Goal: Task Accomplishment & Management: Manage account settings

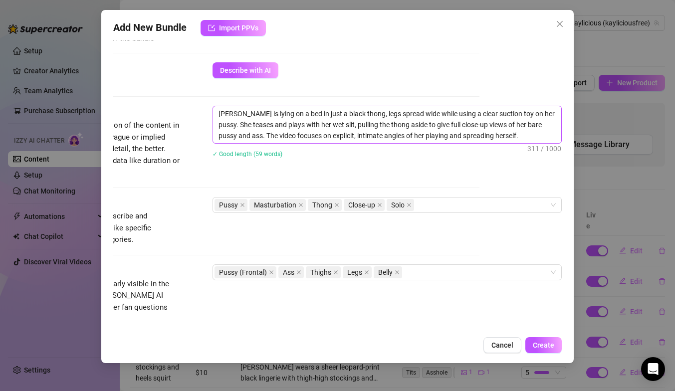
scroll to position [333, 82]
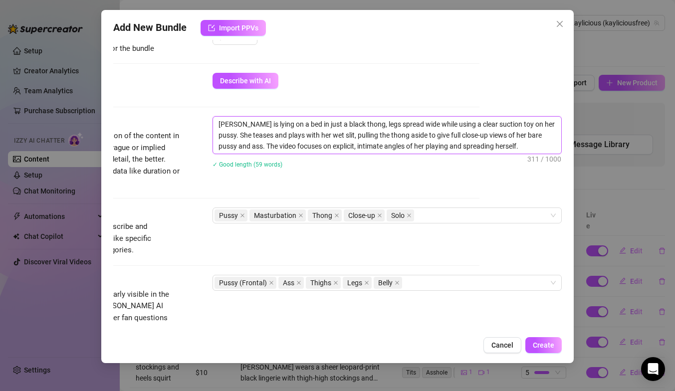
drag, startPoint x: 495, startPoint y: 146, endPoint x: 223, endPoint y: 118, distance: 273.3
click at [223, 118] on textarea "[PERSON_NAME] is lying on a bed in just a black thong, legs spread wide while u…" at bounding box center [387, 135] width 348 height 37
type textarea "Describe the content (media) in a few sentences"
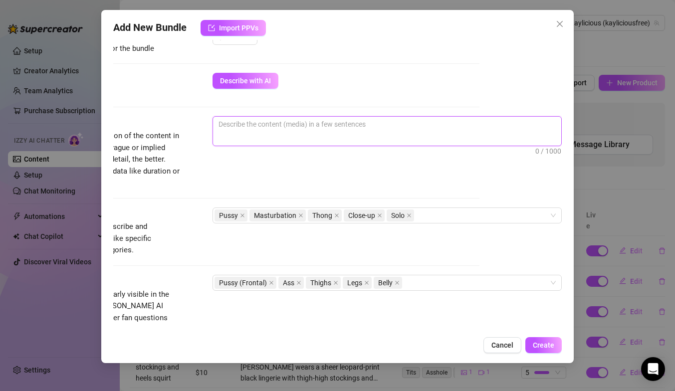
type textarea "K"
type textarea "Ka"
type textarea "[PERSON_NAME]"
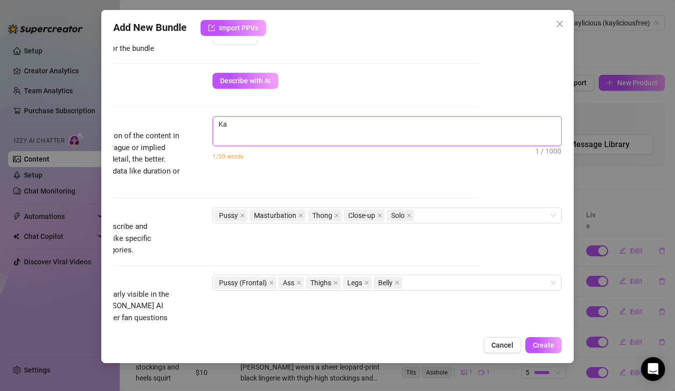
type textarea "[PERSON_NAME]"
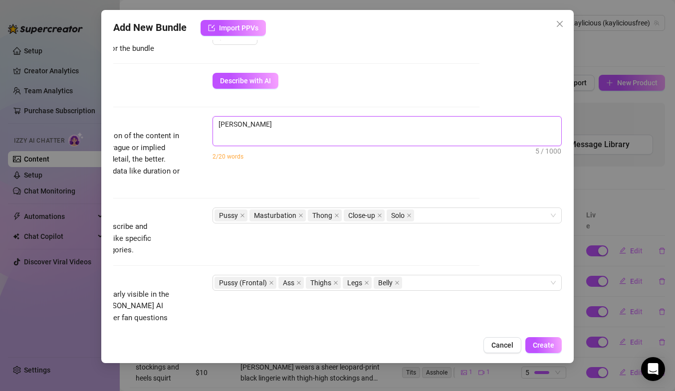
type textarea "[PERSON_NAME] is"
type textarea "[PERSON_NAME] is l"
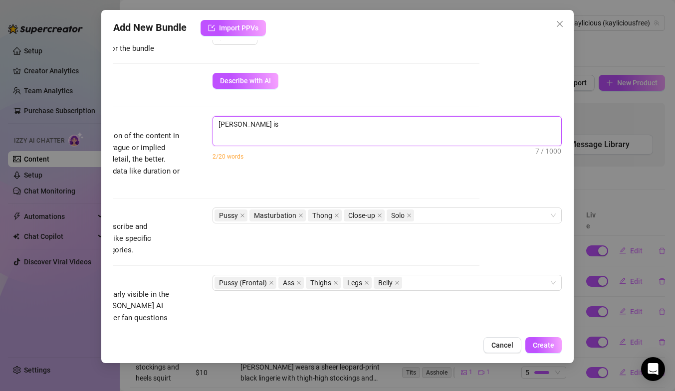
type textarea "[PERSON_NAME] is l"
type textarea "[PERSON_NAME] is ly"
type textarea "[PERSON_NAME] is lyi"
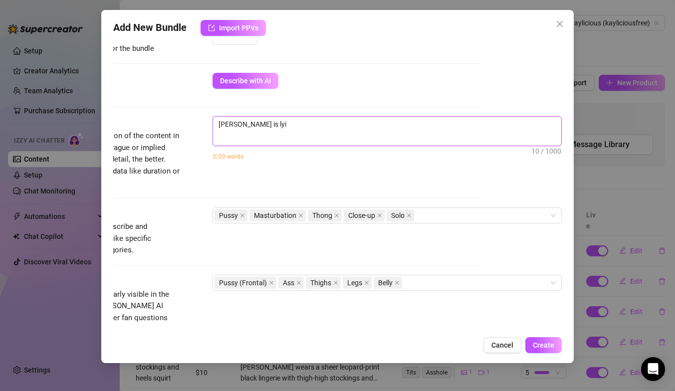
type textarea "[PERSON_NAME] is ly"
type textarea "[PERSON_NAME] is l"
type textarea "[PERSON_NAME] is la"
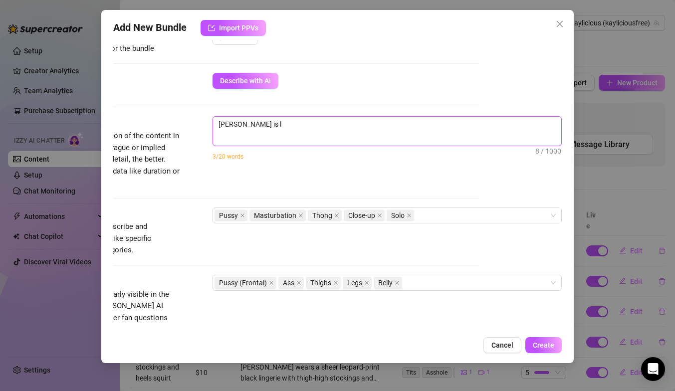
type textarea "[PERSON_NAME] is la"
type textarea "[PERSON_NAME] is lay"
type textarea "[PERSON_NAME] is layi"
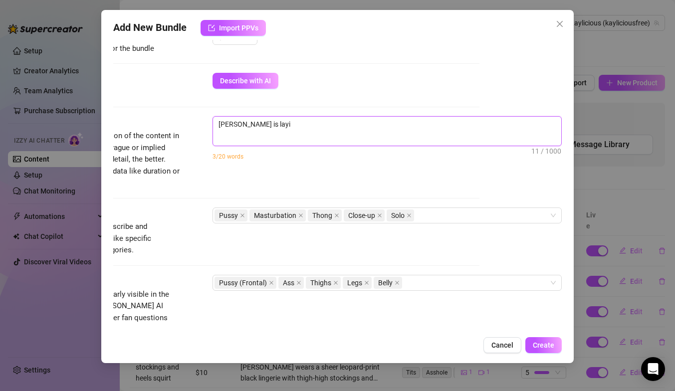
type textarea "[PERSON_NAME] is layin"
type textarea "[PERSON_NAME] is laying"
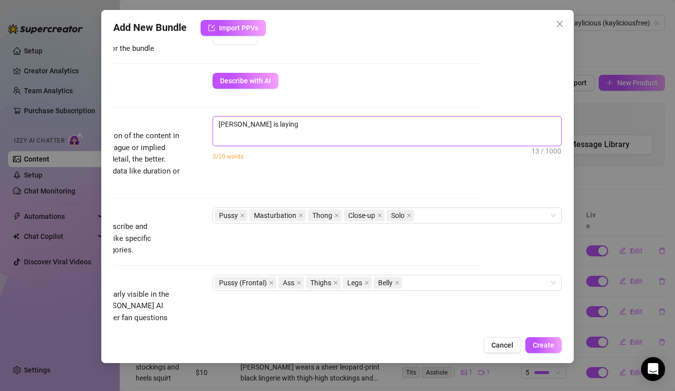
type textarea "[PERSON_NAME] is laying"
type textarea "[PERSON_NAME] is laying o"
type textarea "[PERSON_NAME] is laying on"
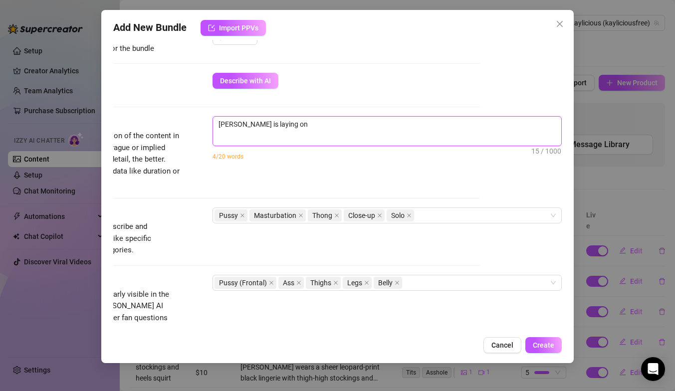
type textarea "[PERSON_NAME] is laying on"
type textarea "[PERSON_NAME] is laying on t"
type textarea "[PERSON_NAME] is laying on th"
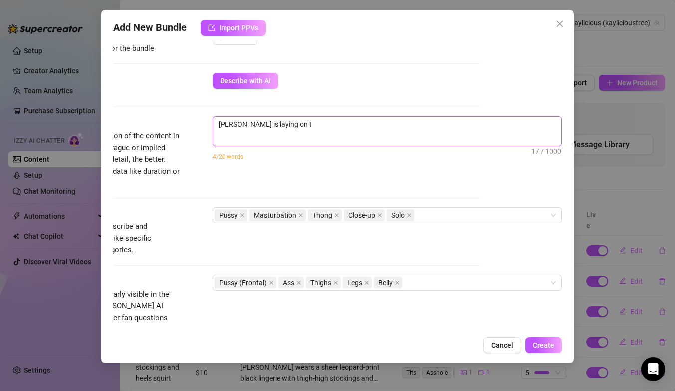
type textarea "[PERSON_NAME] is laying on th"
type textarea "[PERSON_NAME] is laying on the"
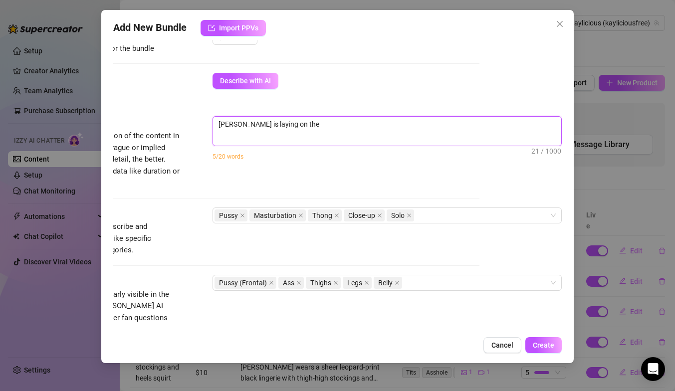
type textarea "[PERSON_NAME] is laying on the b"
type textarea "[PERSON_NAME] is laying on the be"
type textarea "[PERSON_NAME] is laying on the bed"
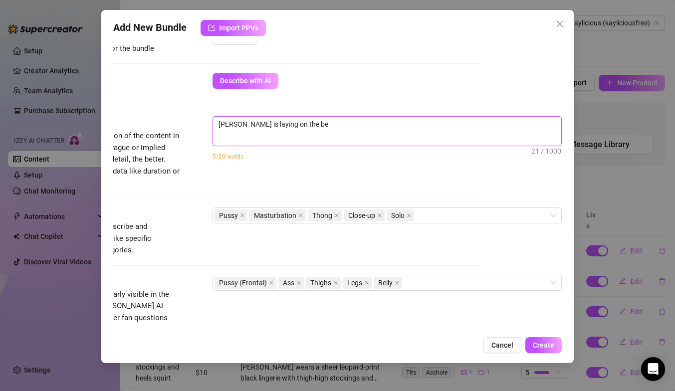
type textarea "[PERSON_NAME] is laying on the bed"
type textarea "[PERSON_NAME] is laying on the bed i"
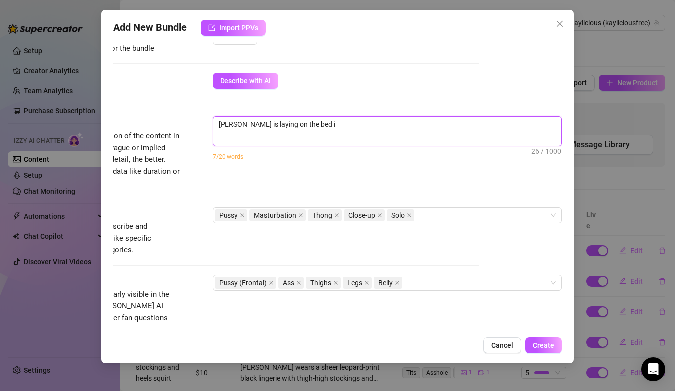
type textarea "[PERSON_NAME] is laying on the bed in"
type textarea "[PERSON_NAME] is laying on the bed in h"
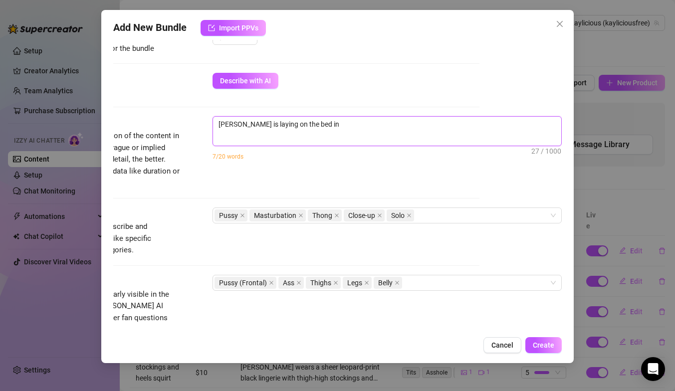
type textarea "[PERSON_NAME] is laying on the bed in h"
type textarea "[PERSON_NAME] is laying on the bed in he"
type textarea "[PERSON_NAME] is laying on the bed in her"
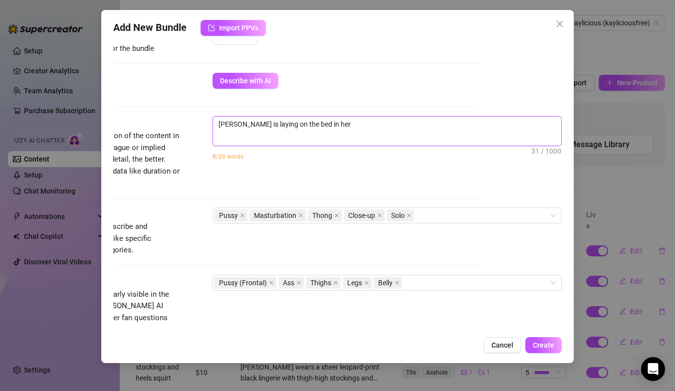
type textarea "[PERSON_NAME] is laying on the bed in her"
type textarea "[PERSON_NAME] is laying on the bed in her b"
type textarea "[PERSON_NAME] is laying on the bed in her bl"
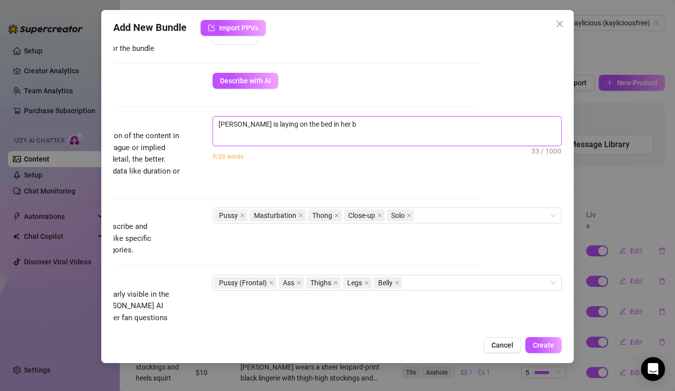
type textarea "[PERSON_NAME] is laying on the bed in her bl"
type textarea "[PERSON_NAME] is laying on the bed in her bla"
type textarea "[PERSON_NAME] is laying on the bed in her blac"
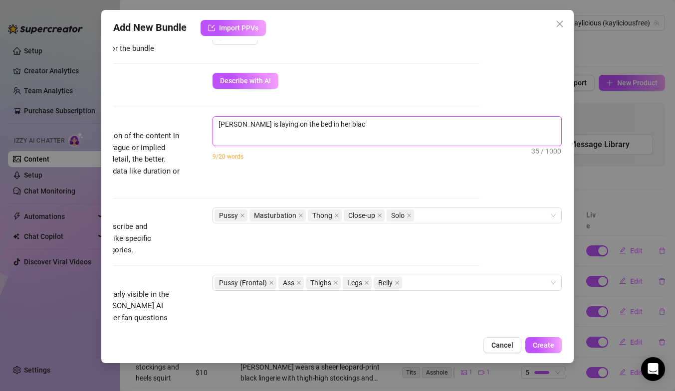
type textarea "[PERSON_NAME] is laying on the bed in her black"
type textarea "[PERSON_NAME] is laying on the bed in her black b"
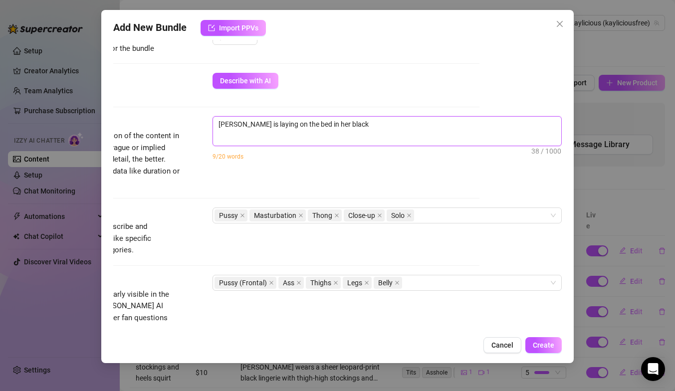
type textarea "[PERSON_NAME] is laying on the bed in her black b"
type textarea "[PERSON_NAME] is laying on the bed in her black bo"
type textarea "[PERSON_NAME] is laying on the bed in her black bod"
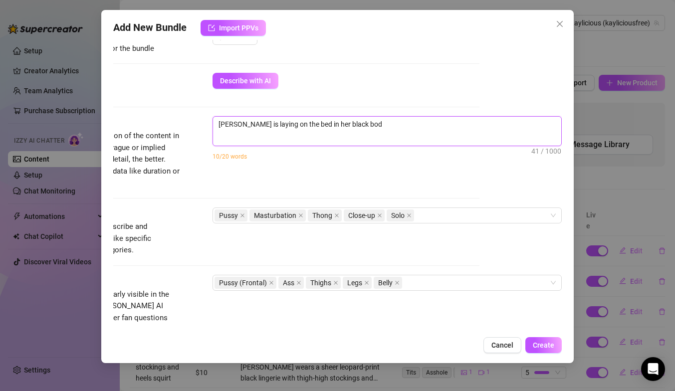
type textarea "[PERSON_NAME] is laying on the bed in her black body"
type textarea "[PERSON_NAME] is laying on the bed in her black bodys"
type textarea "[PERSON_NAME] is laying on the bed in her black bodysu"
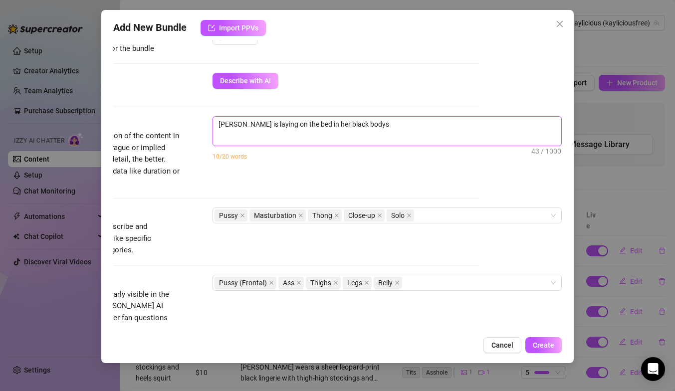
type textarea "[PERSON_NAME] is laying on the bed in her black bodysu"
type textarea "[PERSON_NAME] is laying on the bed in her black bodysui"
type textarea "[PERSON_NAME] is laying on the bed in her black bodysuit"
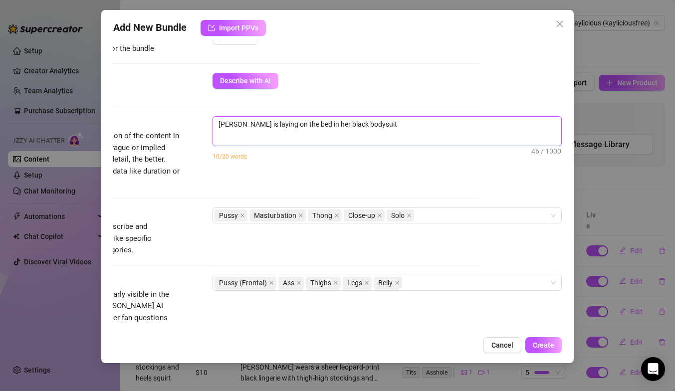
type textarea "[PERSON_NAME] is laying on the bed in her black bodysuit"
type textarea "[PERSON_NAME] is laying on the bed in her black bodysuit l"
type textarea "[PERSON_NAME] is laying on the bed in her black bodysuit li"
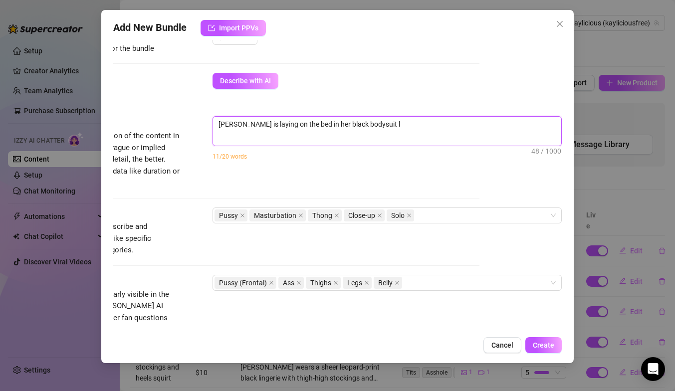
type textarea "[PERSON_NAME] is laying on the bed in her black bodysuit li"
type textarea "[PERSON_NAME] is laying on the bed in her black bodysuit [PERSON_NAME]"
type textarea "[PERSON_NAME] is laying on the bed in her black bodysuit ling"
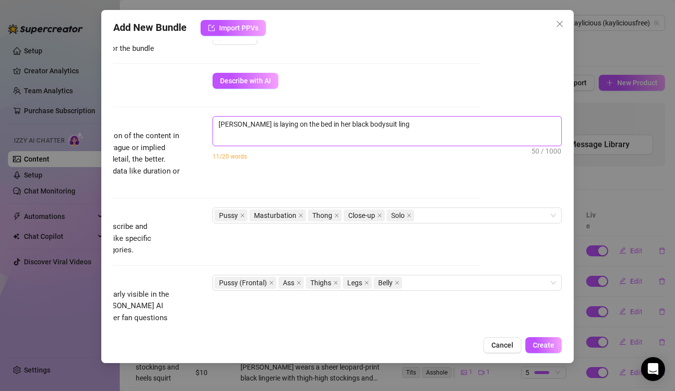
type textarea "[PERSON_NAME] is laying on the bed in her black bodysuit linge"
type textarea "[PERSON_NAME] is laying on the bed in her black bodysuit linger"
type textarea "[PERSON_NAME] is laying on the bed in her black bodysuit lingeri"
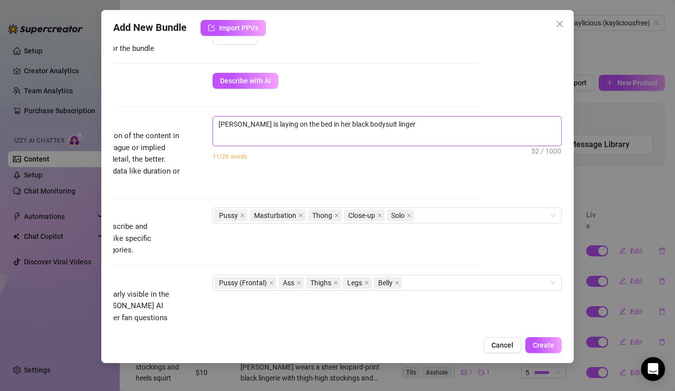
type textarea "[PERSON_NAME] is laying on the bed in her black bodysuit lingeri"
type textarea "[PERSON_NAME] is laying on the bed in her black bodysuit lingerie"
type textarea "[PERSON_NAME] is laying on the bed in her black bodysuit lingerie,"
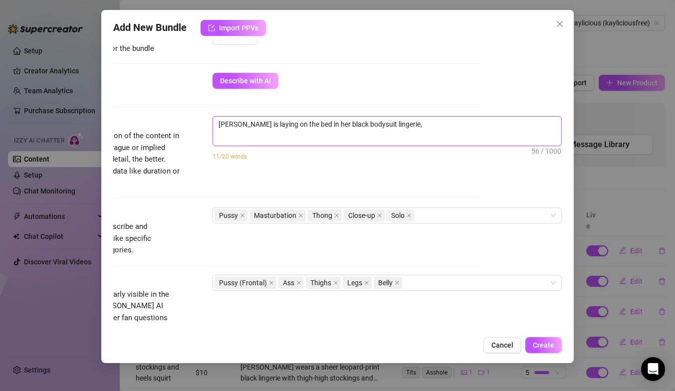
type textarea "[PERSON_NAME] is laying on the bed in her black bodysuit lingerie,"
type textarea "[PERSON_NAME] is laying on the bed in her black bodysuit lingerie, p"
type textarea "[PERSON_NAME] is laying on the bed in her black bodysuit lingerie, pl"
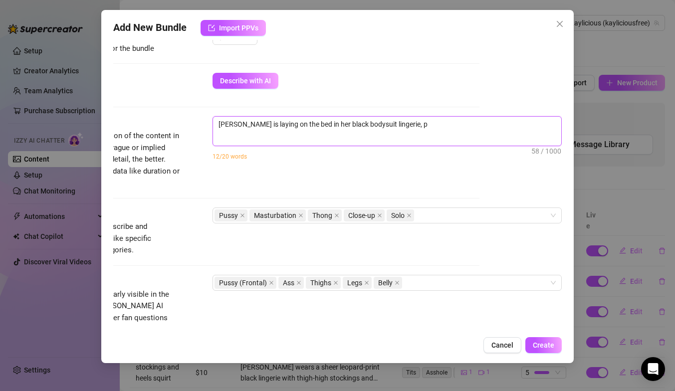
type textarea "[PERSON_NAME] is laying on the bed in her black bodysuit lingerie, pl"
type textarea "[PERSON_NAME] is laying on the bed in her black bodysuit lingerie, pla"
type textarea "[PERSON_NAME] is laying on the bed in her black bodysuit lingerie, play"
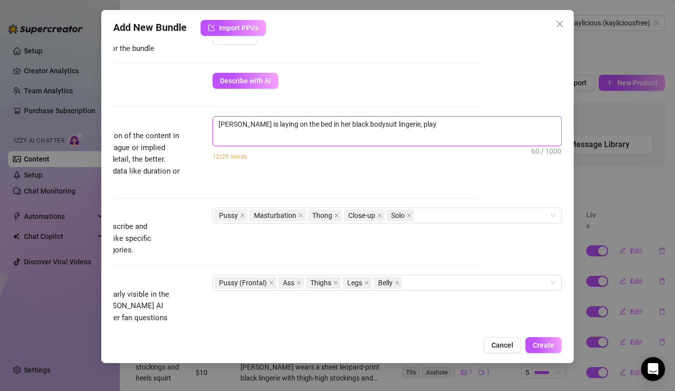
type textarea "[PERSON_NAME] is laying on the bed in her black bodysuit lingerie, playi"
type textarea "[PERSON_NAME] is laying on the bed in her black bodysuit lingerie, playin"
type textarea "[PERSON_NAME] is laying on the bed in her black bodysuit lingerie, playing"
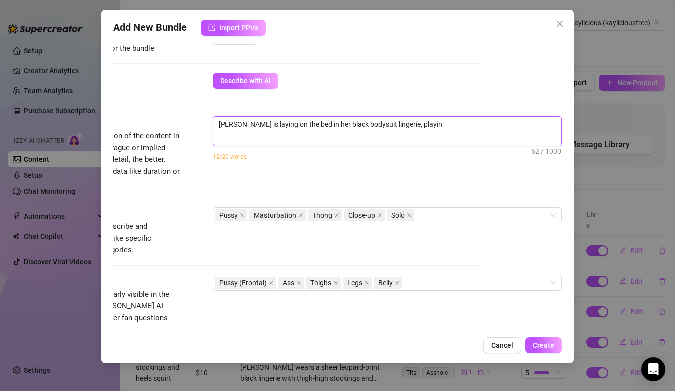
type textarea "[PERSON_NAME] is laying on the bed in her black bodysuit lingerie, playing"
type textarea "[PERSON_NAME] is laying on the bed in her black bodysuit lingerie, playing w"
type textarea "[PERSON_NAME] is laying on the bed in her black bodysuit lingerie, playing wi"
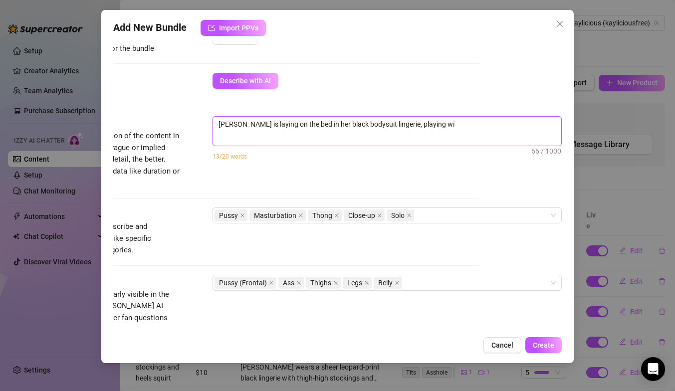
type textarea "[PERSON_NAME] is laying on the bed in her black bodysuit lingerie, playing wit"
type textarea "[PERSON_NAME] is laying on the bed in her black bodysuit lingerie, playing with"
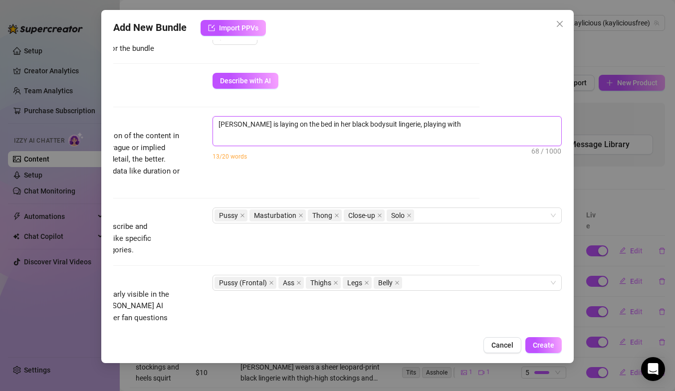
type textarea "[PERSON_NAME] is laying on the bed in her black bodysuit lingerie, playing with"
type textarea "[PERSON_NAME] is laying on the bed in her black bodysuit lingerie, playing with…"
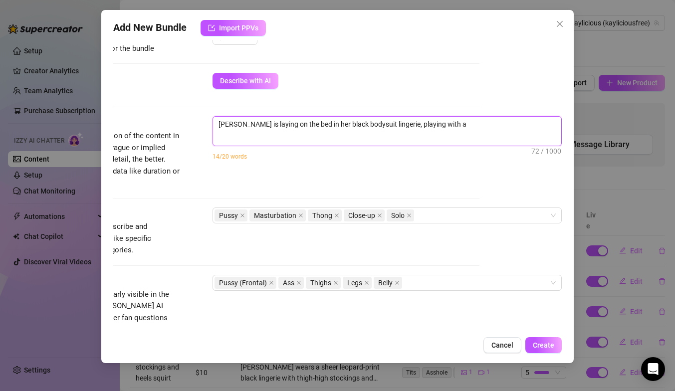
type textarea "[PERSON_NAME] is laying on the bed in her black bodysuit lingerie, playing with…"
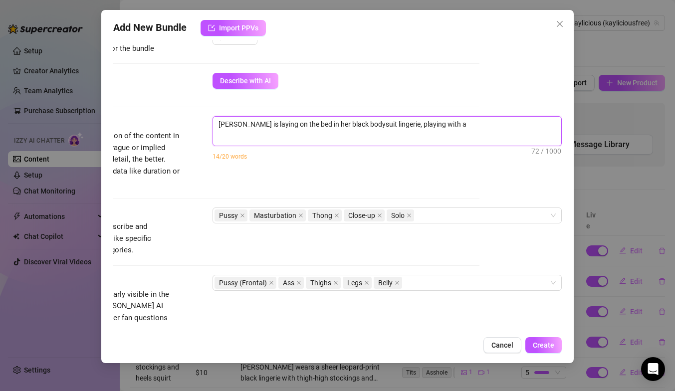
type textarea "[PERSON_NAME] is laying on the bed in her black bodysuit lingerie, playing with…"
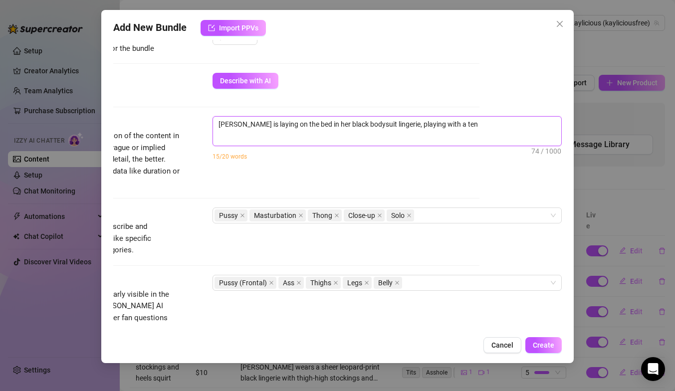
type textarea "[PERSON_NAME] is laying on the bed in her black bodysuit lingerie, playing with…"
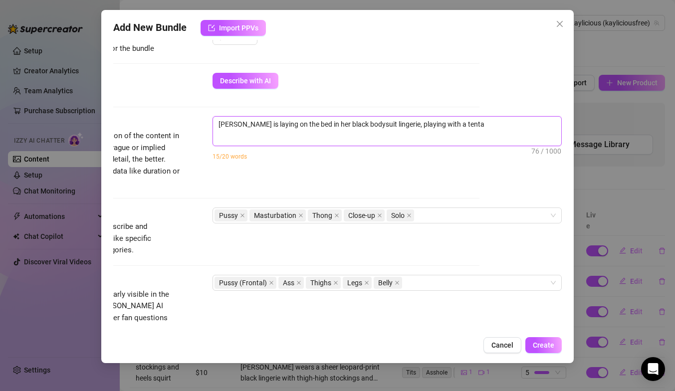
type textarea "[PERSON_NAME] is laying on the bed in her black bodysuit lingerie, playing with…"
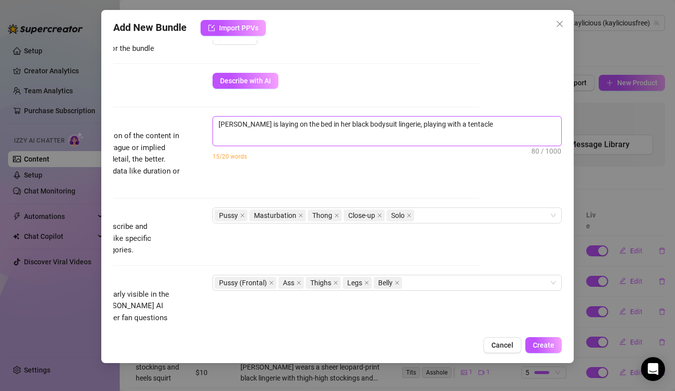
type textarea "[PERSON_NAME] is laying on the bed in her black bodysuit lingerie, playing with…"
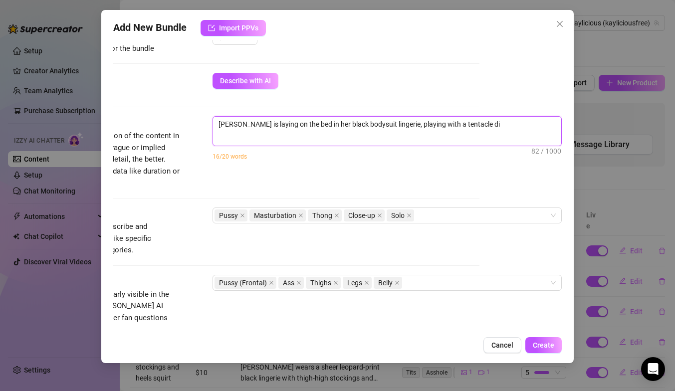
type textarea "[PERSON_NAME] is laying on the bed in her black bodysuit lingerie, playing with…"
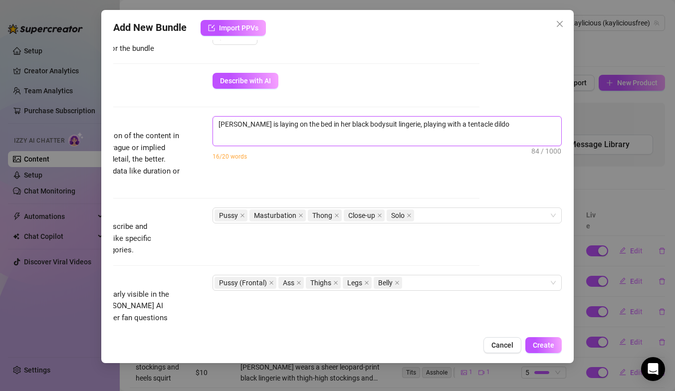
type textarea "[PERSON_NAME] is laying on the bed in her black bodysuit lingerie, playing with…"
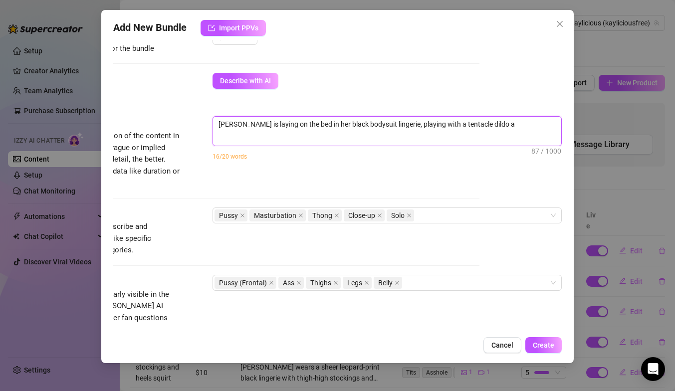
type textarea "[PERSON_NAME] is laying on the bed in her black bodysuit lingerie, playing with…"
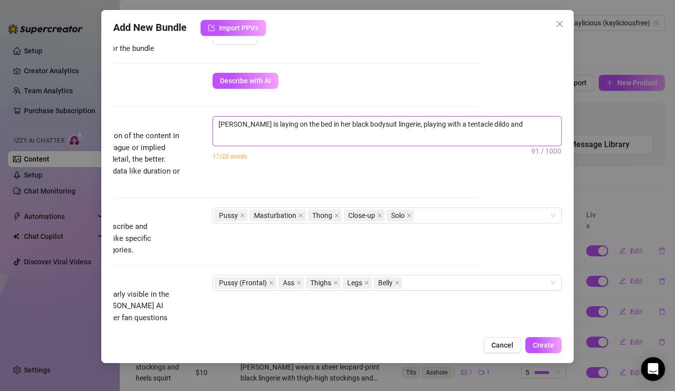
type textarea "[PERSON_NAME] is laying on the bed in her black bodysuit lingerie, playing with…"
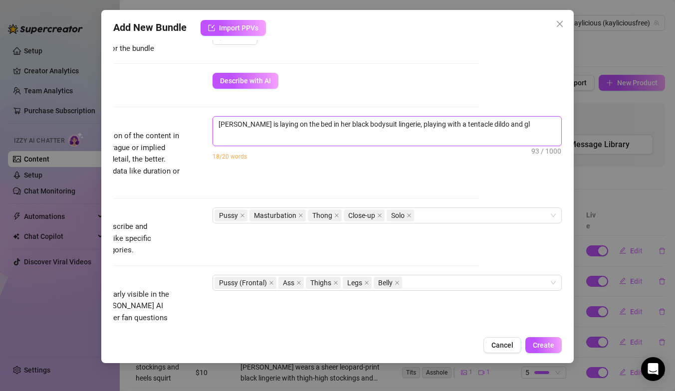
type textarea "[PERSON_NAME] is laying on the bed in her black bodysuit lingerie, playing with…"
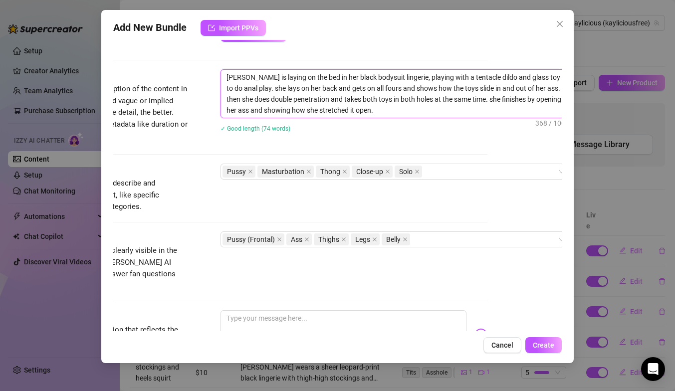
scroll to position [383, 74]
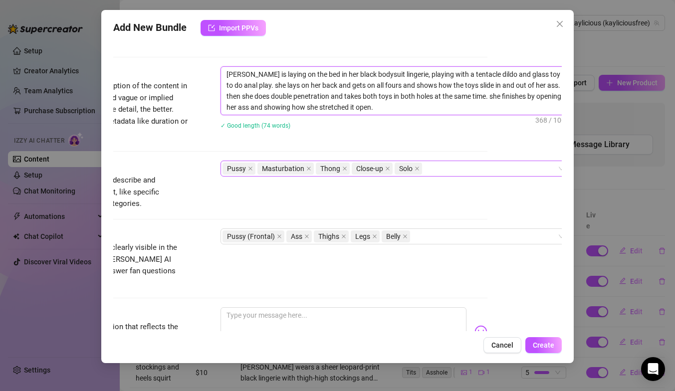
click at [436, 170] on div "Pussy Masturbation Thong Close-up Solo" at bounding box center [389, 169] width 335 height 14
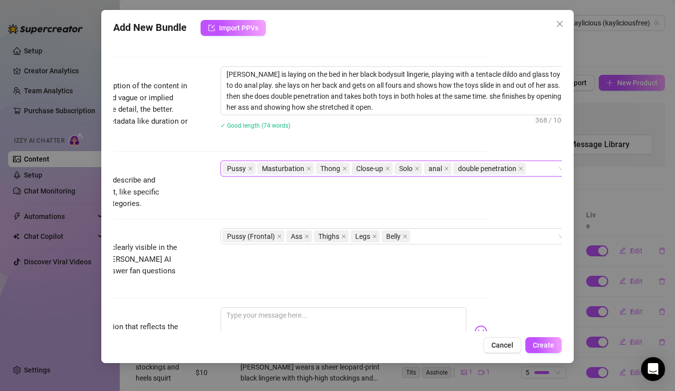
click at [299, 148] on div "Description Write a detailed description of the content in a few sentences. Avo…" at bounding box center [263, 113] width 448 height 94
click at [343, 168] on icon "close" at bounding box center [344, 168] width 5 height 5
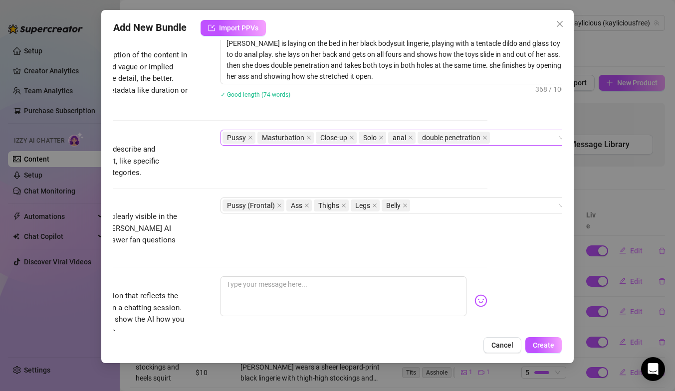
scroll to position [421, 74]
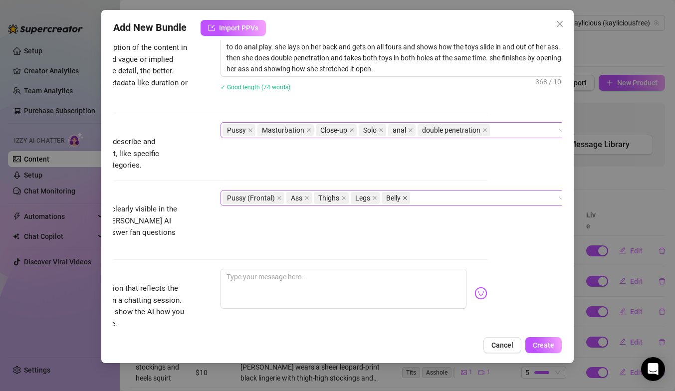
click at [406, 196] on icon "close" at bounding box center [404, 197] width 5 height 5
click at [406, 197] on div "Pussy (Frontal) Ass Thighs Legs" at bounding box center [389, 198] width 335 height 14
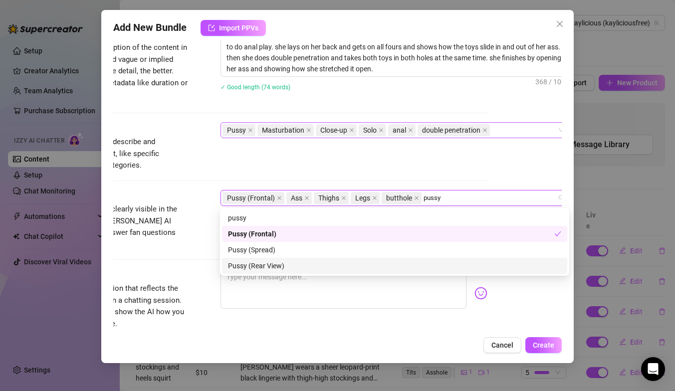
click at [354, 265] on div "Pussy (Rear View)" at bounding box center [394, 265] width 333 height 11
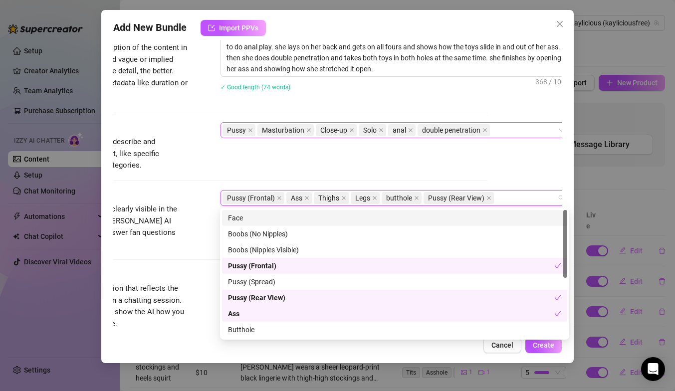
click at [497, 176] on div "Account Kaylicious (@kayliciousfree) Name Name is for your internal organizatio…" at bounding box center [337, 185] width 448 height 291
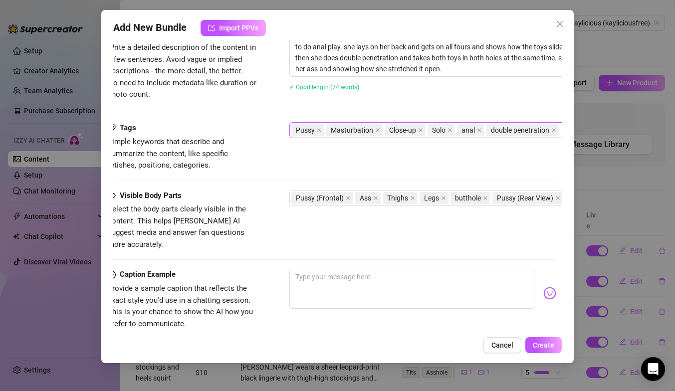
scroll to position [421, 0]
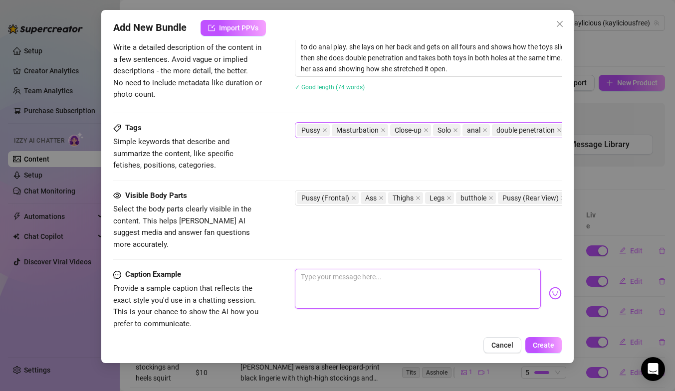
click at [358, 276] on textarea at bounding box center [418, 289] width 246 height 40
click at [356, 269] on textarea "watch me spread my tight ass open for you" at bounding box center [418, 289] width 246 height 40
click at [475, 275] on textarea "watch me stretch my tight ass open for you" at bounding box center [418, 289] width 246 height 40
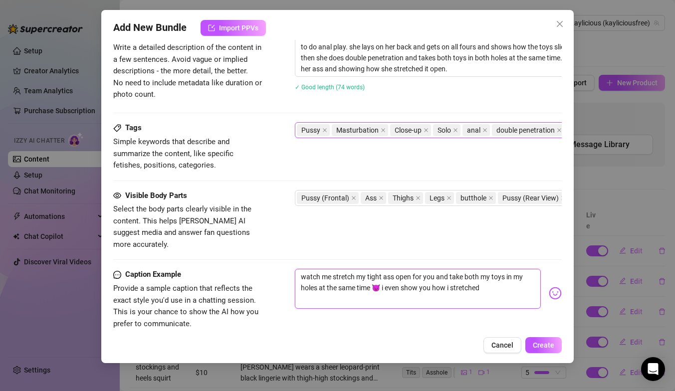
click at [445, 278] on textarea "watch me stretch my tight ass open for you and take both my toys in my holes at…" at bounding box center [418, 289] width 246 height 40
click at [432, 276] on textarea "watch me stretch my tight ass open for you and take both my toys in my holes at…" at bounding box center [418, 289] width 246 height 40
click at [520, 276] on textarea "watch me stretch my tight ass open for you and take both my toys in my holes at…" at bounding box center [418, 289] width 246 height 40
click at [367, 285] on textarea "watch me stretch my tight ass open for you and take both my toys in my holes at…" at bounding box center [418, 289] width 246 height 40
drag, startPoint x: 480, startPoint y: 276, endPoint x: 493, endPoint y: 283, distance: 14.5
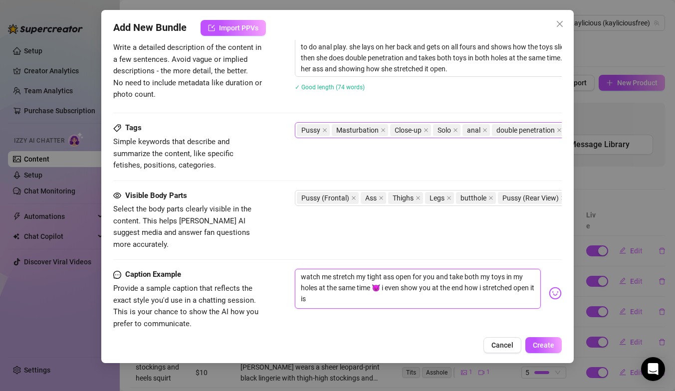
click at [493, 283] on textarea "watch me stretch my tight ass open for you and take both my toys in my holes at…" at bounding box center [418, 289] width 246 height 40
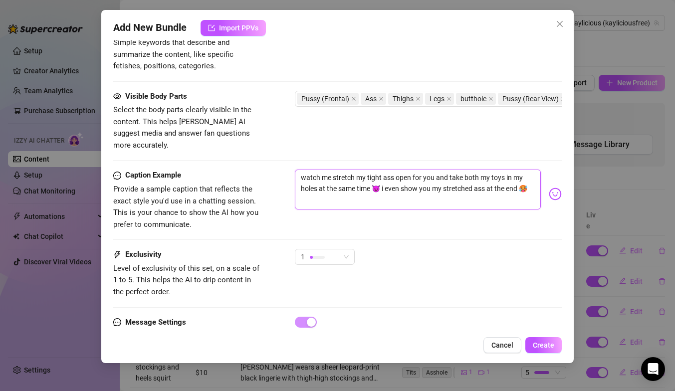
scroll to position [550, 0]
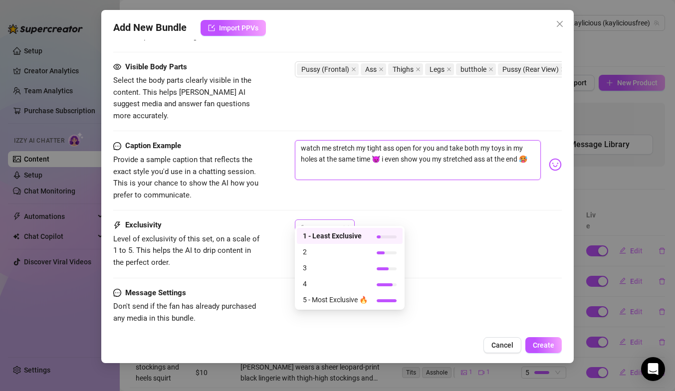
click at [341, 220] on span "1" at bounding box center [325, 227] width 48 height 15
click at [338, 301] on span "5 - Most Exclusive 🔥" at bounding box center [335, 299] width 65 height 11
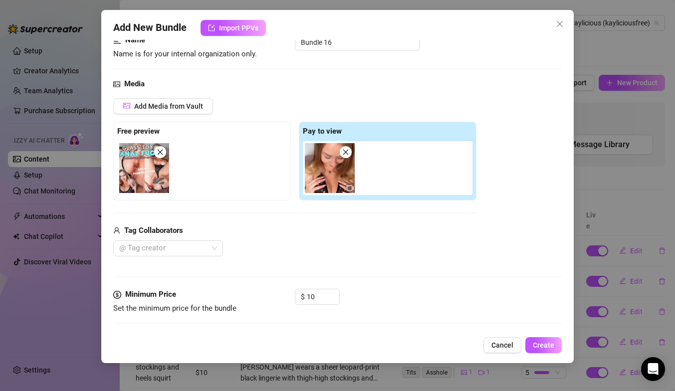
scroll to position [0, 0]
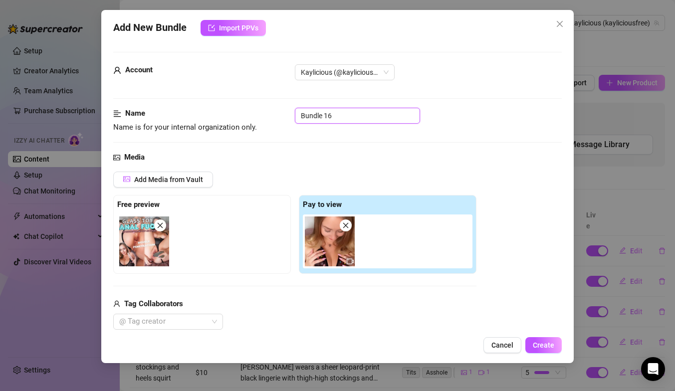
drag, startPoint x: 346, startPoint y: 110, endPoint x: 267, endPoint y: 109, distance: 78.3
click at [268, 109] on div "Name Name is for your internal organization only. Bundle 16" at bounding box center [337, 120] width 448 height 25
click at [284, 152] on div "Media" at bounding box center [337, 158] width 448 height 12
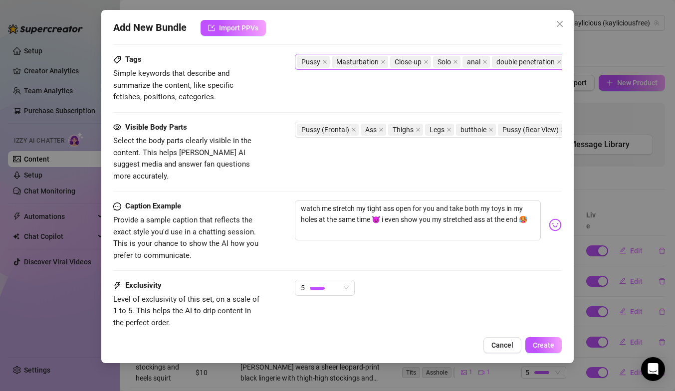
scroll to position [550, 0]
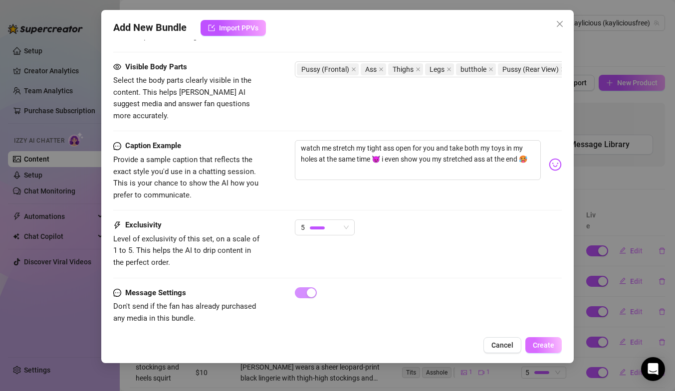
click at [541, 348] on span "Create" at bounding box center [543, 345] width 21 height 8
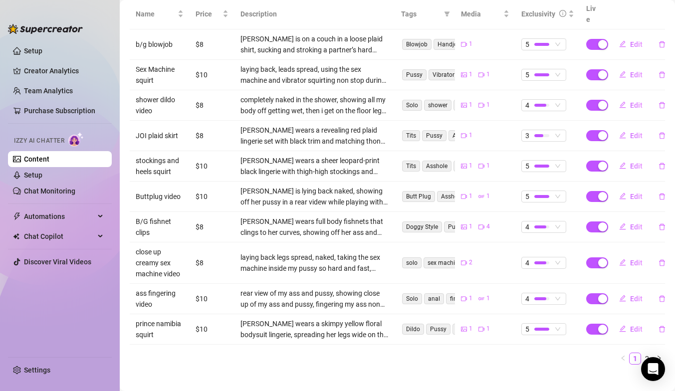
scroll to position [0, 0]
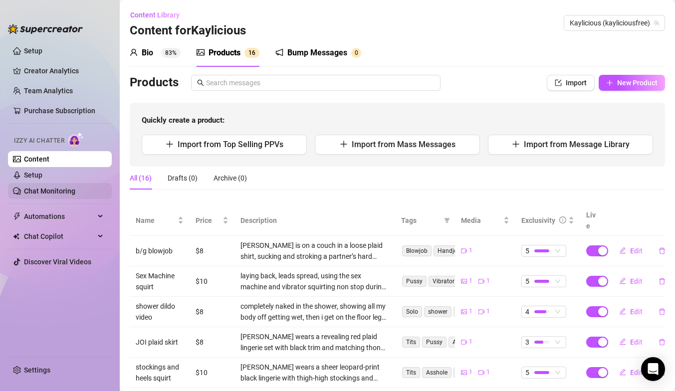
click at [61, 189] on link "Chat Monitoring" at bounding box center [49, 191] width 51 height 8
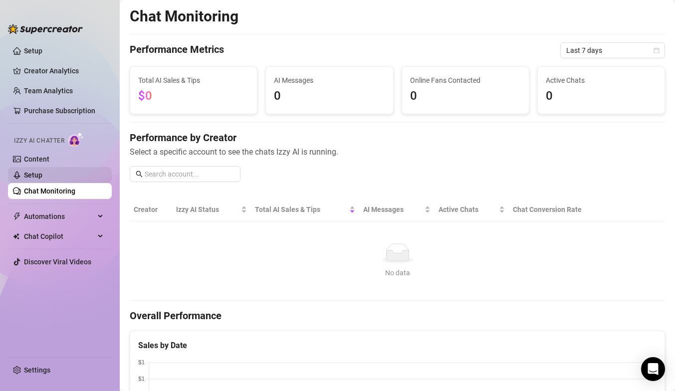
click at [42, 172] on link "Setup" at bounding box center [33, 175] width 18 height 8
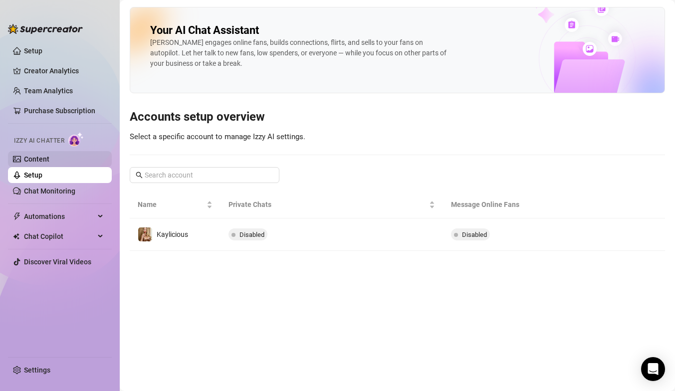
click at [49, 157] on link "Content" at bounding box center [36, 159] width 25 height 8
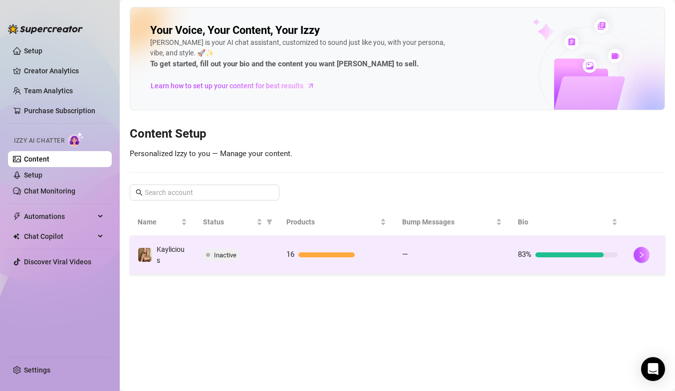
click at [230, 262] on td "Inactive" at bounding box center [236, 255] width 83 height 38
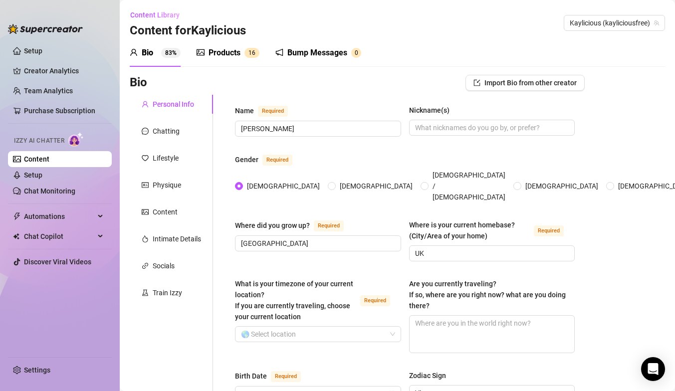
click at [225, 51] on div "Products" at bounding box center [224, 53] width 32 height 12
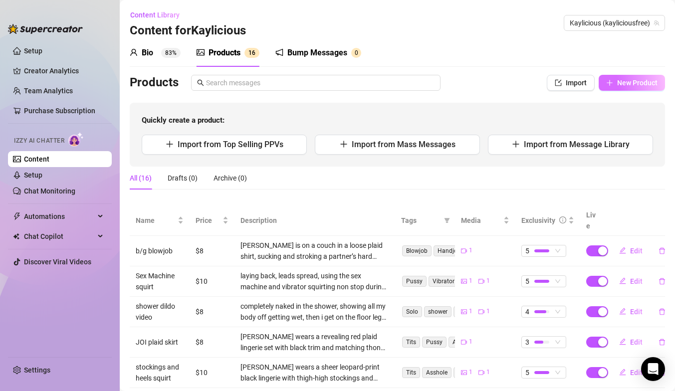
click at [636, 79] on span "New Product" at bounding box center [637, 83] width 40 height 8
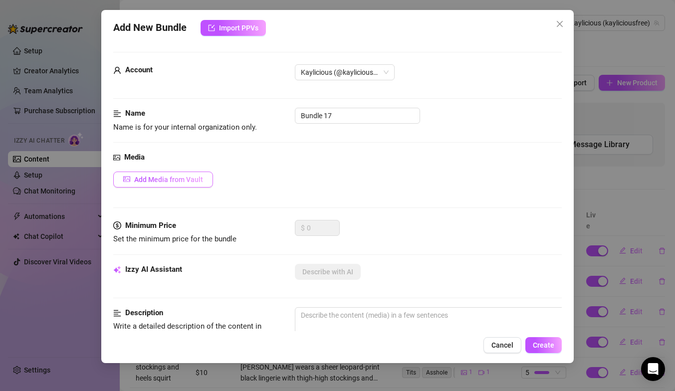
click at [199, 177] on span "Add Media from Vault" at bounding box center [168, 180] width 69 height 8
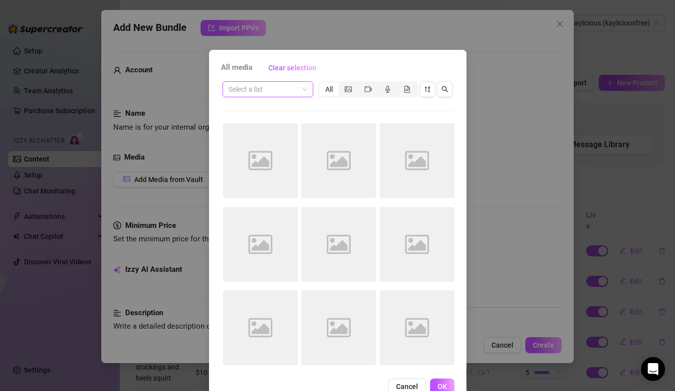
click at [302, 86] on span at bounding box center [267, 89] width 79 height 15
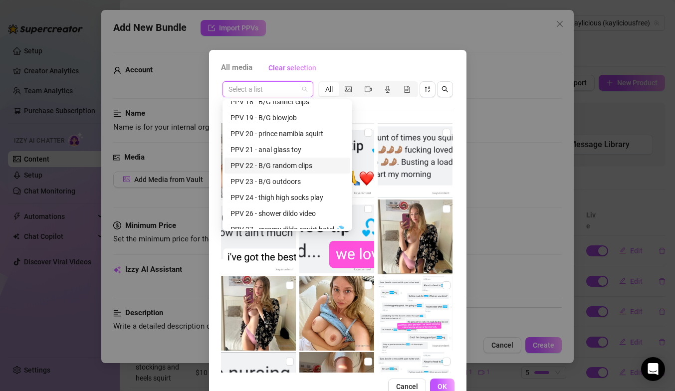
scroll to position [570, 0]
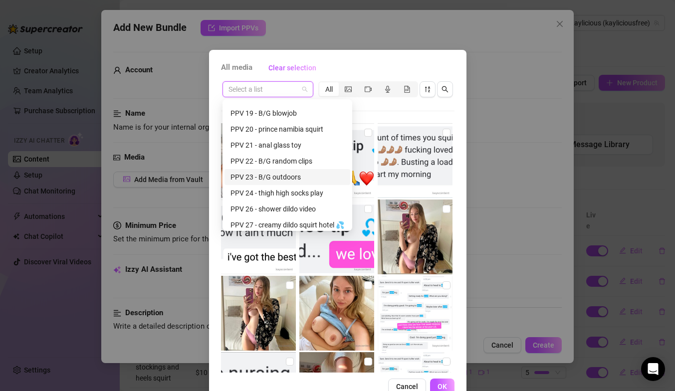
click at [283, 177] on div "PPV 23 - B/G outdoors" at bounding box center [287, 177] width 114 height 11
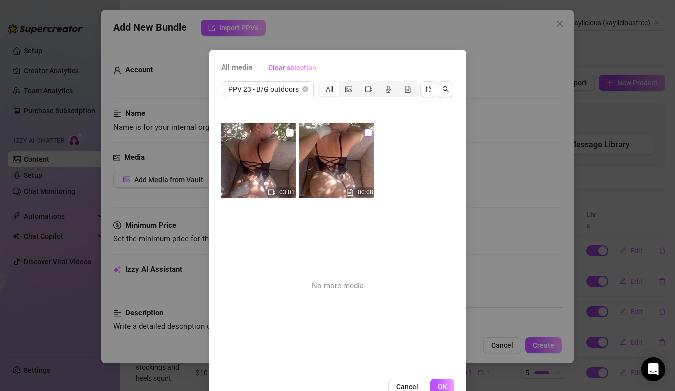
click at [365, 134] on input "checkbox" at bounding box center [368, 133] width 8 height 8
click at [291, 132] on input "checkbox" at bounding box center [290, 133] width 8 height 8
click at [444, 387] on span "OK" at bounding box center [441, 386] width 9 height 8
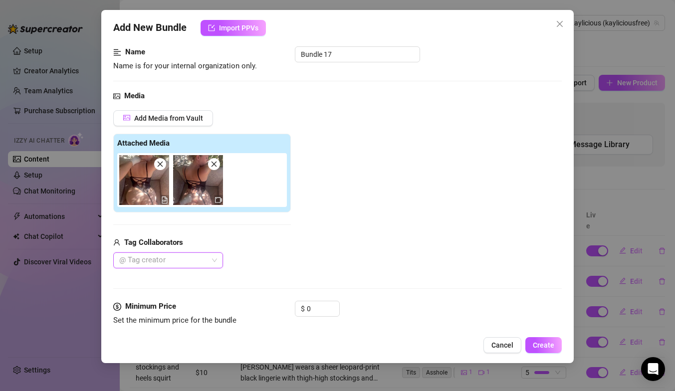
scroll to position [85, 0]
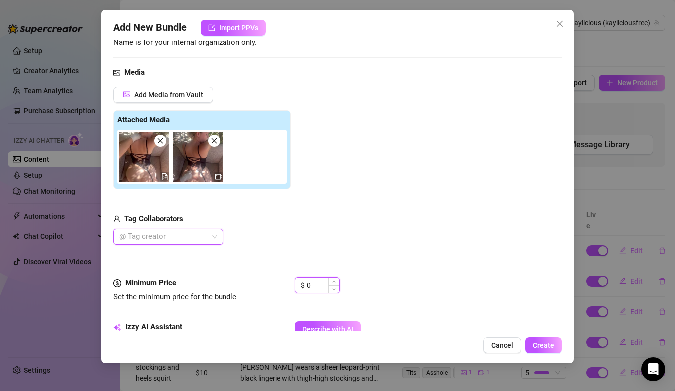
click at [318, 289] on input "0" at bounding box center [323, 285] width 32 height 15
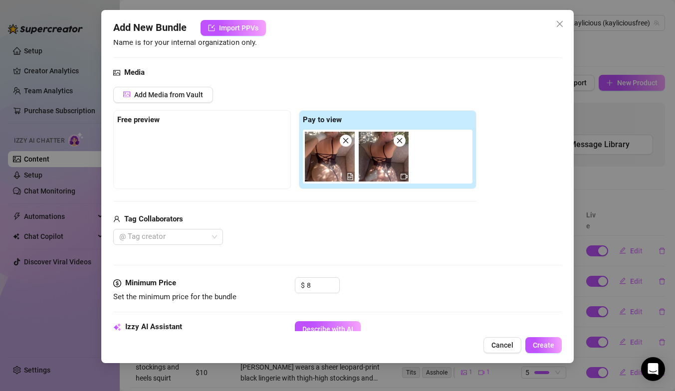
click at [422, 238] on div "@ Tag creator" at bounding box center [294, 237] width 363 height 16
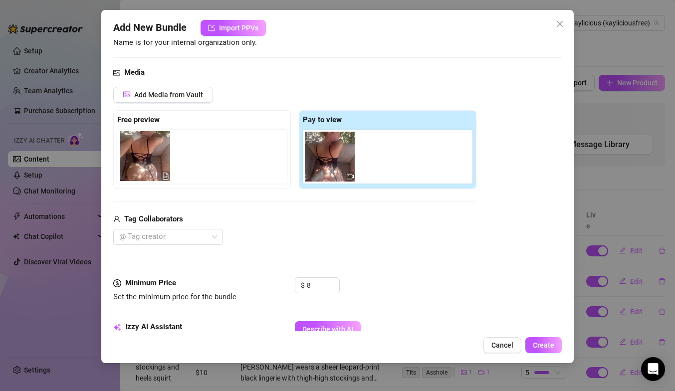
drag, startPoint x: 343, startPoint y: 167, endPoint x: 153, endPoint y: 167, distance: 190.0
click at [153, 167] on div "Free preview Pay to view" at bounding box center [294, 149] width 363 height 79
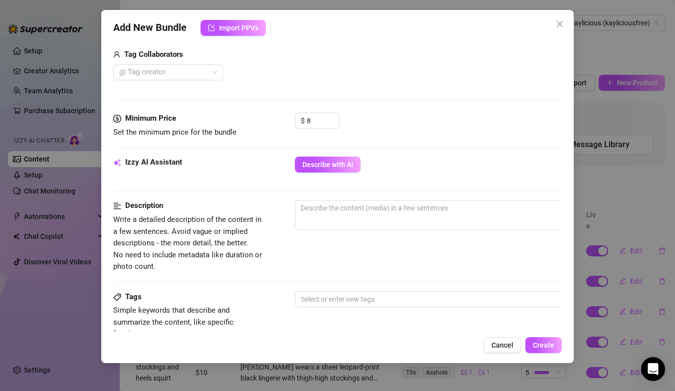
scroll to position [251, 0]
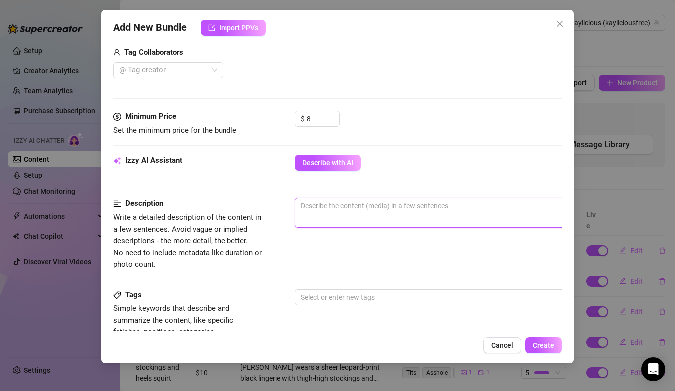
click at [333, 212] on textarea at bounding box center [469, 205] width 348 height 15
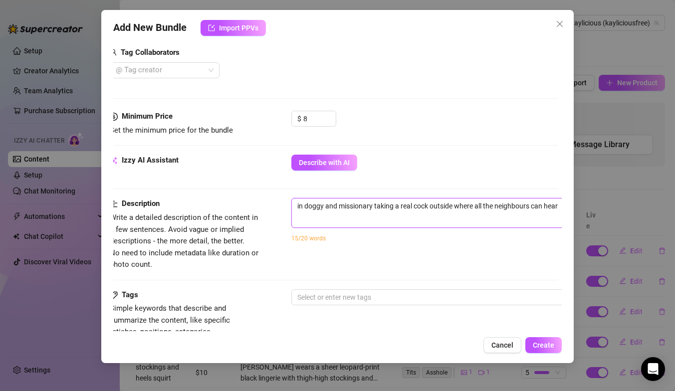
click at [455, 207] on textarea "in doggy and missionary taking a real cock outside where all the neighbours can…" at bounding box center [466, 205] width 348 height 15
click at [534, 213] on span "in doggy and missionary taking a real cock outside in the garden where all the …" at bounding box center [465, 213] width 349 height 30
click at [531, 206] on textarea "in doggy and missionary taking a real cock outside in the garden where all the …" at bounding box center [466, 205] width 348 height 15
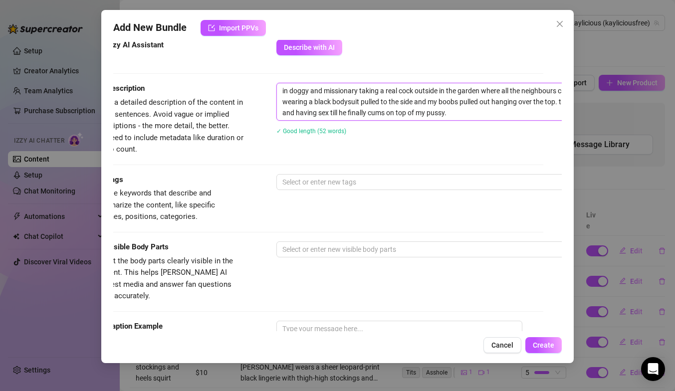
scroll to position [367, 0]
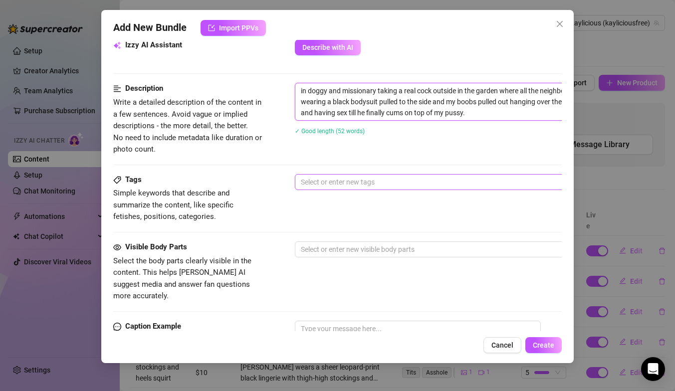
click at [343, 185] on div at bounding box center [464, 182] width 335 height 14
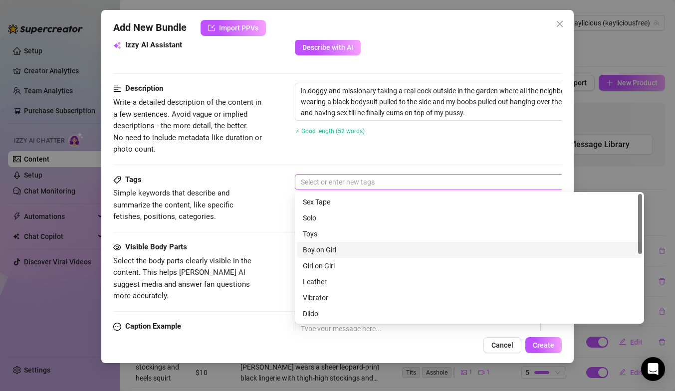
click at [332, 251] on div "Boy on Girl" at bounding box center [469, 249] width 333 height 11
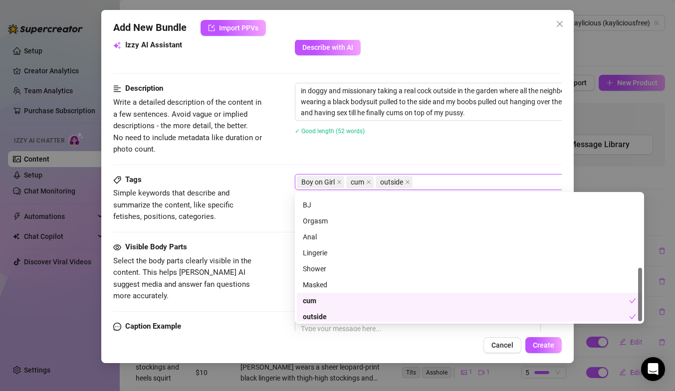
scroll to position [176, 0]
click at [258, 216] on span "Simple keywords that describe and summarize the content, like specific fetishes…" at bounding box center [188, 204] width 150 height 35
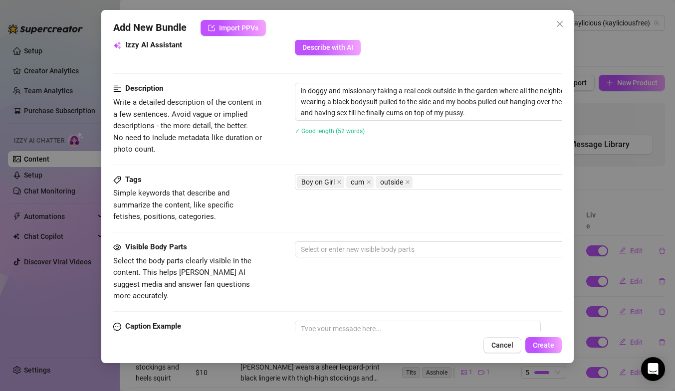
scroll to position [390, 0]
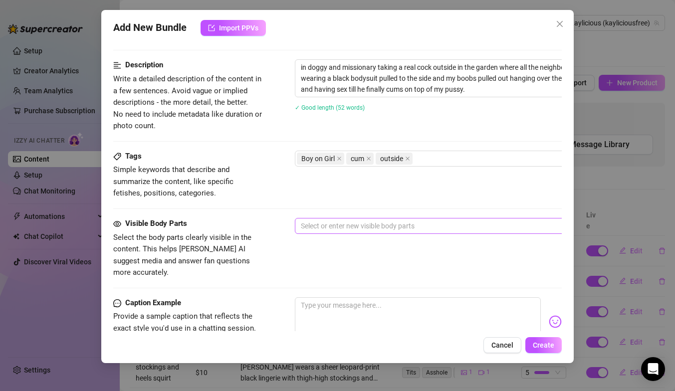
click at [335, 233] on div "Select or enter new visible body parts" at bounding box center [469, 226] width 349 height 16
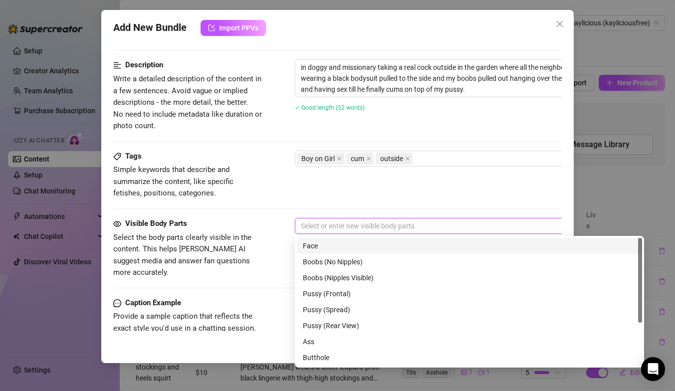
click at [334, 248] on div "Face" at bounding box center [469, 245] width 333 height 11
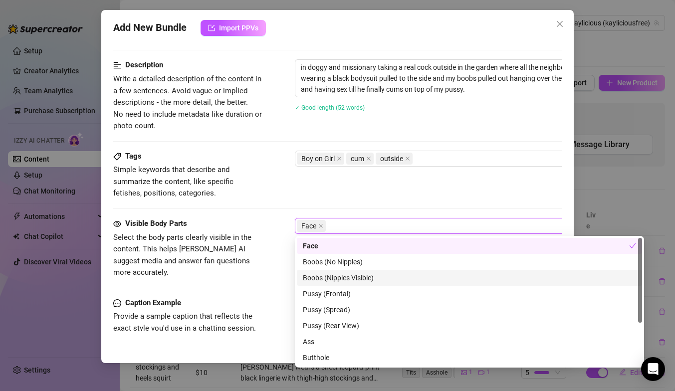
click at [342, 278] on div "Boobs (Nipples Visible)" at bounding box center [469, 277] width 333 height 11
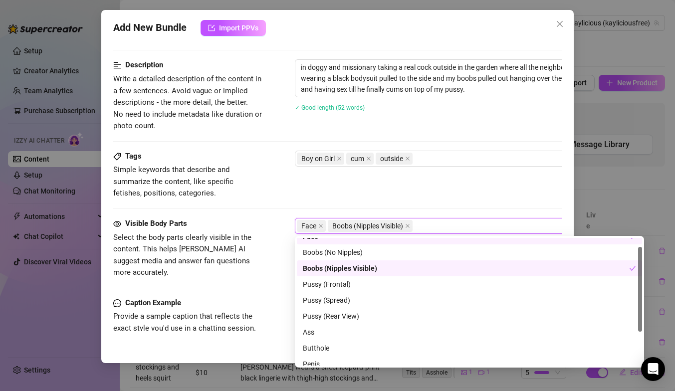
scroll to position [15, 0]
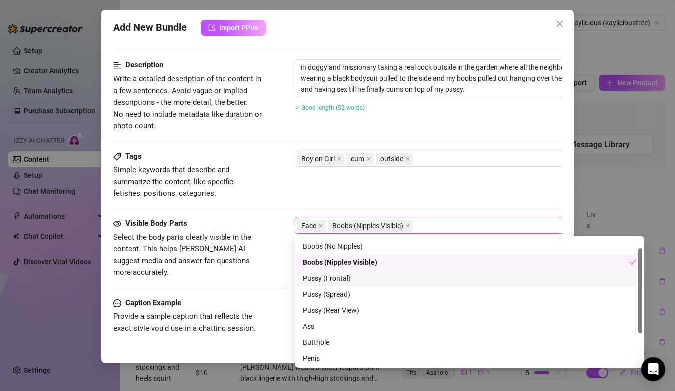
click at [349, 278] on div "Pussy (Frontal)" at bounding box center [469, 278] width 333 height 11
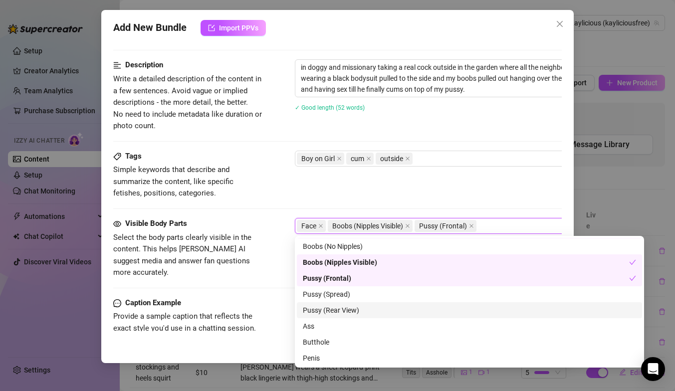
click at [352, 312] on div "Pussy (Rear View)" at bounding box center [469, 310] width 333 height 11
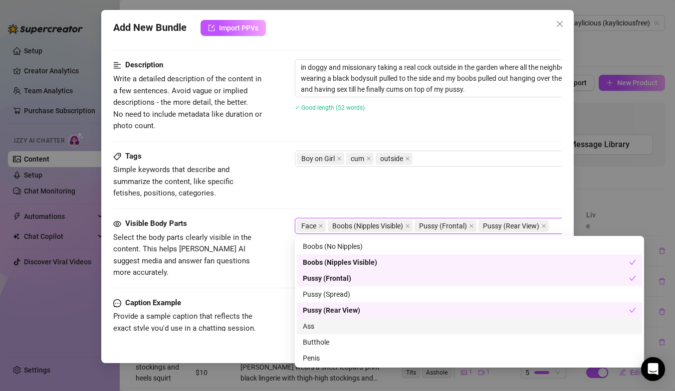
click at [352, 329] on div "Ass" at bounding box center [469, 326] width 333 height 11
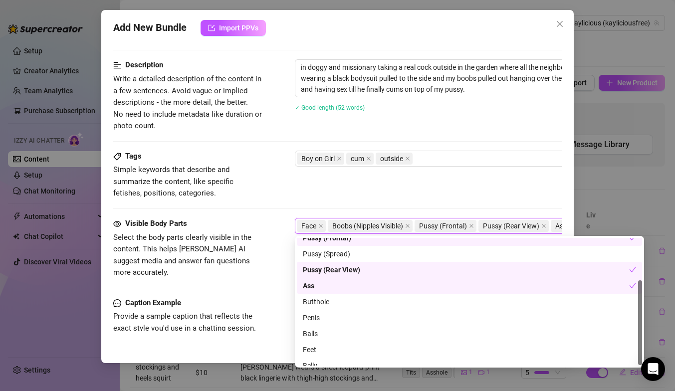
scroll to position [64, 0]
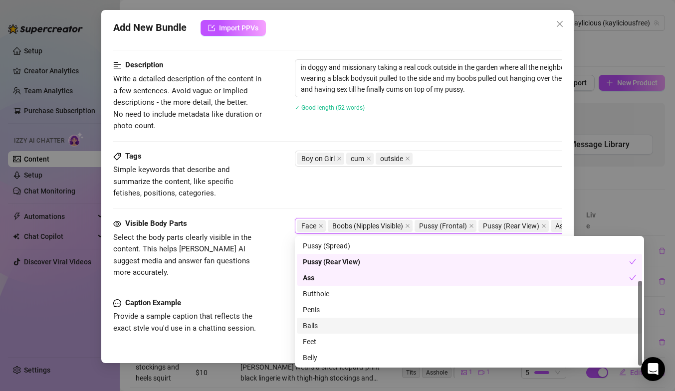
click at [269, 265] on div "Visible Body Parts Select the body parts clearly visible in the content. This h…" at bounding box center [337, 248] width 448 height 61
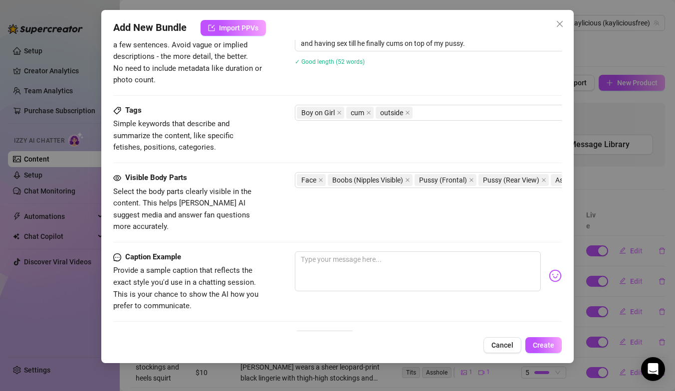
scroll to position [463, 0]
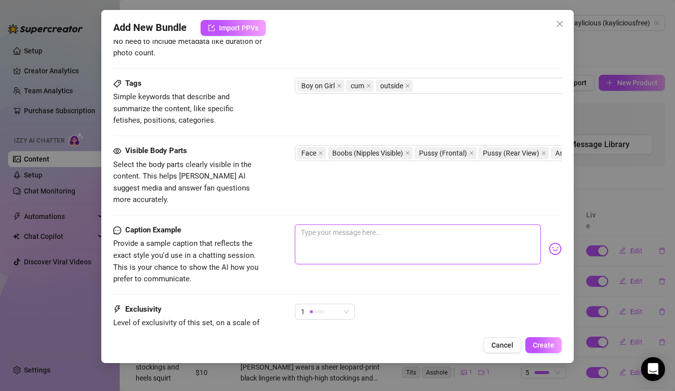
click at [332, 226] on textarea at bounding box center [418, 244] width 246 height 40
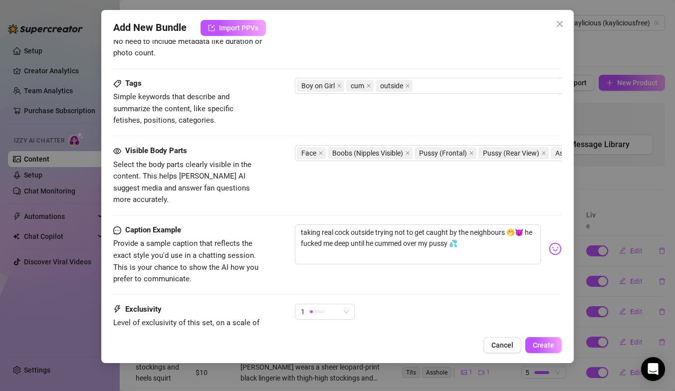
click at [467, 262] on div "Caption Example Provide a sample caption that reflects the exact style you'd us…" at bounding box center [337, 254] width 448 height 61
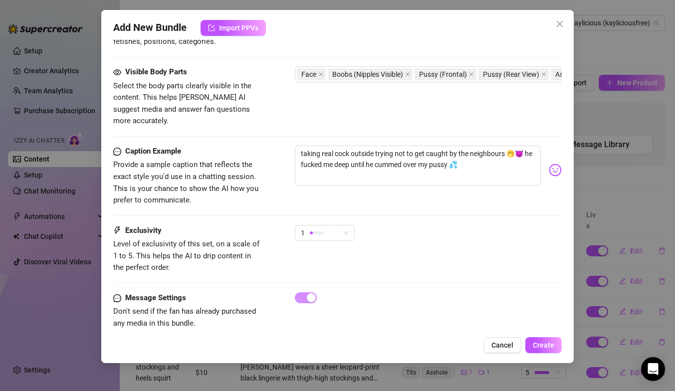
scroll to position [547, 0]
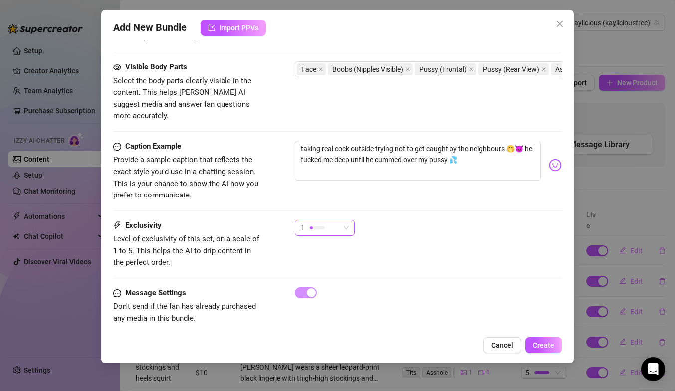
click at [345, 220] on span "1" at bounding box center [325, 227] width 48 height 15
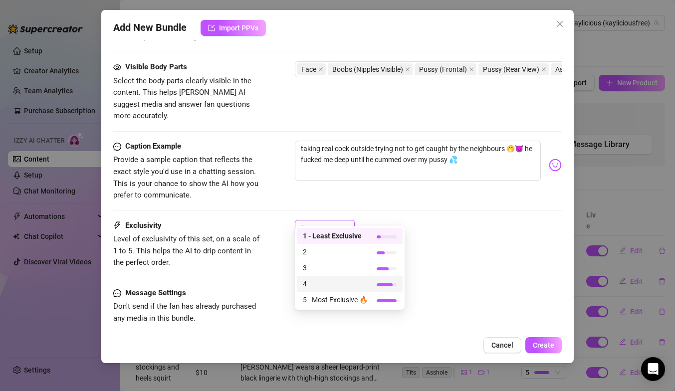
click at [347, 282] on span "4" at bounding box center [335, 283] width 65 height 11
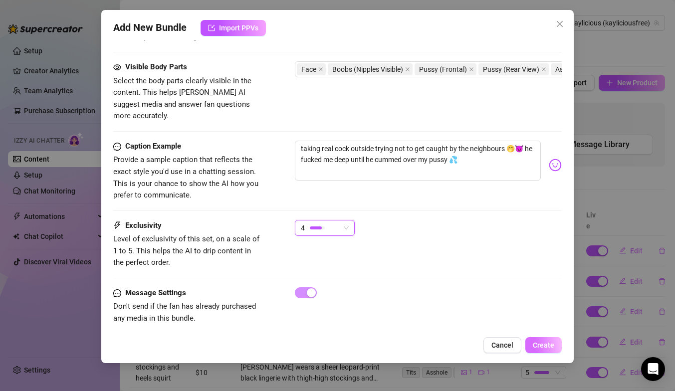
click at [535, 343] on span "Create" at bounding box center [543, 345] width 21 height 8
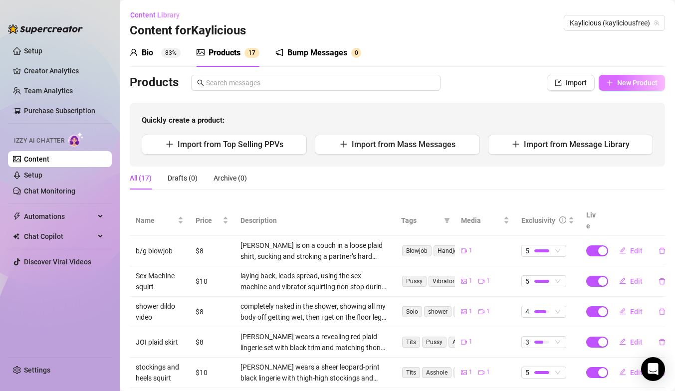
click at [648, 80] on span "New Product" at bounding box center [637, 83] width 40 height 8
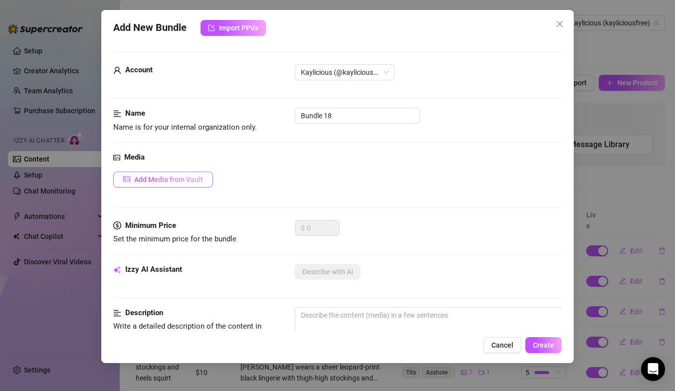
click at [171, 176] on span "Add Media from Vault" at bounding box center [168, 180] width 69 height 8
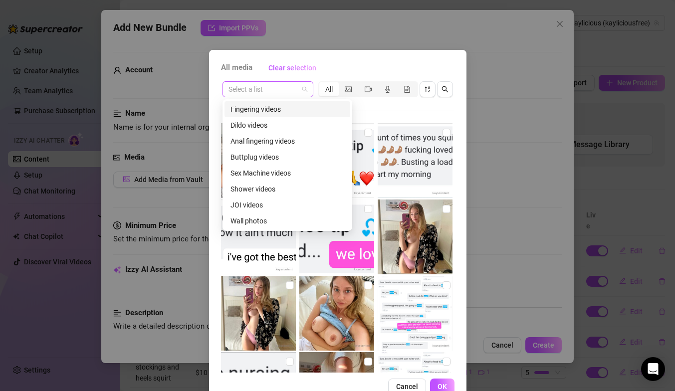
click at [305, 88] on span at bounding box center [267, 89] width 79 height 15
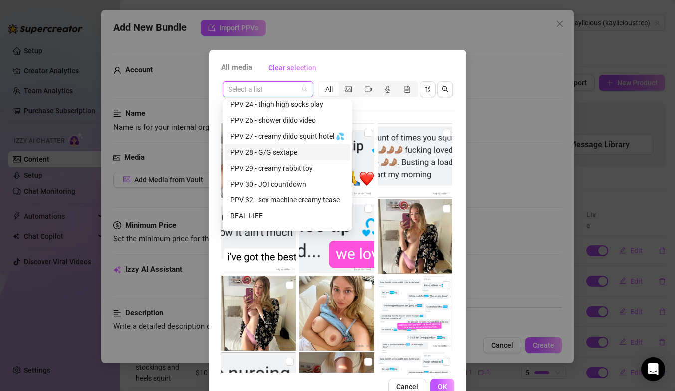
scroll to position [656, 0]
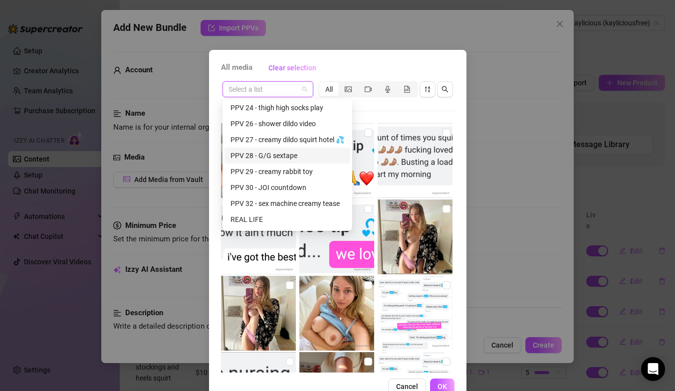
click at [276, 157] on div "PPV 28 - G/G sextape" at bounding box center [287, 155] width 114 height 11
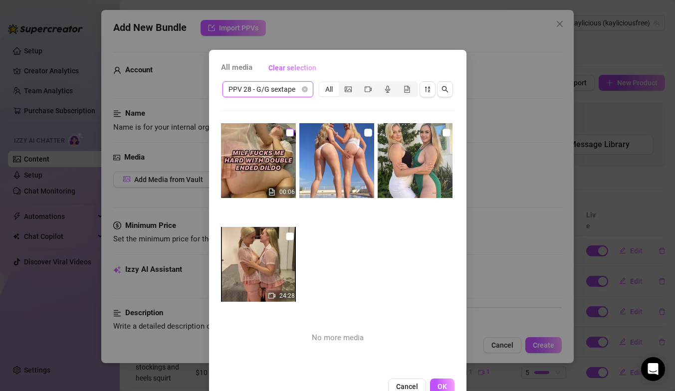
click at [290, 132] on input "checkbox" at bounding box center [290, 133] width 8 height 8
click at [290, 236] on input "checkbox" at bounding box center [290, 236] width 8 height 8
click at [437, 381] on button "OK" at bounding box center [442, 386] width 24 height 16
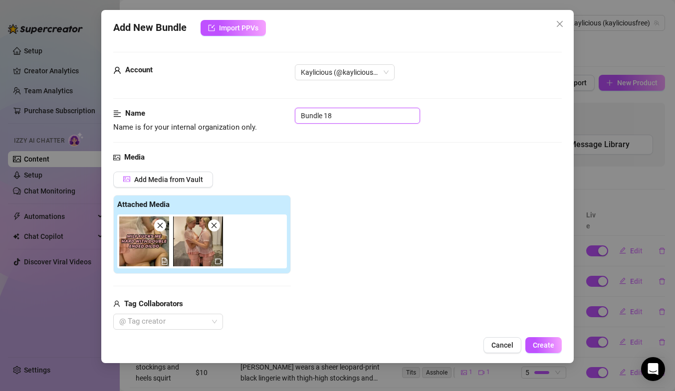
drag, startPoint x: 356, startPoint y: 117, endPoint x: 280, endPoint y: 111, distance: 76.0
click at [280, 111] on div "Name Name is for your internal organization only. Bundle 18" at bounding box center [337, 120] width 448 height 25
click at [306, 201] on div "Add Media from Vault Attached Media Tag Collaborators @ Tag creator" at bounding box center [337, 251] width 448 height 159
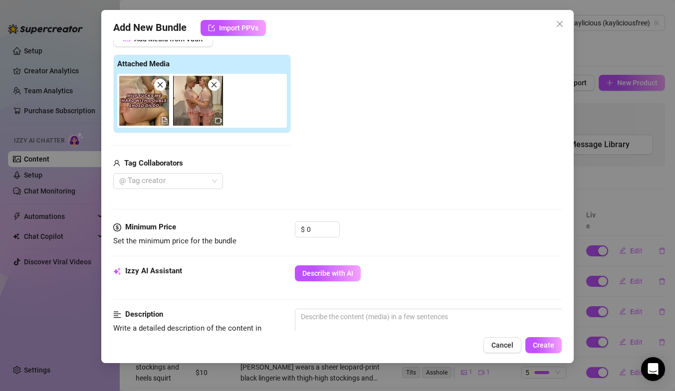
scroll to position [149, 0]
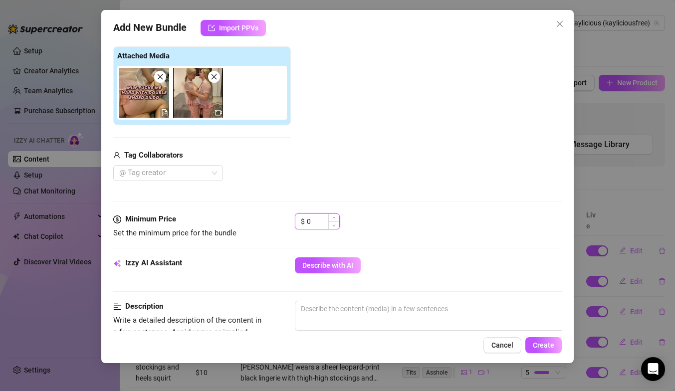
click at [314, 220] on input "0" at bounding box center [323, 221] width 32 height 15
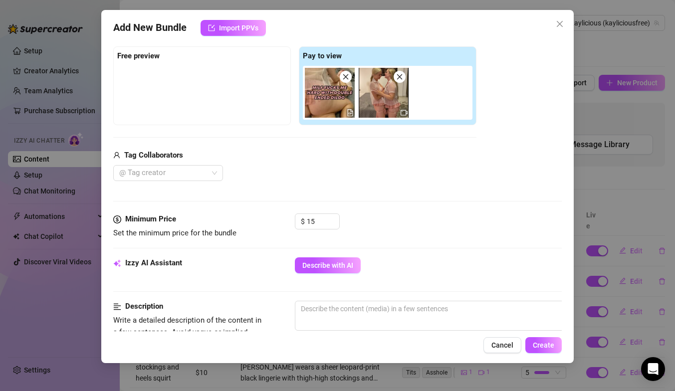
click at [341, 180] on div "@ Tag creator" at bounding box center [294, 173] width 363 height 16
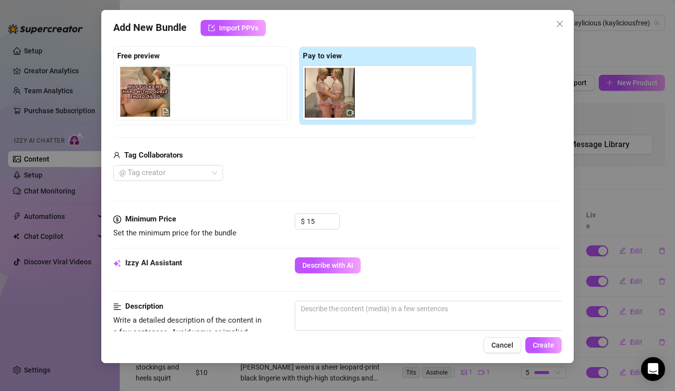
drag, startPoint x: 330, startPoint y: 98, endPoint x: 137, endPoint y: 99, distance: 193.0
click at [137, 99] on div "Free preview Pay to view" at bounding box center [294, 85] width 363 height 79
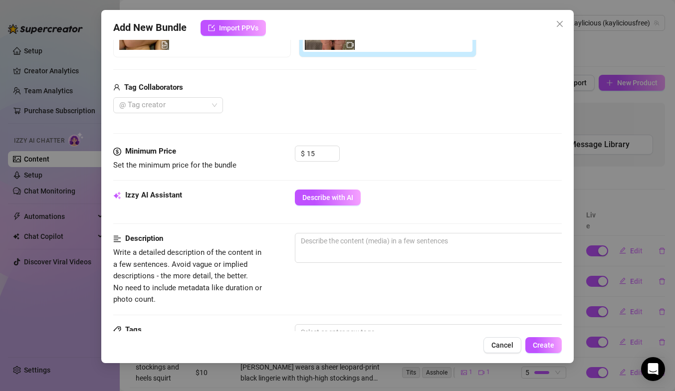
scroll to position [297, 0]
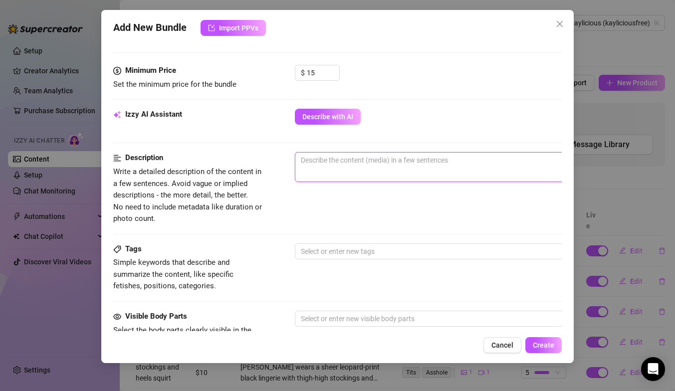
click at [326, 161] on textarea at bounding box center [469, 160] width 348 height 15
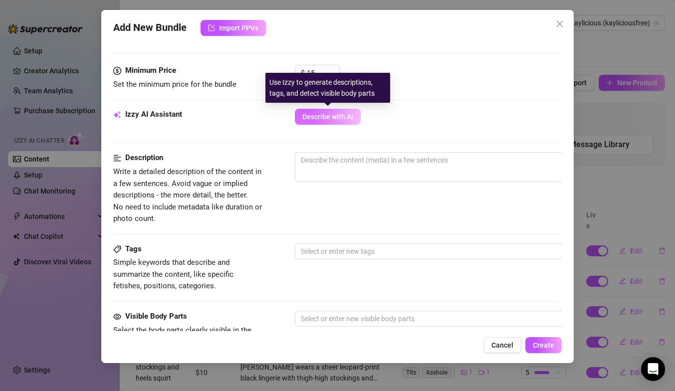
click at [327, 119] on span "Describe with AI" at bounding box center [327, 117] width 51 height 8
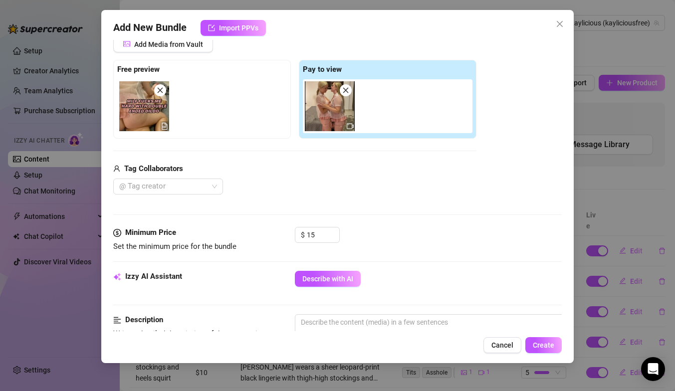
scroll to position [120, 0]
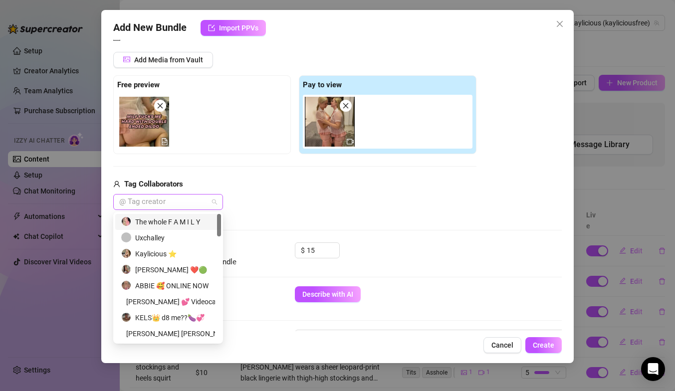
click at [180, 202] on div at bounding box center [162, 202] width 95 height 14
click at [172, 223] on div "The whole F A M I L Y" at bounding box center [168, 221] width 94 height 11
click at [296, 202] on div "The whole F A M I L Y" at bounding box center [294, 202] width 363 height 16
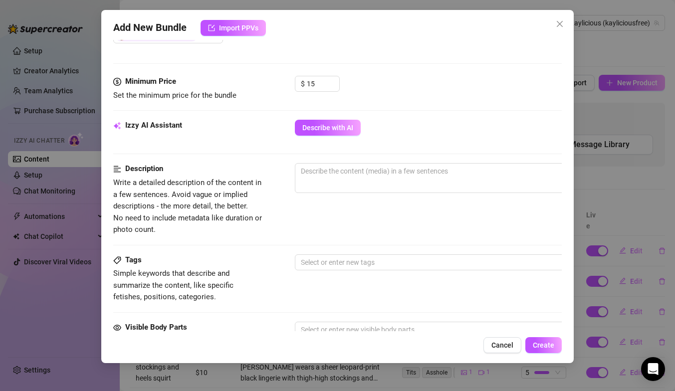
scroll to position [313, 0]
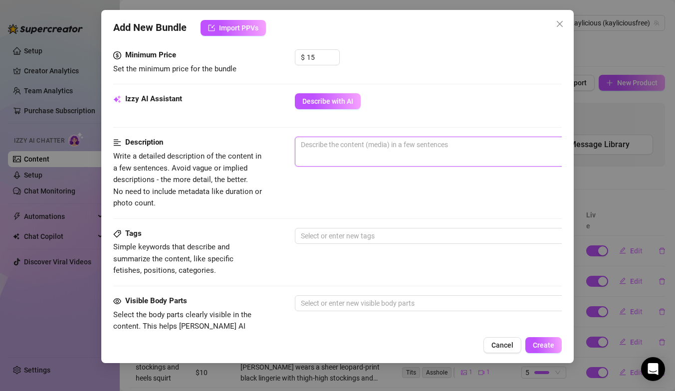
click at [310, 146] on textarea at bounding box center [469, 144] width 348 height 15
click at [462, 147] on textarea "[PERSON_NAME] is having sex with her MILF friend, both wearing plaid skirts," at bounding box center [469, 144] width 348 height 15
click at [522, 144] on textarea "[PERSON_NAME] is having sex with her MILF friend, both wearing pink plaid skirt…" at bounding box center [469, 144] width 348 height 15
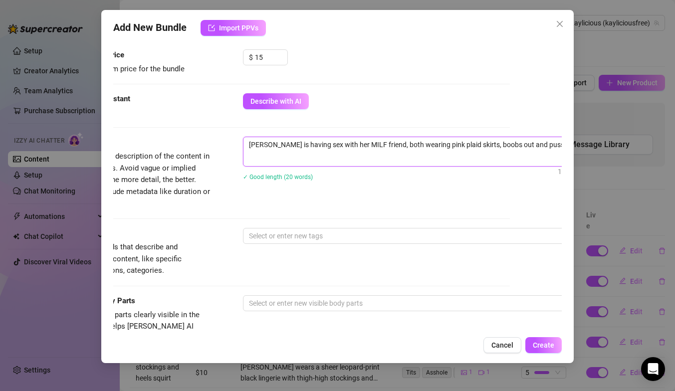
scroll to position [313, 53]
click at [526, 143] on textarea "[PERSON_NAME] is having sex with her MILF friend, both wearing pink plaid skirt…" at bounding box center [416, 144] width 348 height 15
click at [280, 162] on textarea "[PERSON_NAME] is having sex with her MILF friend, both wearing pink plaid skirt…" at bounding box center [416, 150] width 348 height 26
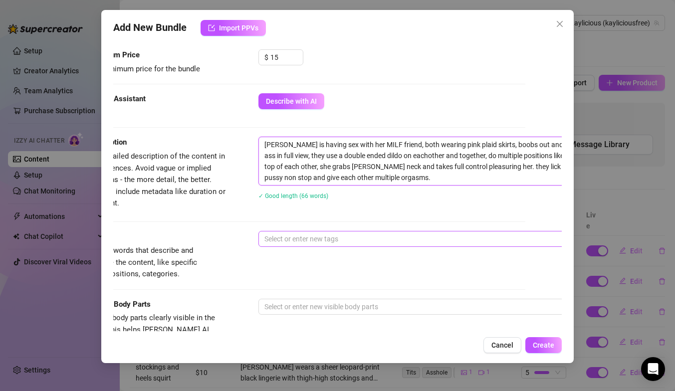
scroll to position [313, 27]
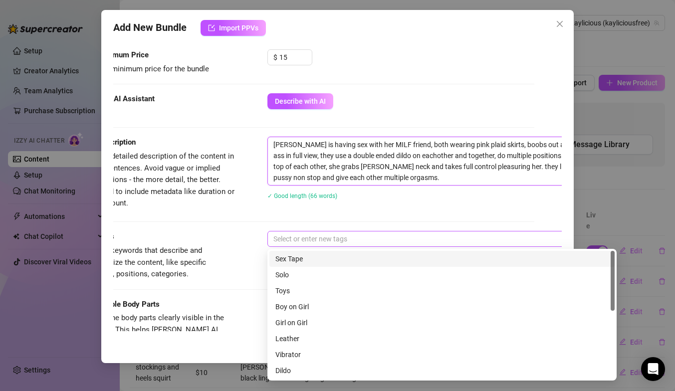
click at [297, 241] on div at bounding box center [436, 239] width 335 height 14
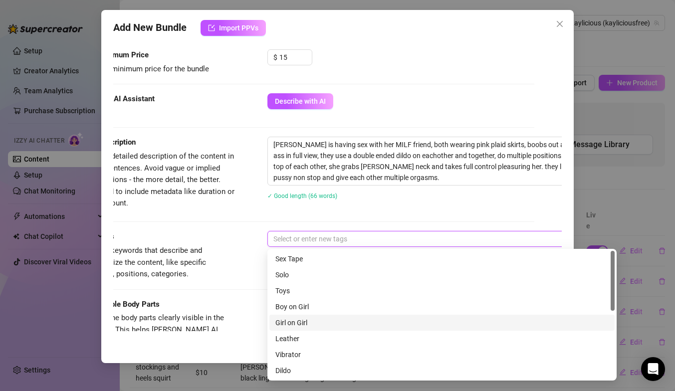
click at [293, 321] on div "Girl on Girl" at bounding box center [441, 322] width 333 height 11
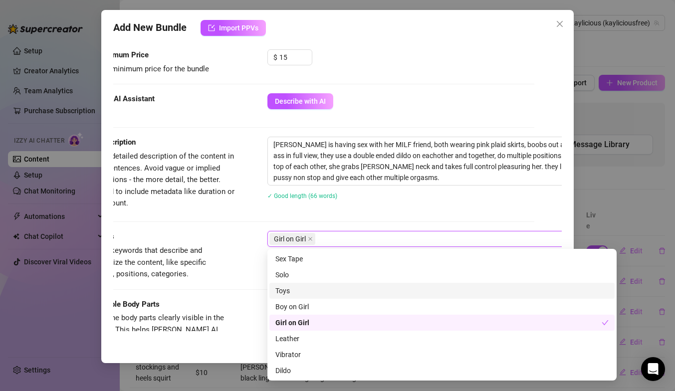
click at [293, 292] on div "Toys" at bounding box center [441, 290] width 333 height 11
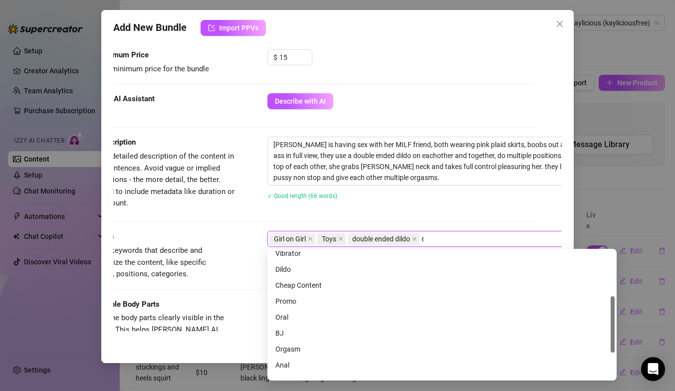
scroll to position [0, 0]
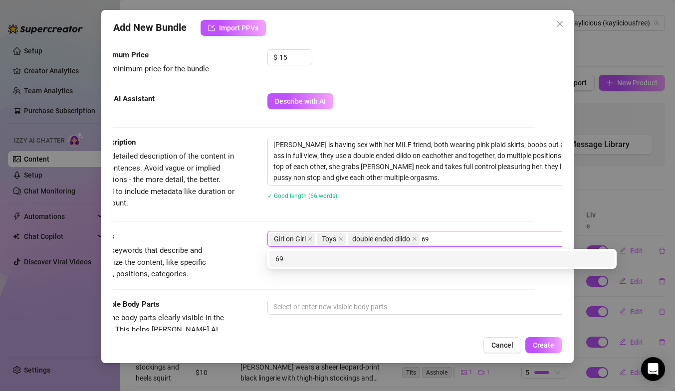
click at [298, 260] on div "69" at bounding box center [441, 258] width 333 height 11
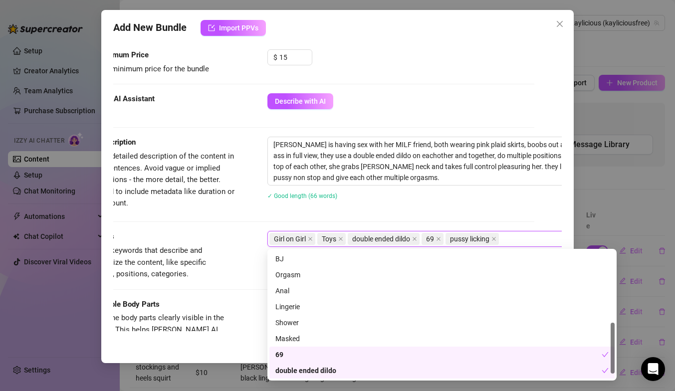
scroll to position [179, 0]
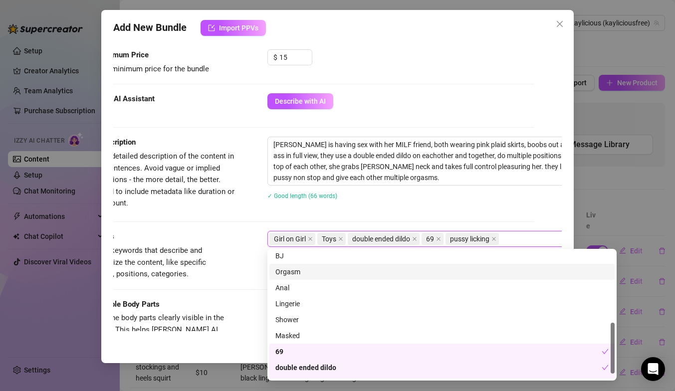
click at [287, 274] on div "Orgasm" at bounding box center [441, 271] width 333 height 11
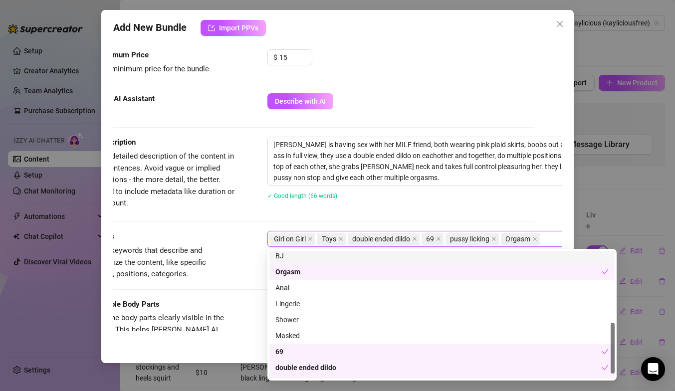
click at [244, 251] on div "Tags Simple keywords that describe and summarize the content, like specific fet…" at bounding box center [310, 255] width 448 height 49
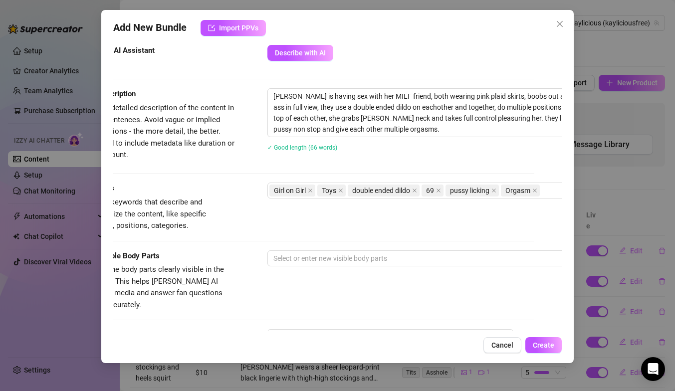
scroll to position [362, 27]
click at [293, 256] on div at bounding box center [436, 258] width 335 height 14
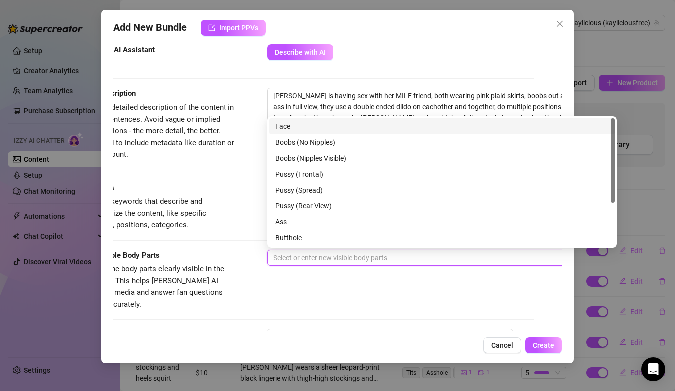
click at [288, 122] on div "Face" at bounding box center [441, 126] width 333 height 11
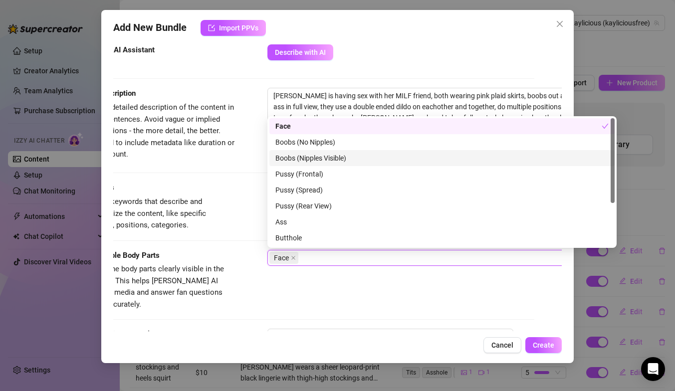
click at [300, 159] on div "Boobs (Nipples Visible)" at bounding box center [441, 158] width 333 height 11
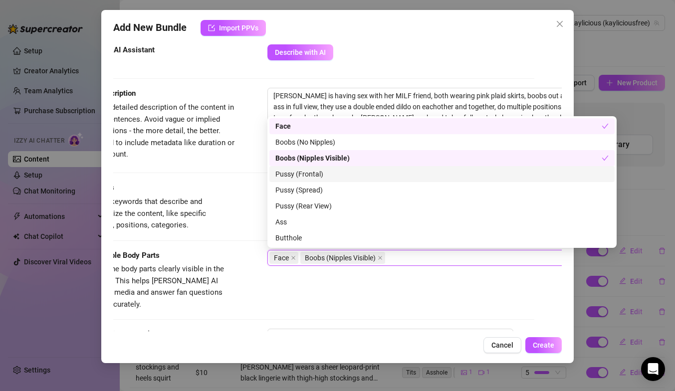
click at [300, 174] on div "Pussy (Frontal)" at bounding box center [441, 174] width 333 height 11
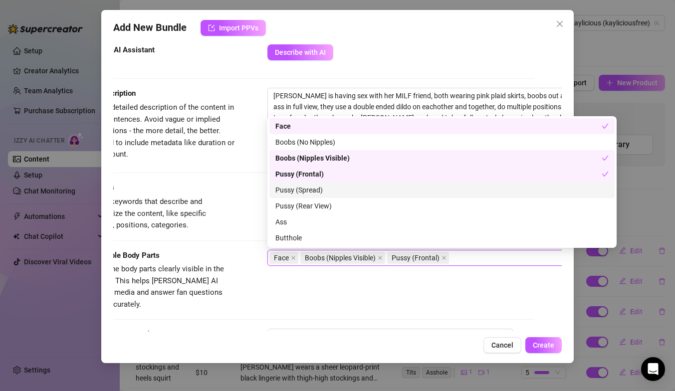
click at [300, 190] on div "Pussy (Spread)" at bounding box center [441, 190] width 333 height 11
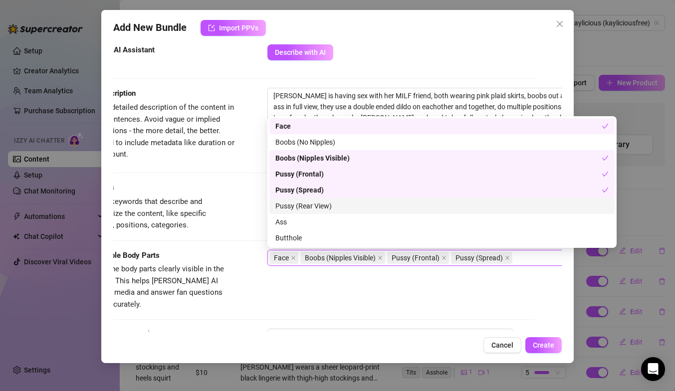
click at [299, 205] on div "Pussy (Rear View)" at bounding box center [441, 205] width 333 height 11
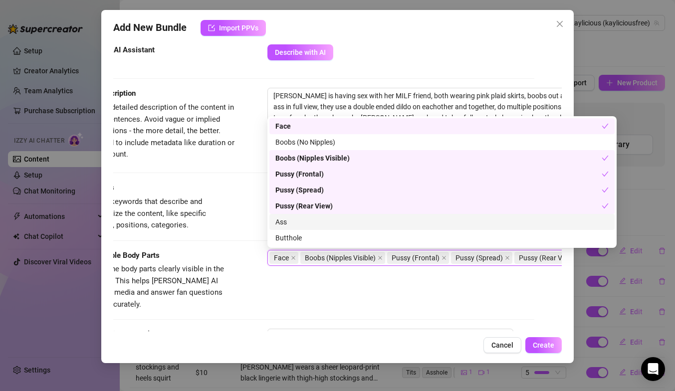
click at [292, 219] on div "Ass" at bounding box center [441, 221] width 333 height 11
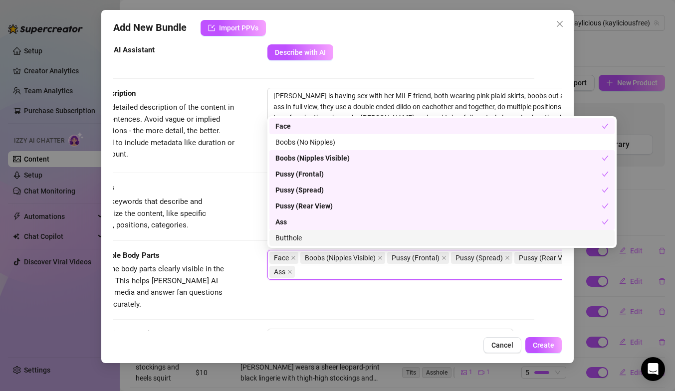
click at [293, 235] on div "Butthole" at bounding box center [441, 237] width 333 height 11
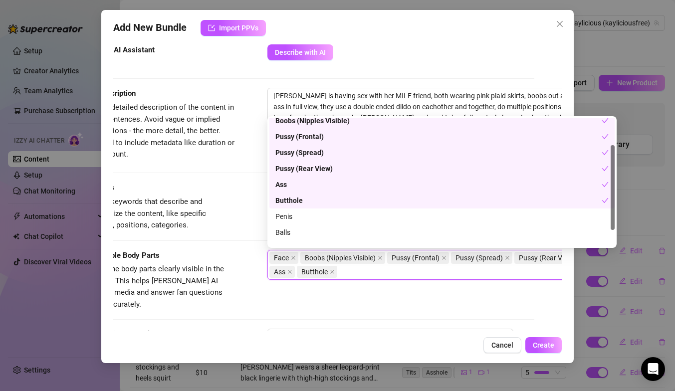
scroll to position [64, 0]
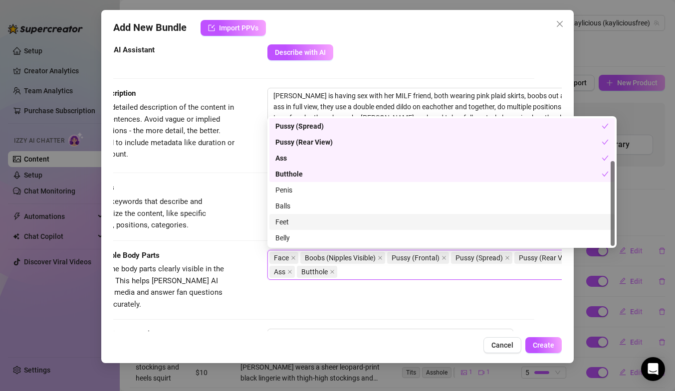
click at [287, 219] on div "Feet" at bounding box center [441, 221] width 333 height 11
click at [247, 246] on div "Tags Simple keywords that describe and summarize the content, like specific fet…" at bounding box center [310, 215] width 448 height 67
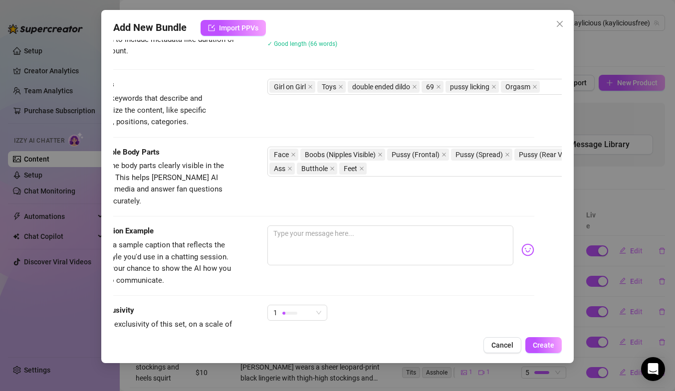
scroll to position [465, 0]
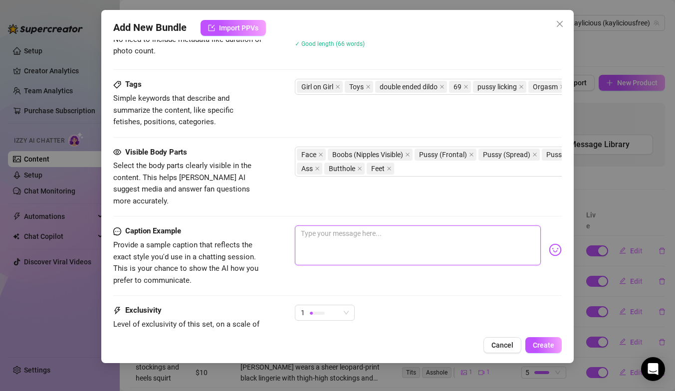
click at [307, 232] on textarea at bounding box center [418, 245] width 246 height 40
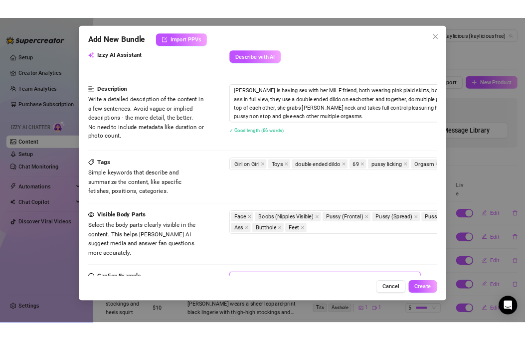
scroll to position [550, 0]
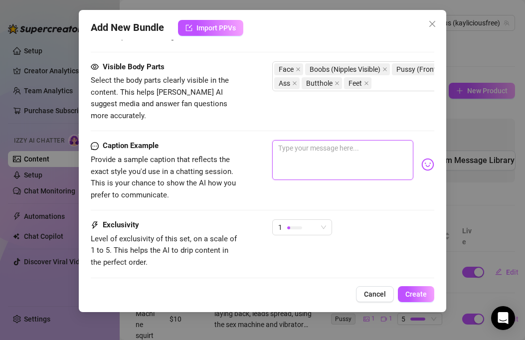
click at [311, 146] on textarea at bounding box center [342, 160] width 141 height 40
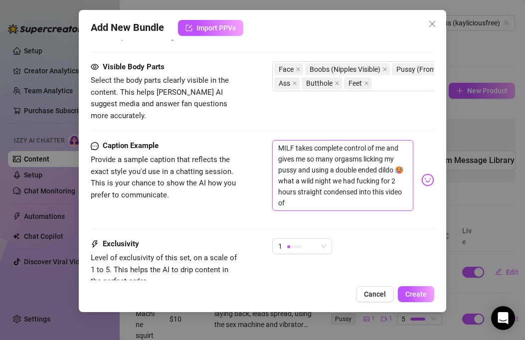
scroll to position [0, 0]
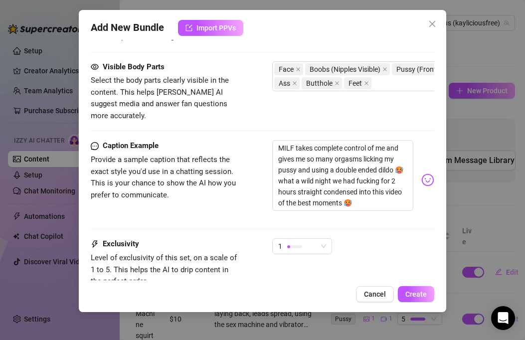
click at [359, 212] on div "Caption Example Provide a sample caption that reflects the exact style you'd us…" at bounding box center [263, 189] width 344 height 98
click at [359, 191] on textarea "MILF takes complete control of me and gives me so many orgasms licking my pussy…" at bounding box center [342, 175] width 141 height 71
click at [312, 239] on div "1" at bounding box center [297, 246] width 39 height 15
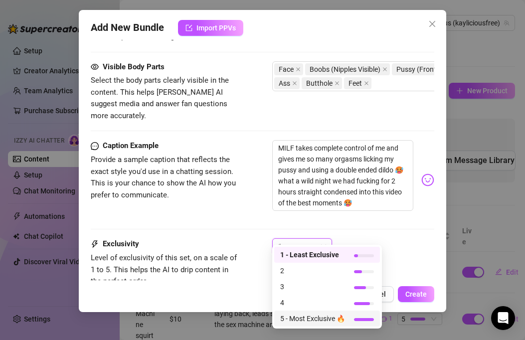
click at [309, 317] on span "5 - Most Exclusive 🔥" at bounding box center [312, 318] width 65 height 11
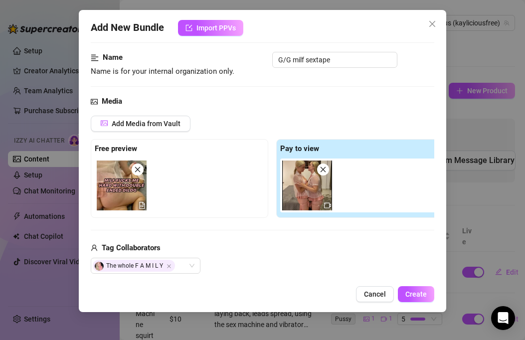
scroll to position [29, 0]
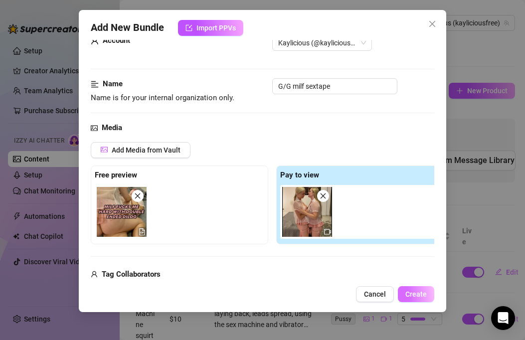
click at [406, 291] on span "Create" at bounding box center [415, 294] width 21 height 8
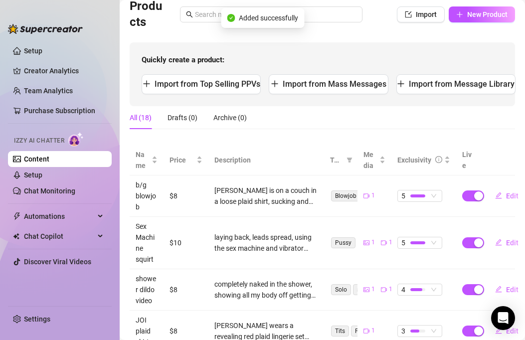
scroll to position [77, 0]
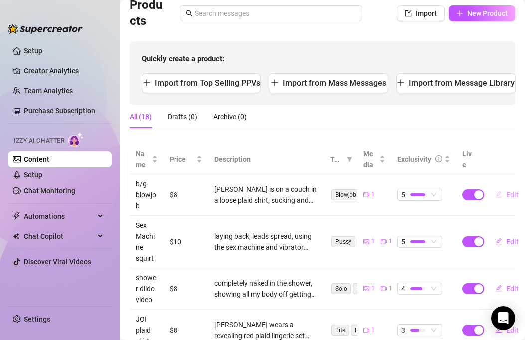
click at [507, 197] on span "Edit" at bounding box center [512, 195] width 12 height 8
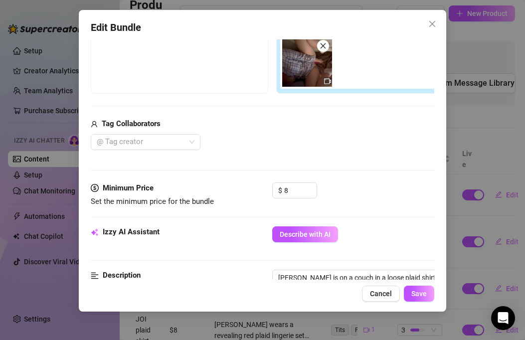
scroll to position [213, 0]
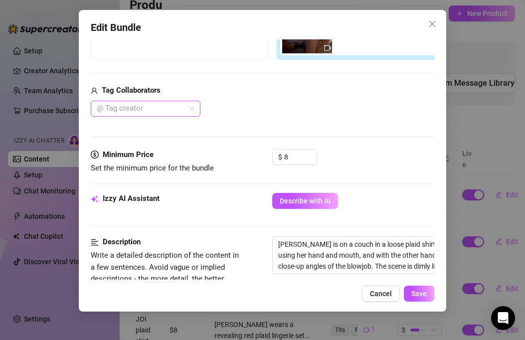
click at [131, 107] on div at bounding box center [140, 109] width 95 height 14
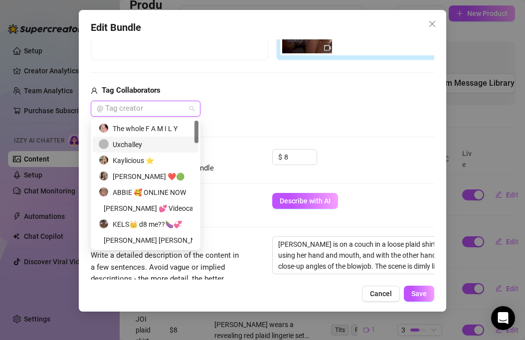
click at [136, 144] on div "Uxchalley" at bounding box center [146, 144] width 94 height 11
click at [416, 295] on span "Save" at bounding box center [418, 294] width 15 height 8
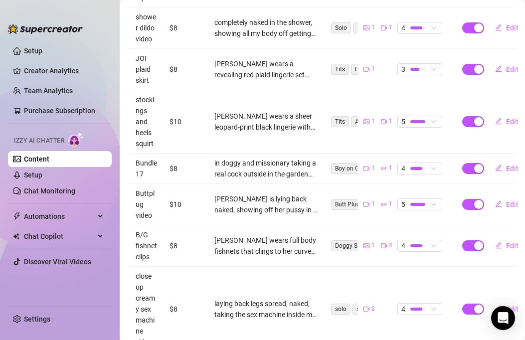
scroll to position [341, 0]
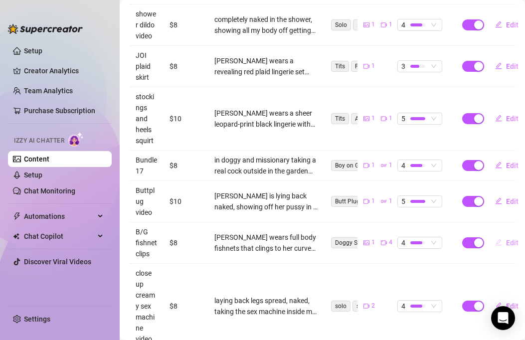
click at [501, 244] on icon "edit" at bounding box center [498, 242] width 7 height 7
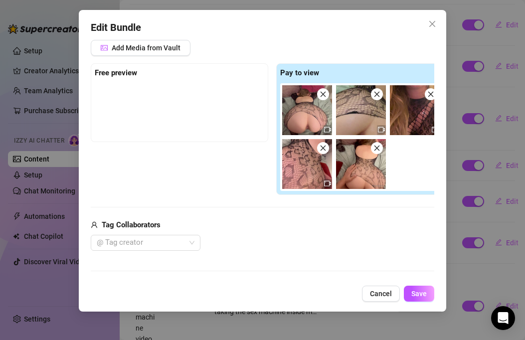
scroll to position [138, 0]
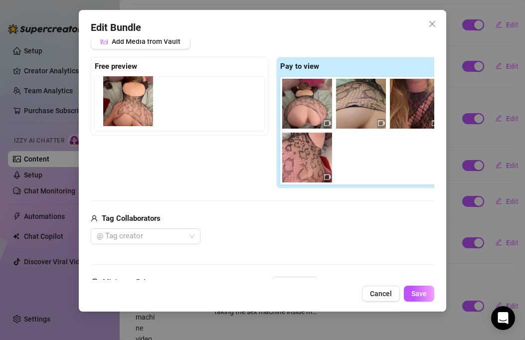
drag, startPoint x: 369, startPoint y: 164, endPoint x: 133, endPoint y: 105, distance: 243.5
click at [133, 105] on div "Free preview Pay to view" at bounding box center [272, 123] width 363 height 132
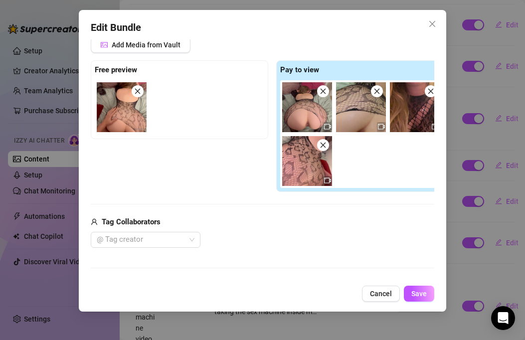
scroll to position [135, 0]
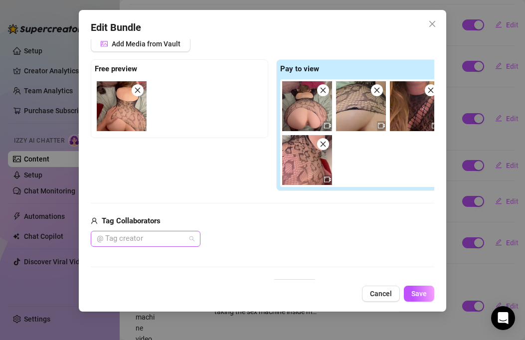
click at [169, 245] on div at bounding box center [140, 239] width 95 height 14
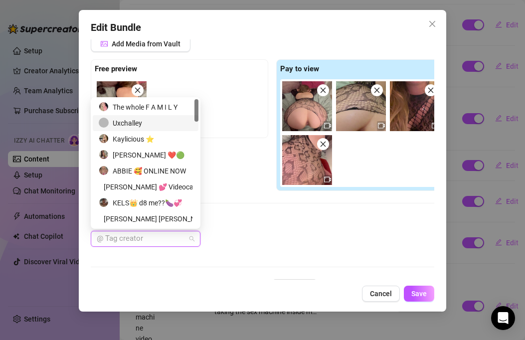
click at [135, 123] on div "Uxchalley" at bounding box center [146, 123] width 94 height 11
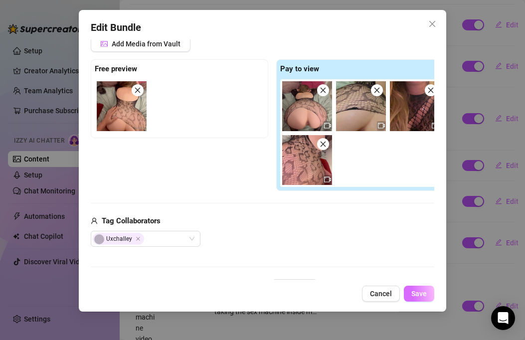
click at [413, 295] on span "Save" at bounding box center [418, 294] width 15 height 8
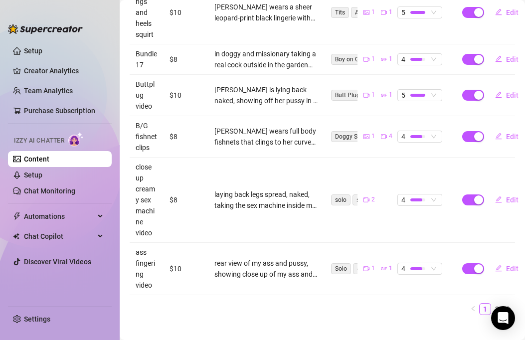
scroll to position [460, 0]
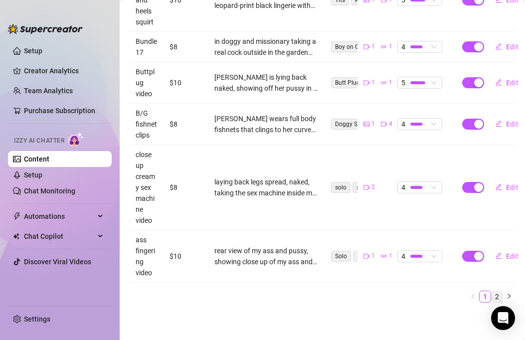
click at [497, 294] on link "2" at bounding box center [497, 296] width 11 height 11
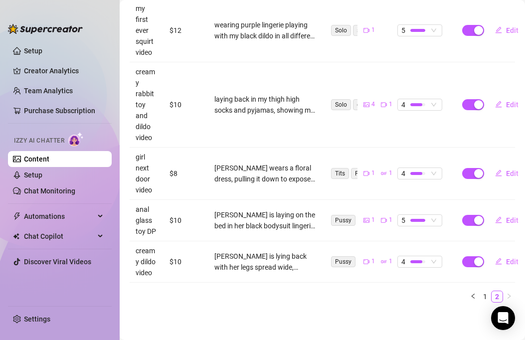
scroll to position [418, 0]
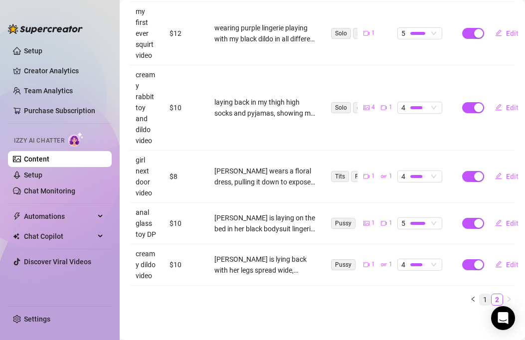
click at [484, 298] on link "1" at bounding box center [485, 299] width 11 height 11
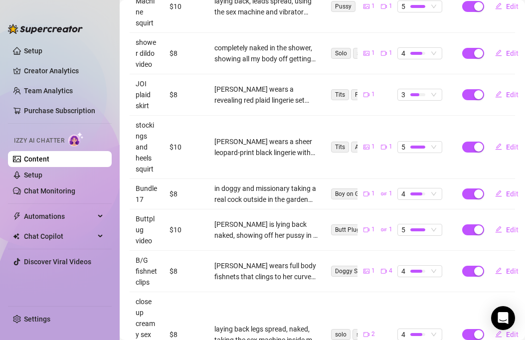
scroll to position [307, 0]
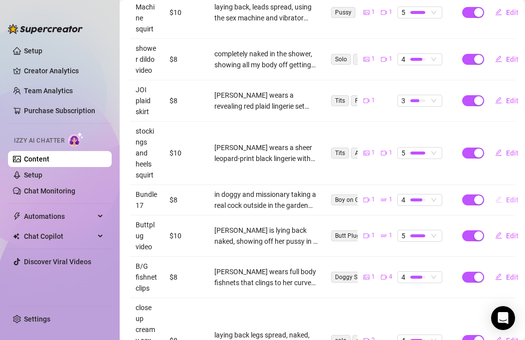
click at [505, 198] on button "Edit" at bounding box center [506, 200] width 39 height 16
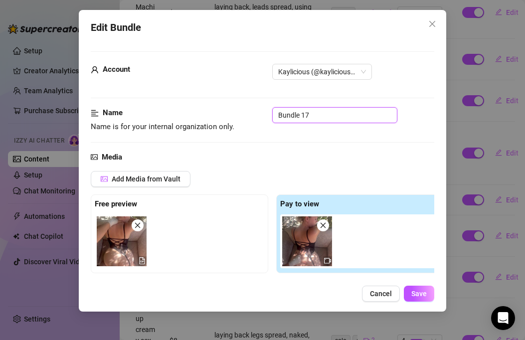
drag, startPoint x: 314, startPoint y: 114, endPoint x: 282, endPoint y: 117, distance: 32.0
click at [282, 117] on input "Bundle 17" at bounding box center [334, 115] width 125 height 16
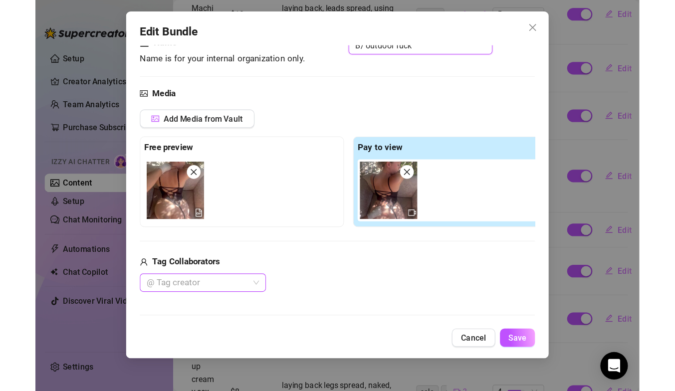
scroll to position [78, 0]
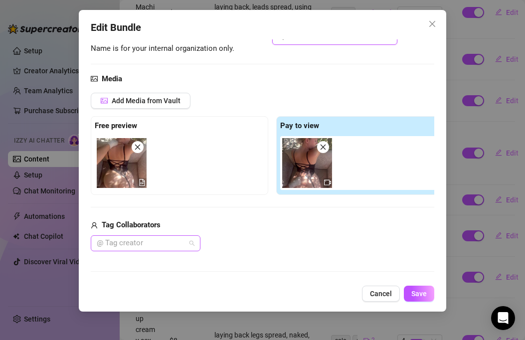
click at [149, 244] on div at bounding box center [140, 243] width 95 height 14
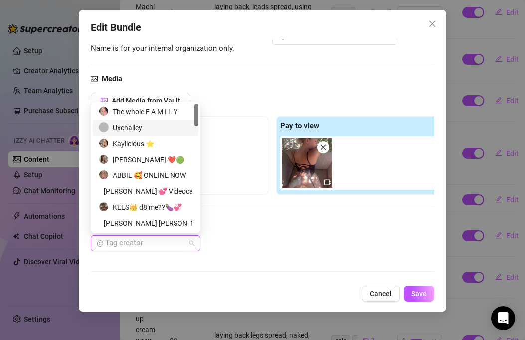
click at [137, 126] on div "Uxchalley" at bounding box center [146, 127] width 94 height 11
click at [420, 295] on span "Save" at bounding box center [418, 294] width 15 height 8
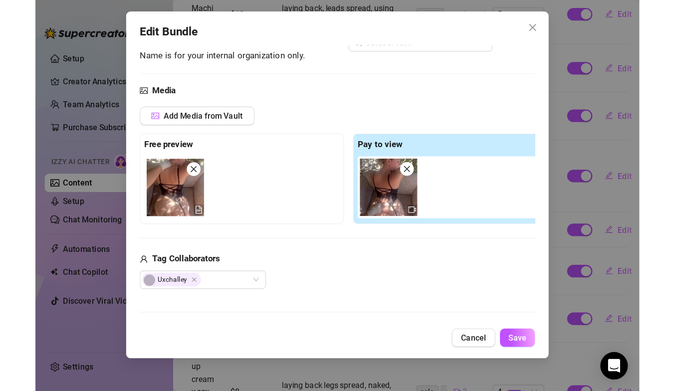
scroll to position [206, 0]
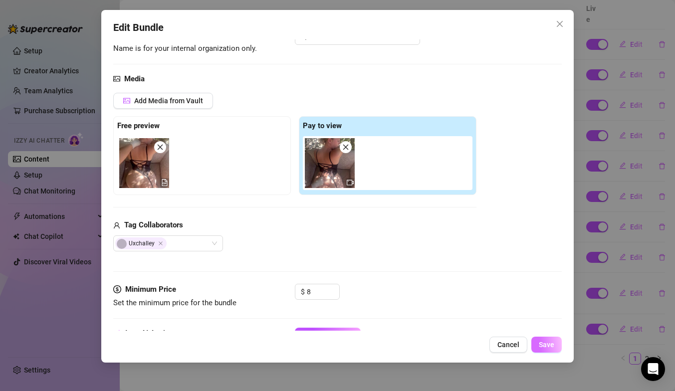
click at [551, 343] on span "Save" at bounding box center [546, 345] width 15 height 8
click at [539, 345] on span "Save" at bounding box center [546, 345] width 15 height 8
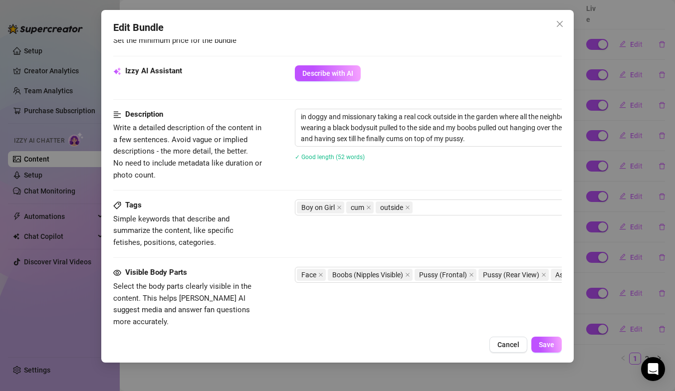
scroll to position [547, 0]
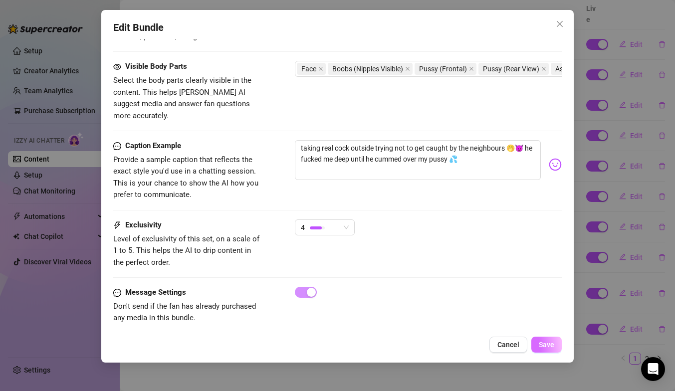
click at [543, 346] on span "Save" at bounding box center [546, 345] width 15 height 8
click at [514, 370] on div "Edit Bundle Account Kaylicious (@kayliciousfree) Name Name is for your internal…" at bounding box center [337, 195] width 675 height 391
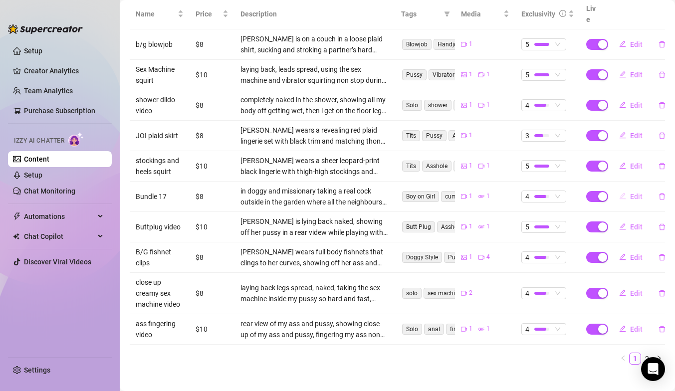
click at [630, 192] on span "Edit" at bounding box center [636, 196] width 12 height 8
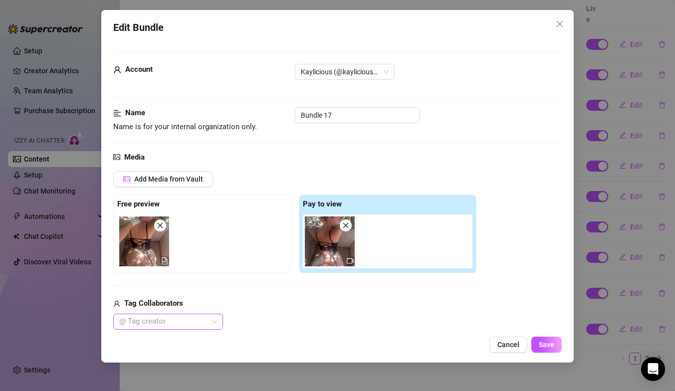
click at [177, 320] on div at bounding box center [162, 322] width 95 height 14
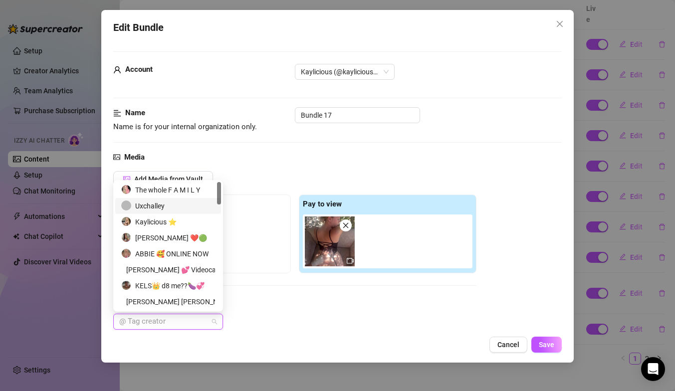
click at [155, 203] on div "Uxchalley" at bounding box center [168, 205] width 94 height 11
click at [277, 297] on div "Add Media from Vault Free preview Pay to view Tag Collaborators Uxchalley" at bounding box center [294, 250] width 363 height 159
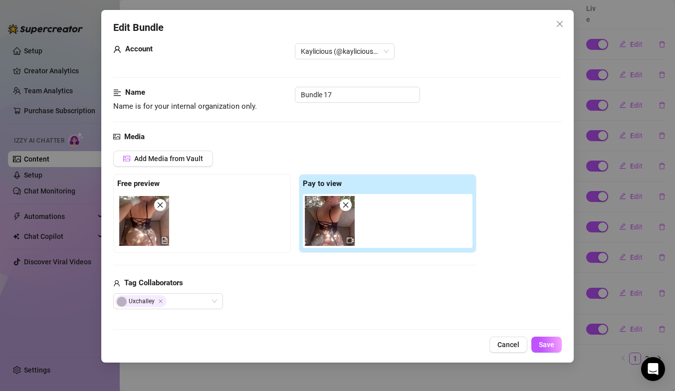
scroll to position [0, 0]
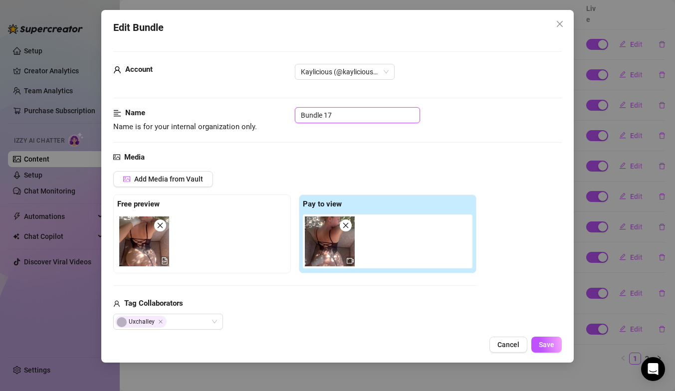
drag, startPoint x: 333, startPoint y: 117, endPoint x: 305, endPoint y: 118, distance: 27.4
click at [305, 118] on input "Bundle 17" at bounding box center [357, 115] width 125 height 16
click at [546, 343] on span "Save" at bounding box center [546, 345] width 15 height 8
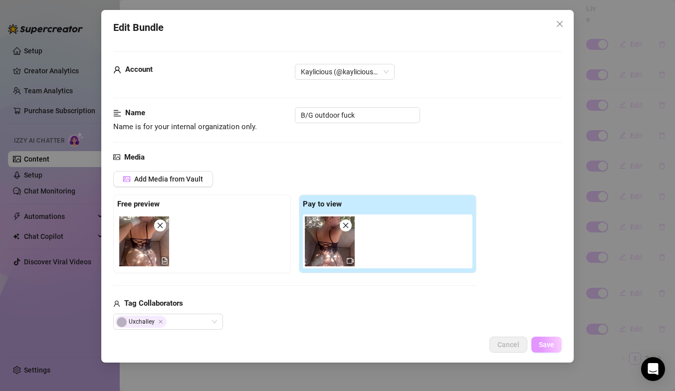
click at [546, 343] on button "Save" at bounding box center [546, 345] width 30 height 16
click at [546, 343] on span "Save" at bounding box center [546, 345] width 15 height 8
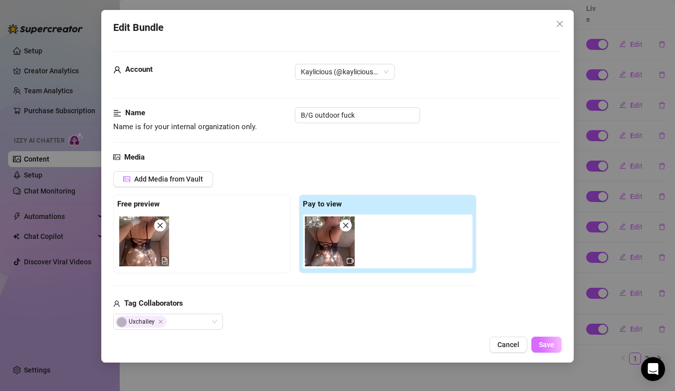
click at [546, 343] on span "Save" at bounding box center [546, 345] width 15 height 8
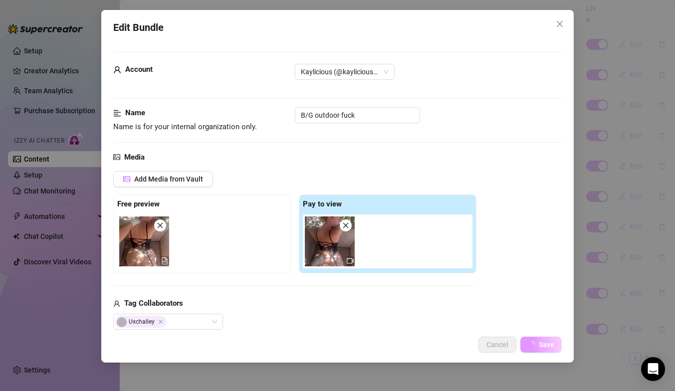
click at [546, 343] on span "Save" at bounding box center [546, 345] width 15 height 8
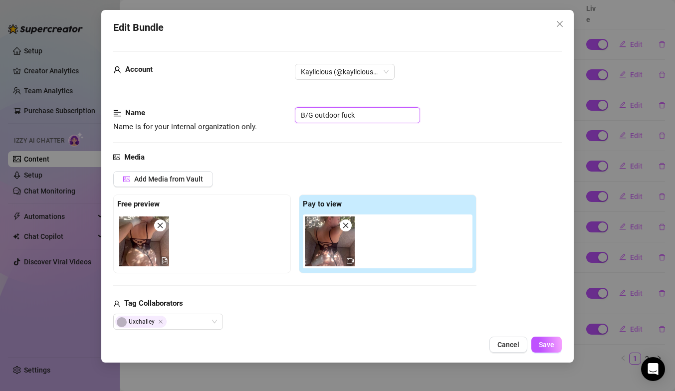
click at [338, 116] on input "B/G outdoor fuck" at bounding box center [357, 115] width 125 height 16
click at [548, 339] on button "Save" at bounding box center [546, 345] width 30 height 16
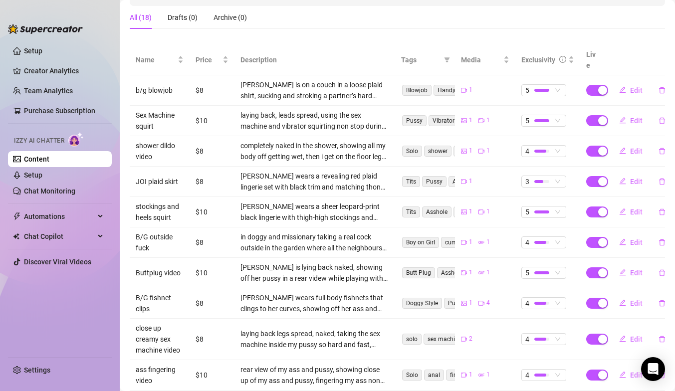
scroll to position [206, 0]
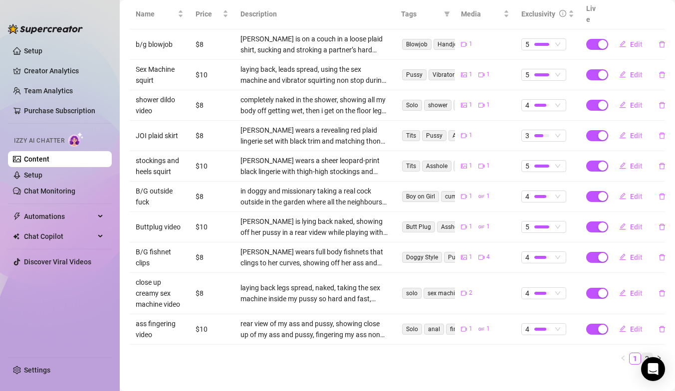
click at [646, 353] on link "2" at bounding box center [646, 358] width 11 height 11
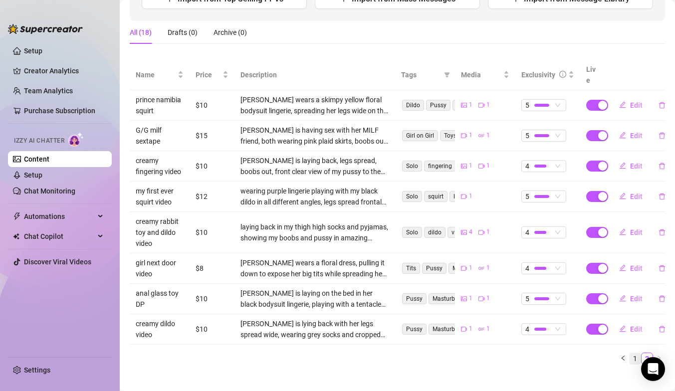
click at [634, 353] on link "1" at bounding box center [634, 358] width 11 height 11
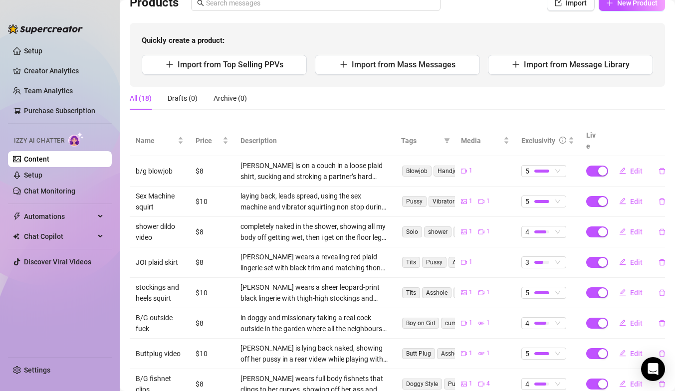
scroll to position [0, 0]
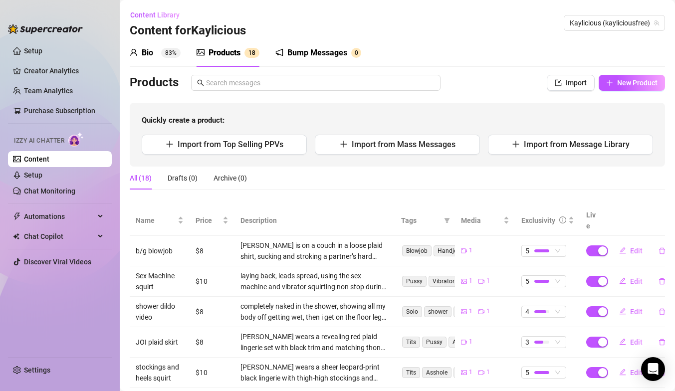
click at [155, 55] on div "Bio 83%" at bounding box center [155, 53] width 51 height 12
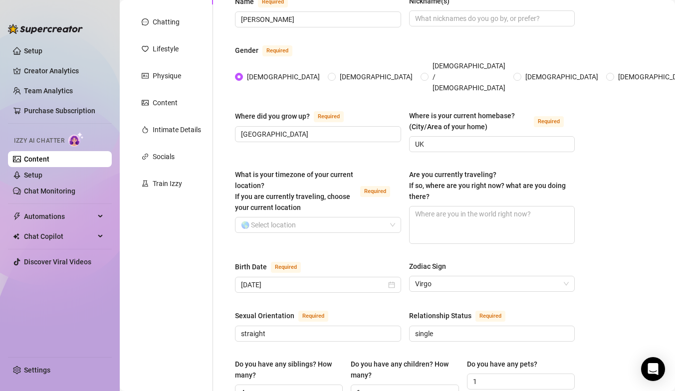
scroll to position [112, 0]
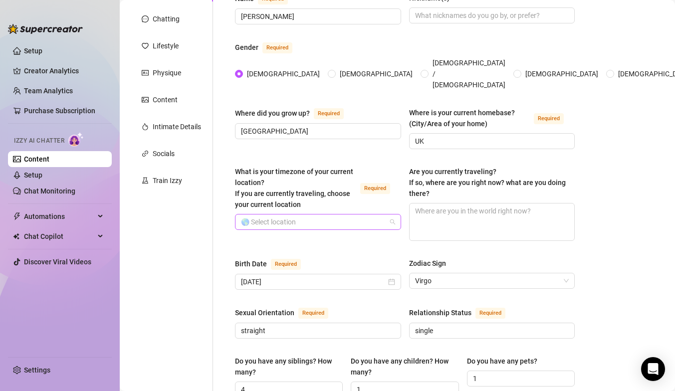
click at [344, 214] on input "What is your timezone of your current location? If you are currently traveling,…" at bounding box center [313, 221] width 145 height 15
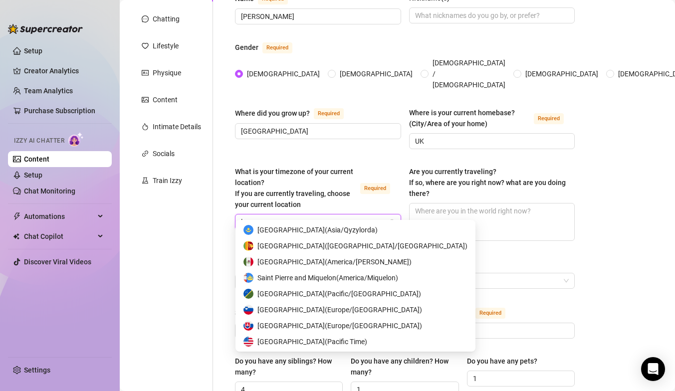
scroll to position [0, 0]
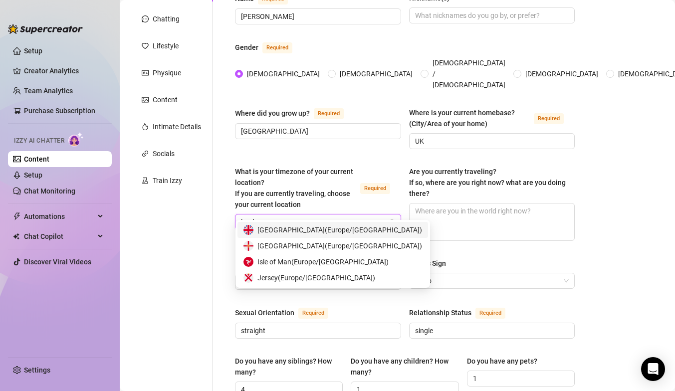
click at [305, 227] on span "[GEOGRAPHIC_DATA] ( [GEOGRAPHIC_DATA]/[GEOGRAPHIC_DATA] )" at bounding box center [339, 229] width 165 height 11
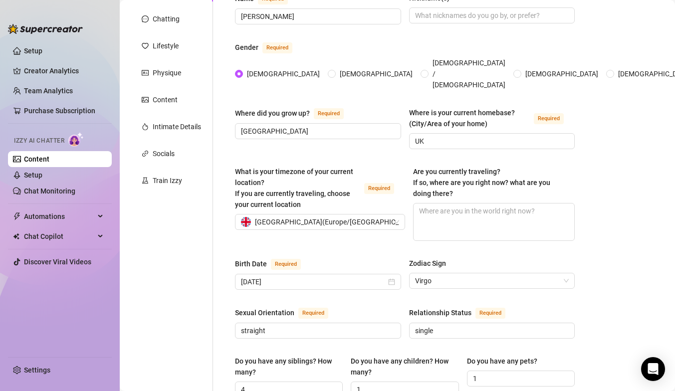
click at [305, 227] on div "What is your timezone of your current location? If you are currently traveling,…" at bounding box center [320, 203] width 170 height 75
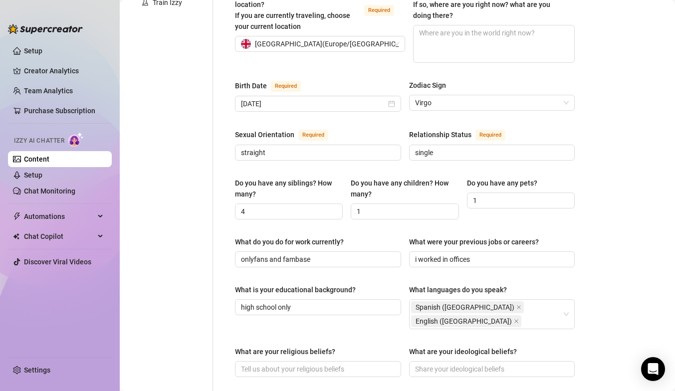
scroll to position [291, 0]
click at [497, 194] on input "1" at bounding box center [520, 199] width 94 height 11
click at [363, 217] on div "Name Required [PERSON_NAME](s) Gender Required [DEMOGRAPHIC_DATA] [DEMOGRAPHIC_…" at bounding box center [405, 240] width 340 height 852
click at [367, 205] on input "1" at bounding box center [404, 210] width 94 height 11
click at [302, 221] on div "Name Required [PERSON_NAME](s) Gender Required [DEMOGRAPHIC_DATA] [DEMOGRAPHIC_…" at bounding box center [405, 240] width 340 height 852
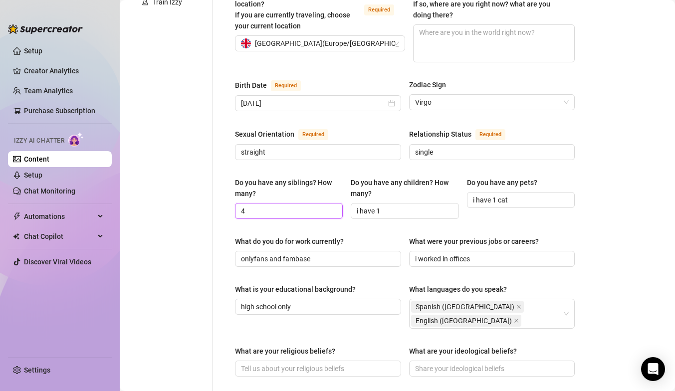
click at [256, 205] on input "4" at bounding box center [288, 210] width 94 height 11
click at [262, 217] on div "Name Required [PERSON_NAME](s) Gender Required [DEMOGRAPHIC_DATA] [DEMOGRAPHIC_…" at bounding box center [405, 240] width 340 height 852
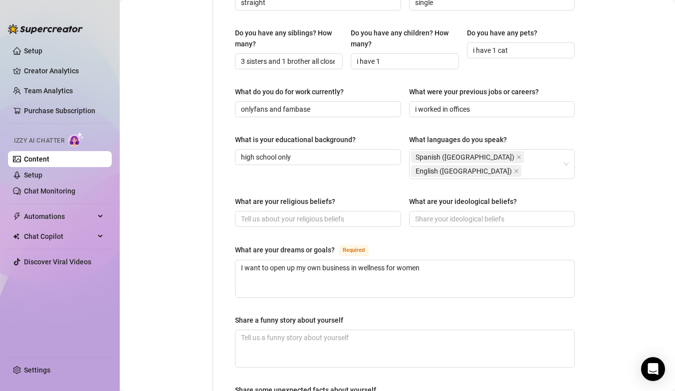
scroll to position [443, 0]
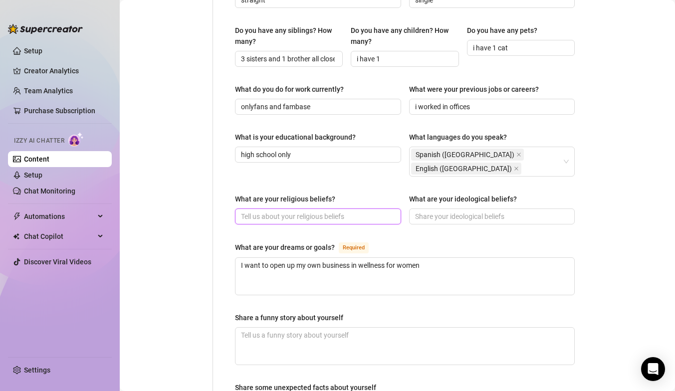
click at [264, 211] on input "What are your religious beliefs?" at bounding box center [317, 216] width 152 height 11
click at [287, 275] on div "Name Required [PERSON_NAME](s) Gender Required [DEMOGRAPHIC_DATA] [DEMOGRAPHIC_…" at bounding box center [405, 88] width 340 height 852
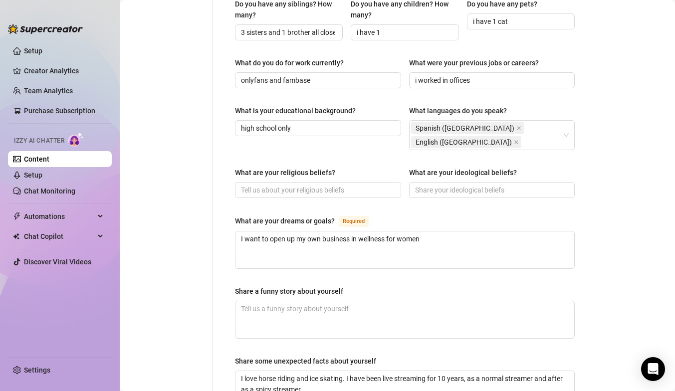
scroll to position [475, 0]
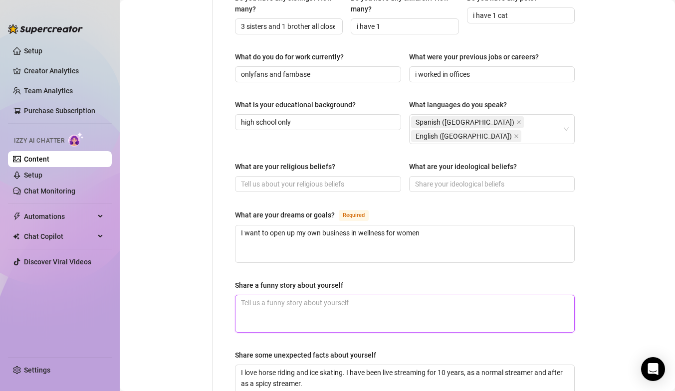
click at [287, 295] on textarea "Share a funny story about yourself" at bounding box center [404, 313] width 339 height 37
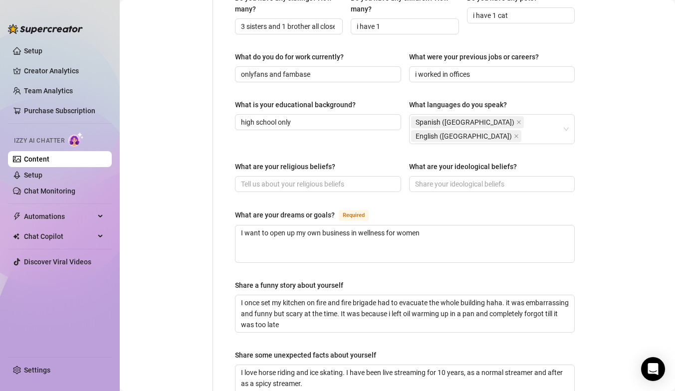
click at [254, 314] on div "Name Required [PERSON_NAME](s) Gender Required [DEMOGRAPHIC_DATA] [DEMOGRAPHIC_…" at bounding box center [405, 55] width 340 height 852
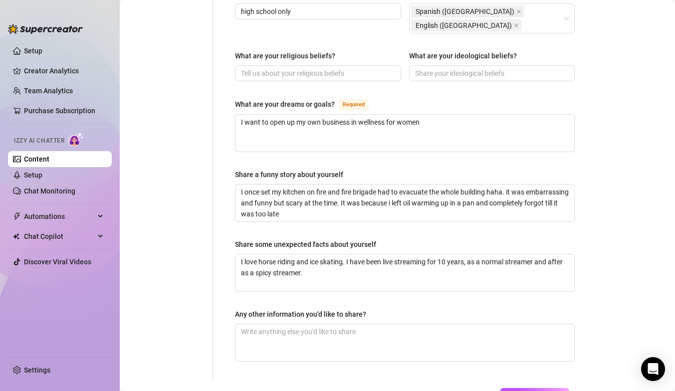
scroll to position [587, 0]
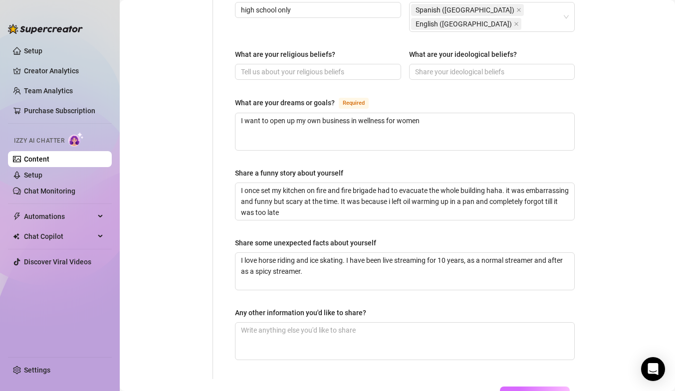
click at [514, 386] on button "Save All Changes" at bounding box center [535, 394] width 70 height 16
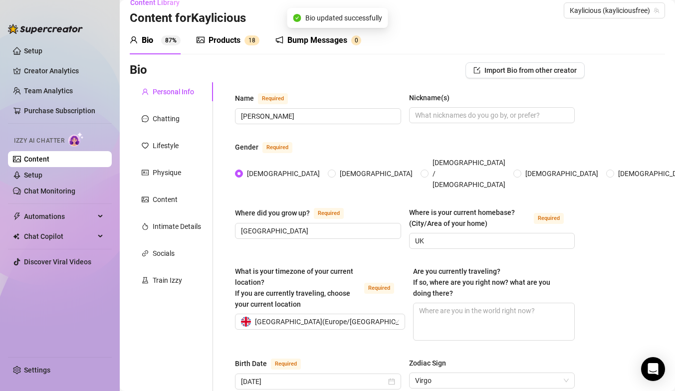
scroll to position [0, 0]
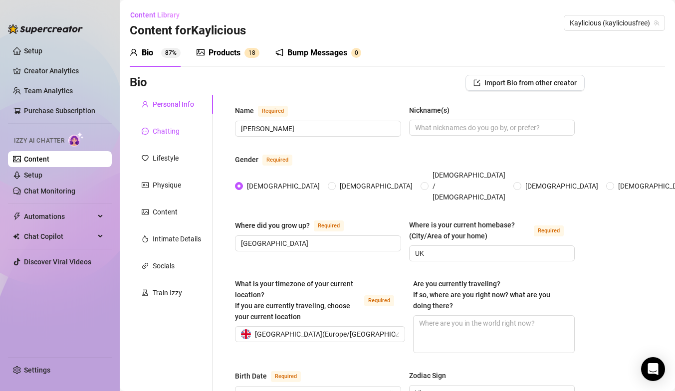
click at [169, 132] on div "Chatting" at bounding box center [166, 131] width 27 height 11
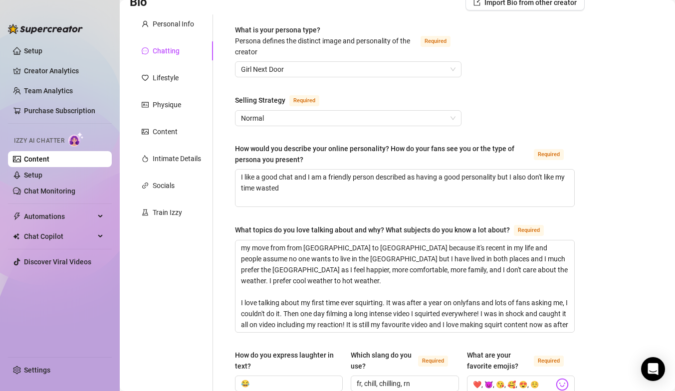
scroll to position [81, 0]
click at [276, 70] on span "Girl Next Door" at bounding box center [348, 68] width 214 height 15
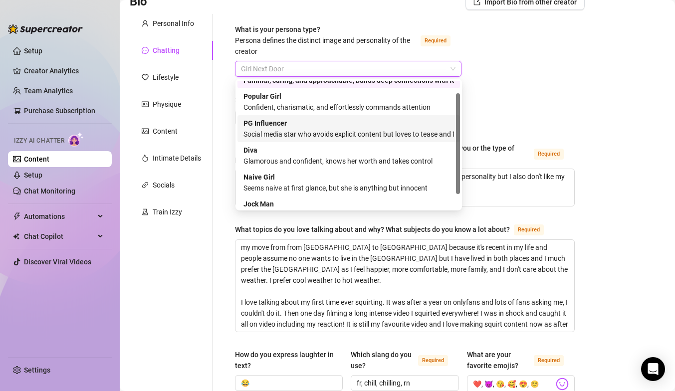
scroll to position [0, 0]
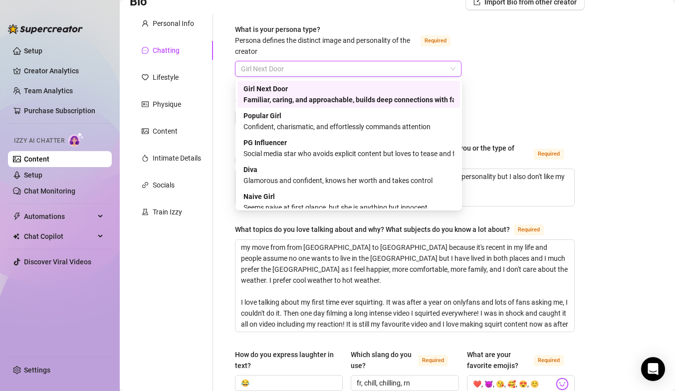
click at [307, 94] on div "Girl Next Door Familiar, caring, and approachable, builds deep connections with…" at bounding box center [348, 94] width 210 height 22
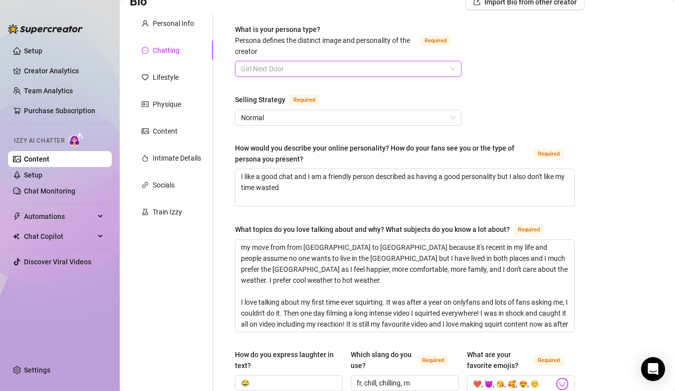
click at [274, 67] on span "Girl Next Door" at bounding box center [348, 68] width 214 height 15
click at [274, 69] on span "Girl Next Door" at bounding box center [348, 68] width 214 height 15
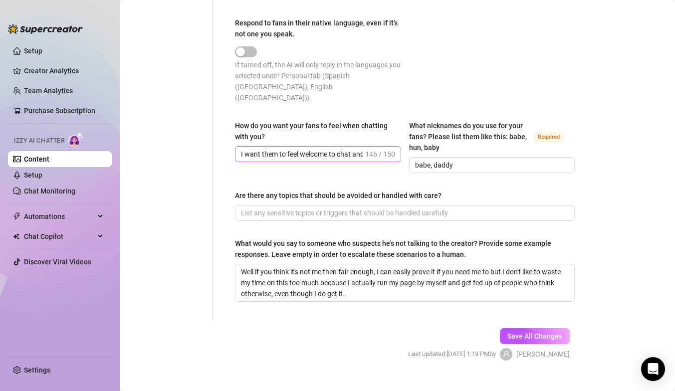
scroll to position [653, 0]
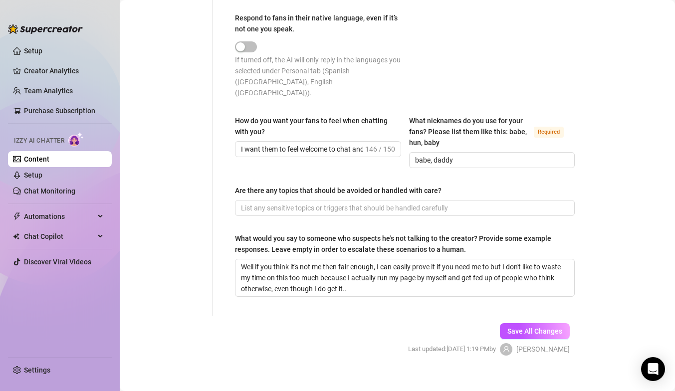
click at [279, 202] on input "Are there any topics that should be avoided or handled with care?" at bounding box center [404, 207] width 326 height 11
click at [526, 327] on span "Save All Changes" at bounding box center [534, 331] width 55 height 8
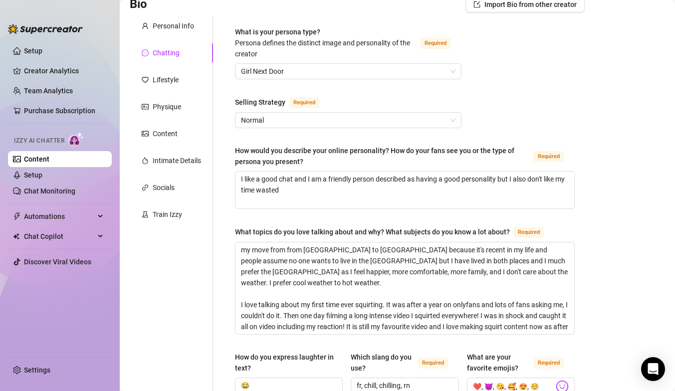
scroll to position [78, 0]
click at [167, 85] on div "Lifestyle" at bounding box center [166, 80] width 26 height 11
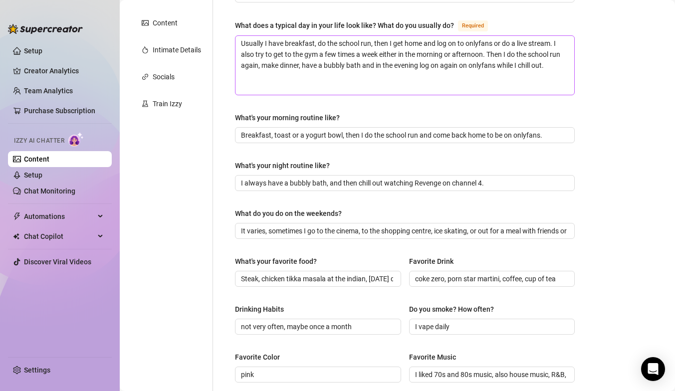
scroll to position [91, 0]
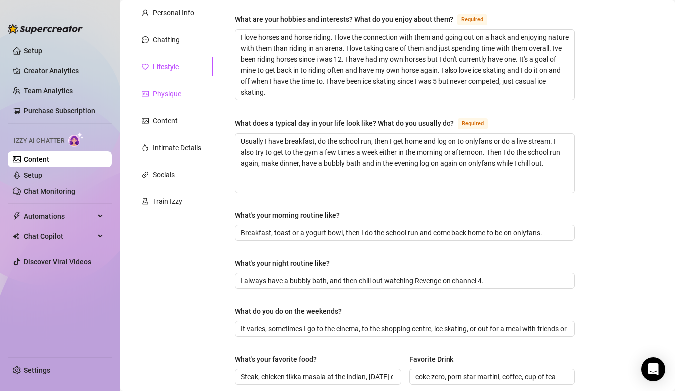
click at [170, 97] on div "Physique" at bounding box center [167, 93] width 28 height 11
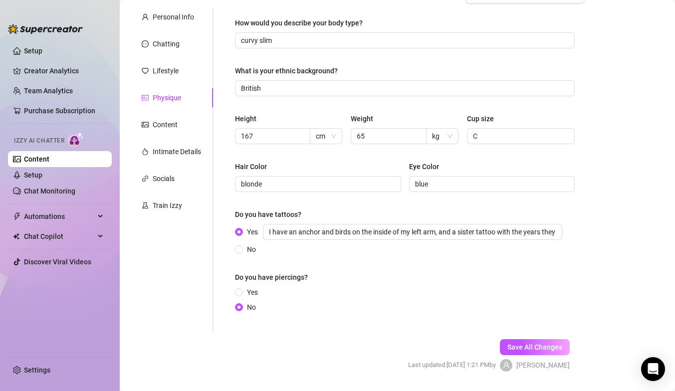
scroll to position [0, 0]
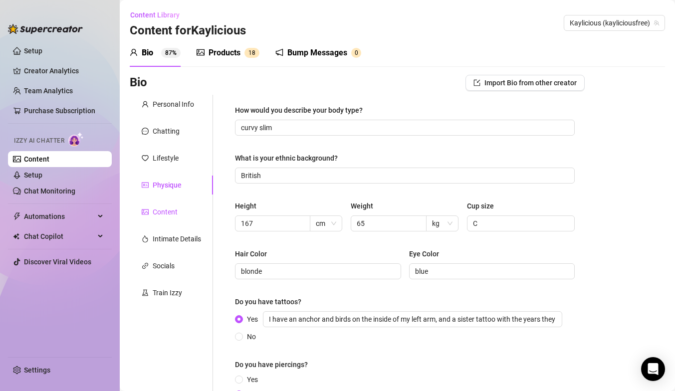
click at [167, 213] on div "Content" at bounding box center [165, 211] width 25 height 11
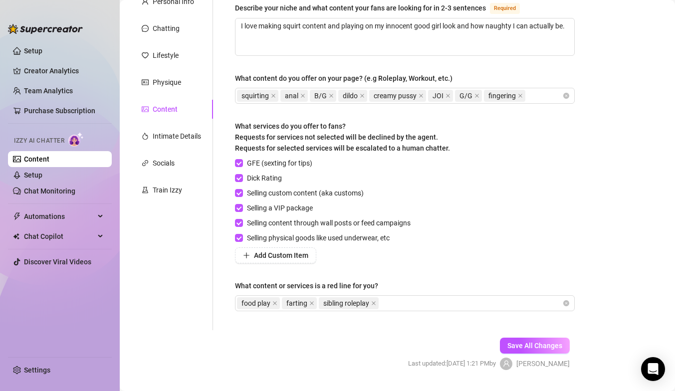
scroll to position [105, 0]
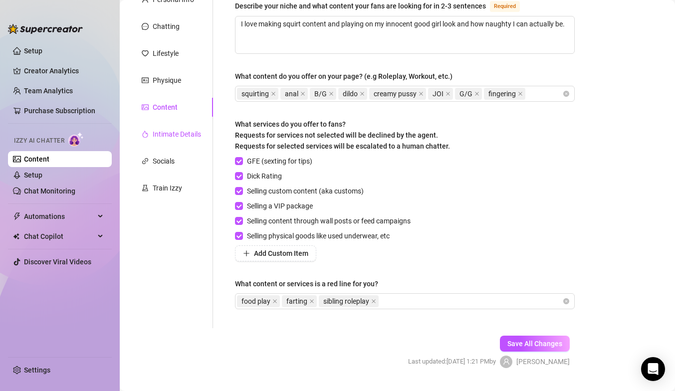
click at [167, 138] on div "Intimate Details" at bounding box center [177, 134] width 48 height 11
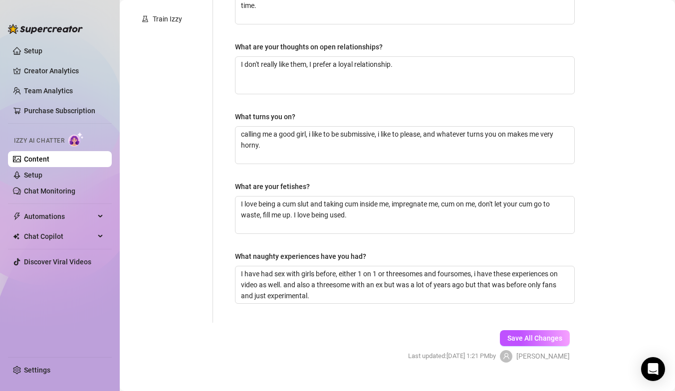
scroll to position [292, 0]
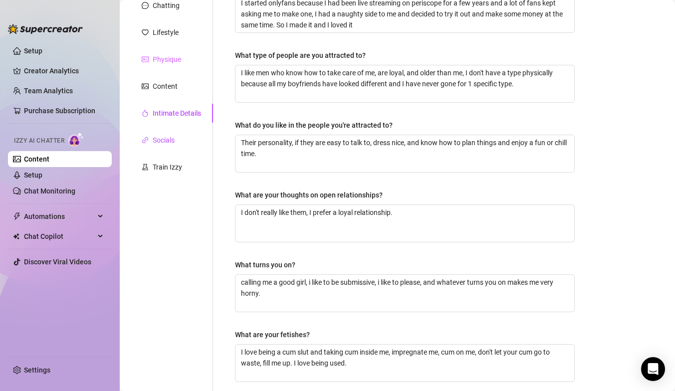
click at [170, 136] on div "Socials" at bounding box center [164, 140] width 22 height 11
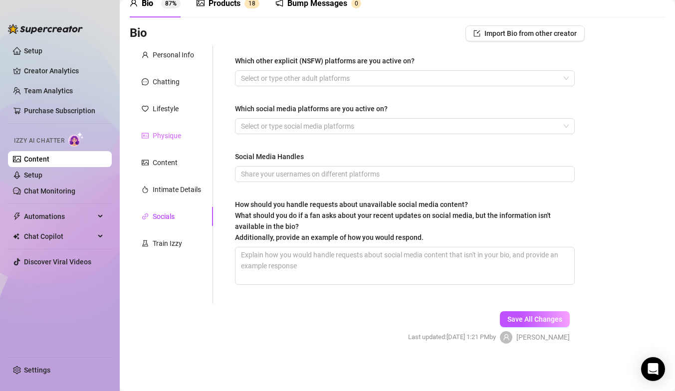
scroll to position [49, 0]
click at [267, 82] on div at bounding box center [399, 78] width 325 height 14
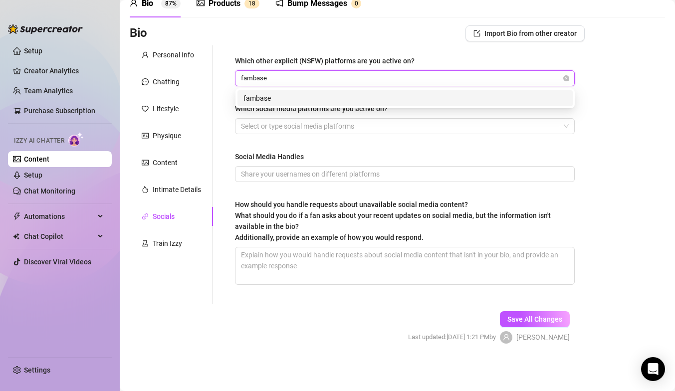
click at [262, 100] on div "fambase" at bounding box center [404, 98] width 323 height 11
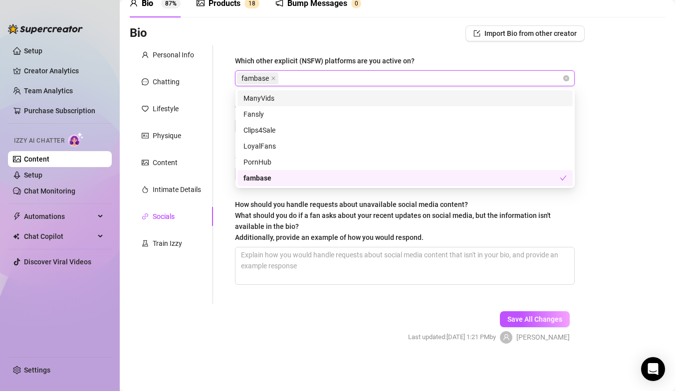
click at [231, 120] on div "Which other explicit (NSFW) platforms are you active on? fambase Which social m…" at bounding box center [405, 174] width 360 height 258
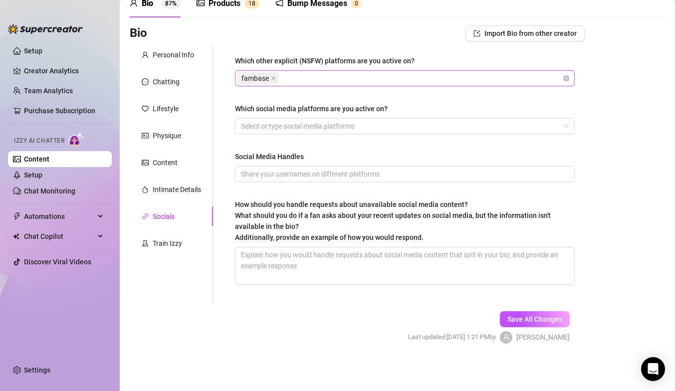
click at [313, 79] on div "fambase" at bounding box center [399, 78] width 325 height 14
click at [225, 84] on div "Which other explicit (NSFW) platforms are you active on? fambase, [PERSON_NAME]…" at bounding box center [405, 174] width 360 height 258
click at [264, 127] on div at bounding box center [399, 126] width 325 height 14
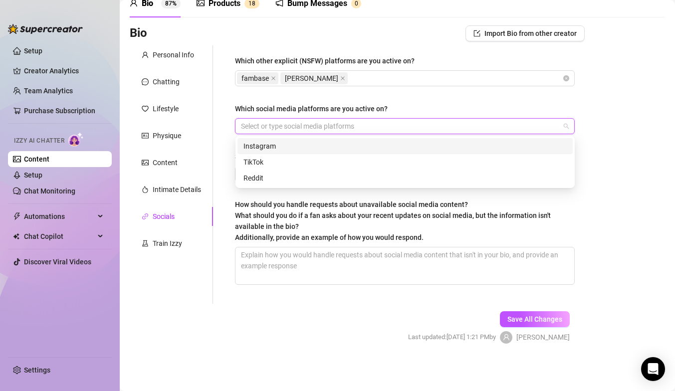
click at [217, 131] on div "Which other explicit (NSFW) platforms are you active on? fambase [PERSON_NAME] …" at bounding box center [399, 174] width 372 height 258
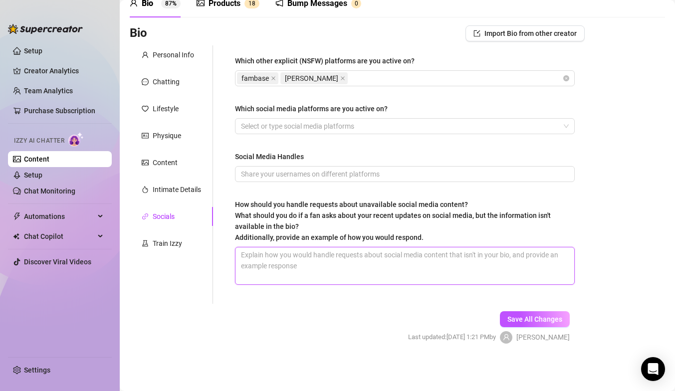
click at [292, 257] on textarea "How should you handle requests about unavailable social media content? What sho…" at bounding box center [404, 265] width 339 height 37
drag, startPoint x: 469, startPoint y: 255, endPoint x: 211, endPoint y: 249, distance: 258.4
click at [209, 252] on div "Personal Info Chatting Lifestyle Physique Content Intimate Details Socials Trai…" at bounding box center [357, 174] width 455 height 258
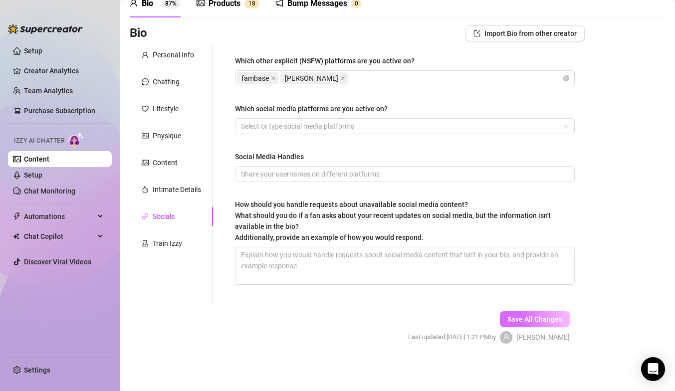
click at [515, 318] on span "Save All Changes" at bounding box center [534, 319] width 55 height 8
click at [174, 243] on div "Train Izzy" at bounding box center [167, 243] width 29 height 11
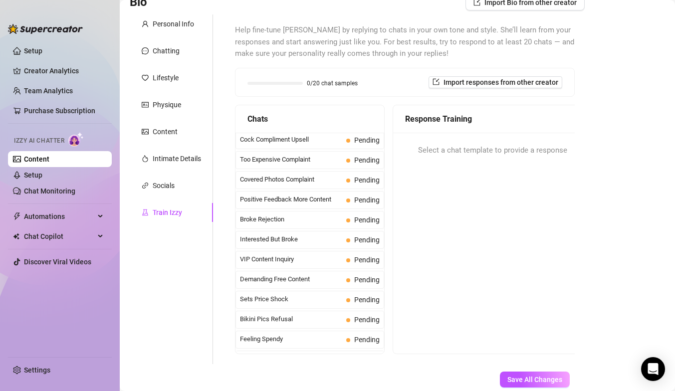
scroll to position [0, 0]
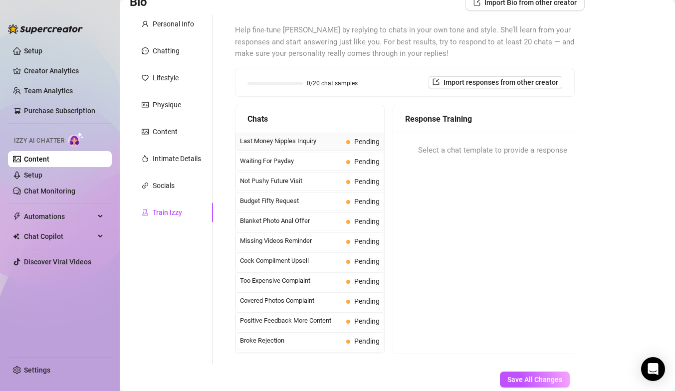
click at [286, 145] on span "Last Money Nipples Inquiry" at bounding box center [291, 141] width 102 height 10
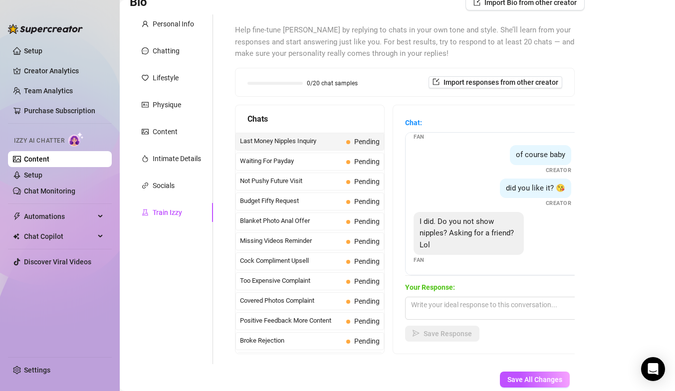
scroll to position [42, 0]
click at [443, 315] on textarea at bounding box center [492, 308] width 175 height 23
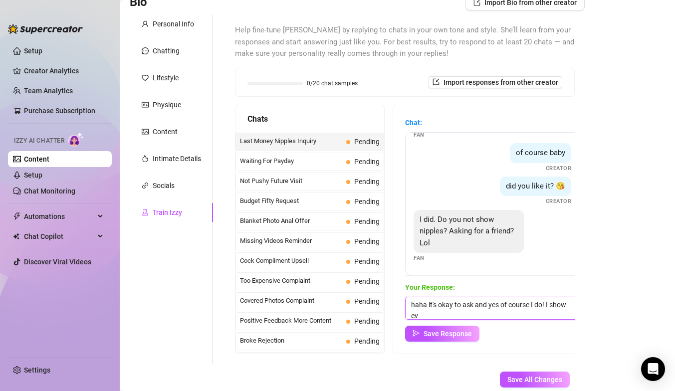
scroll to position [0, 0]
click at [436, 331] on span "Save Response" at bounding box center [447, 334] width 48 height 8
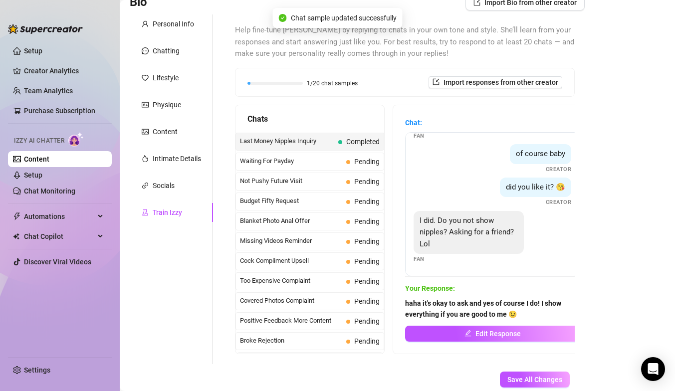
scroll to position [41, 0]
click at [311, 161] on span "Waiting For Payday" at bounding box center [291, 161] width 102 height 10
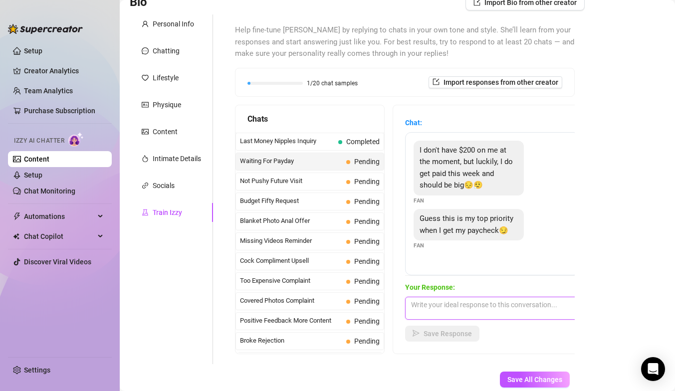
click at [449, 305] on textarea at bounding box center [492, 308] width 175 height 23
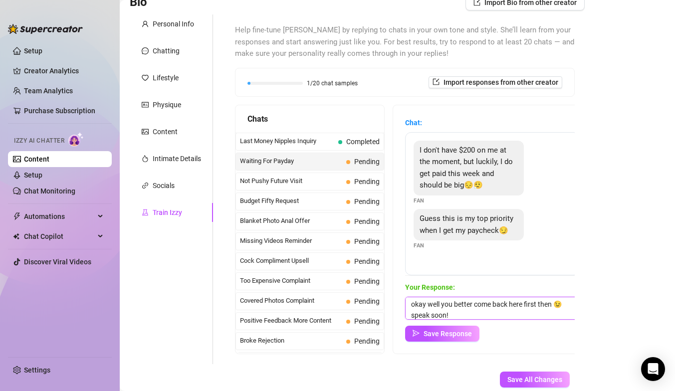
click at [447, 317] on textarea "okay well you better come back here first then 😉 speak soon!" at bounding box center [492, 308] width 175 height 23
click at [434, 333] on span "Save Response" at bounding box center [447, 334] width 48 height 8
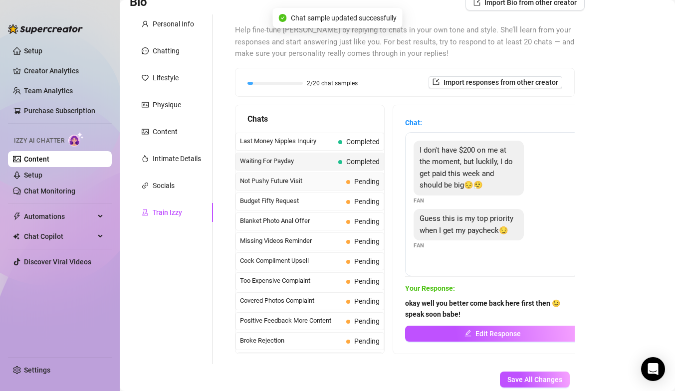
click at [324, 184] on span "Not Pushy Future Visit" at bounding box center [291, 181] width 102 height 10
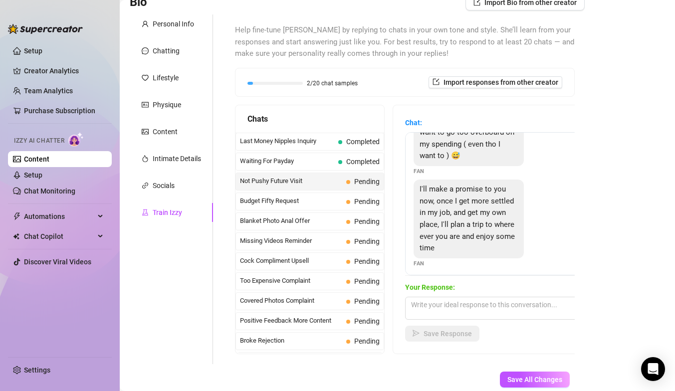
scroll to position [115, 0]
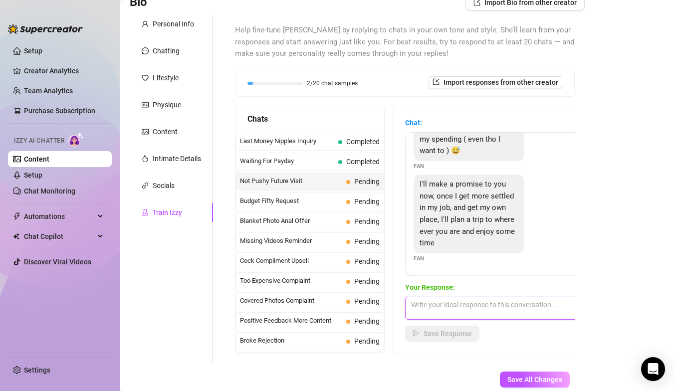
click at [451, 304] on textarea at bounding box center [492, 308] width 175 height 23
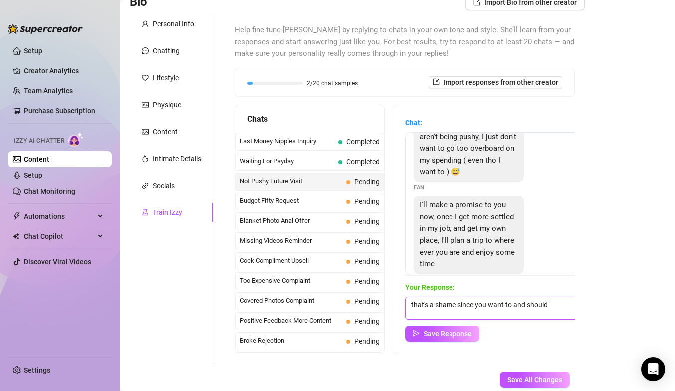
scroll to position [95, 0]
drag, startPoint x: 553, startPoint y: 305, endPoint x: 404, endPoint y: 308, distance: 148.6
click at [404, 308] on div "Chat: Thanks baby I understand 😘 im so sorry if im being too pushy, i just want…" at bounding box center [492, 229] width 198 height 248
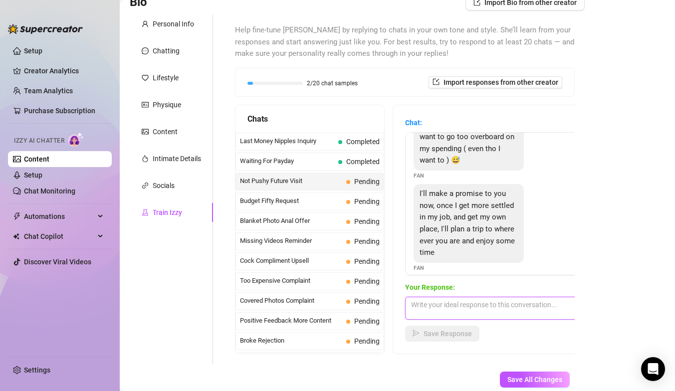
scroll to position [109, 0]
click at [449, 311] on textarea at bounding box center [492, 308] width 175 height 23
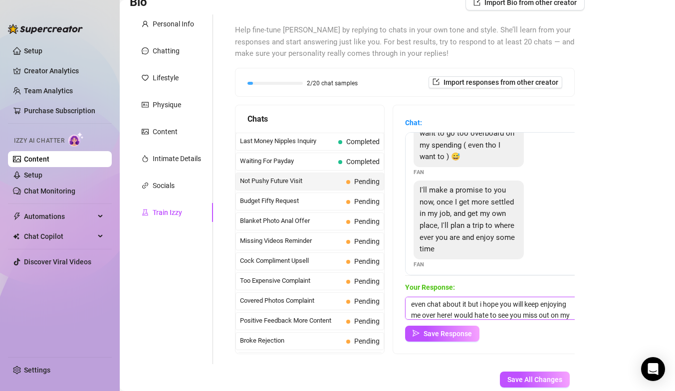
scroll to position [22, 0]
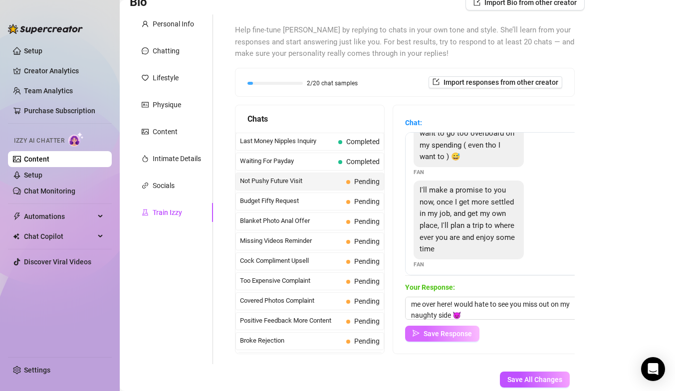
click at [463, 330] on span "Save Response" at bounding box center [447, 334] width 48 height 8
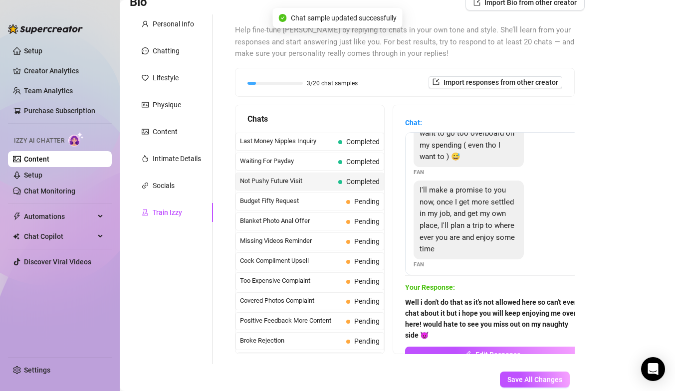
scroll to position [115, 0]
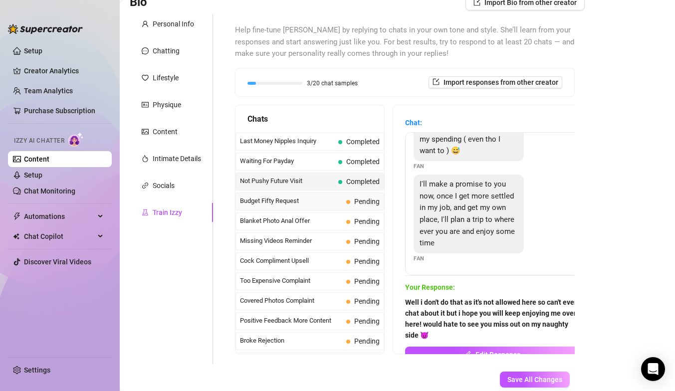
click at [320, 201] on span "Budget Fifty Request" at bounding box center [291, 201] width 102 height 10
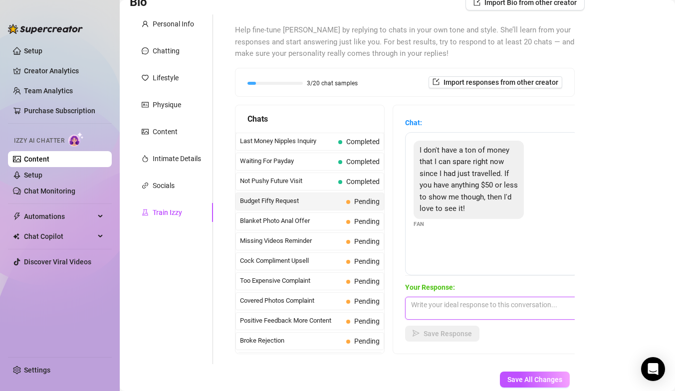
click at [439, 310] on textarea at bounding box center [492, 308] width 175 height 23
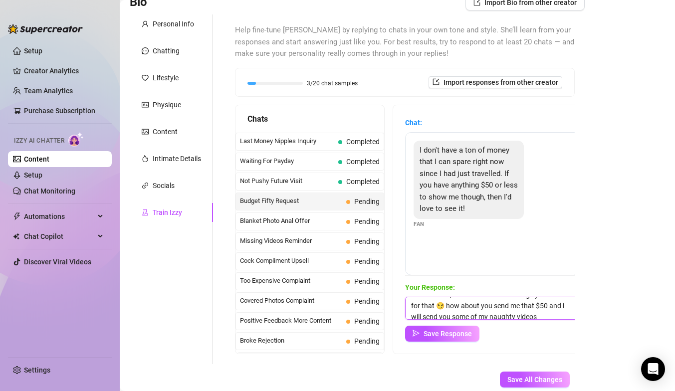
scroll to position [15, 0]
click at [546, 301] on textarea "i understand, well i do have a few things you can see for that 😏 how about you …" at bounding box center [492, 308] width 175 height 23
click at [543, 314] on textarea "i understand, well i do have a few things you can see for that 😏 how about you …" at bounding box center [492, 308] width 175 height 23
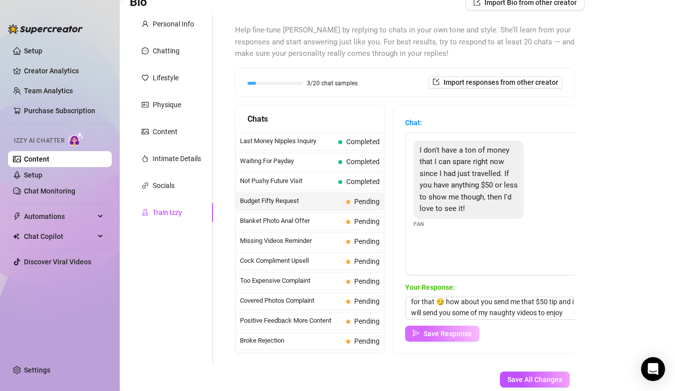
click at [461, 332] on span "Save Response" at bounding box center [447, 334] width 48 height 8
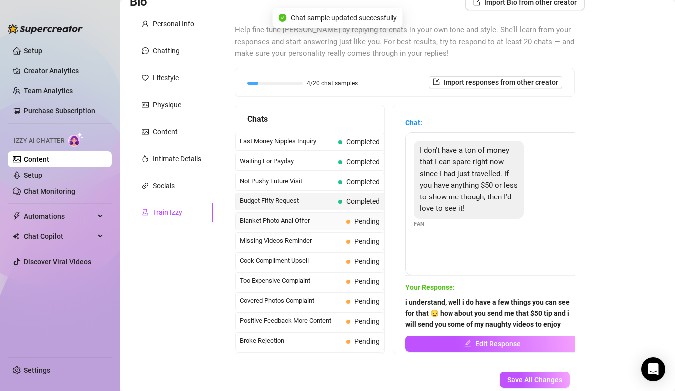
click at [330, 223] on span "Blanket Photo Anal Offer" at bounding box center [291, 221] width 102 height 10
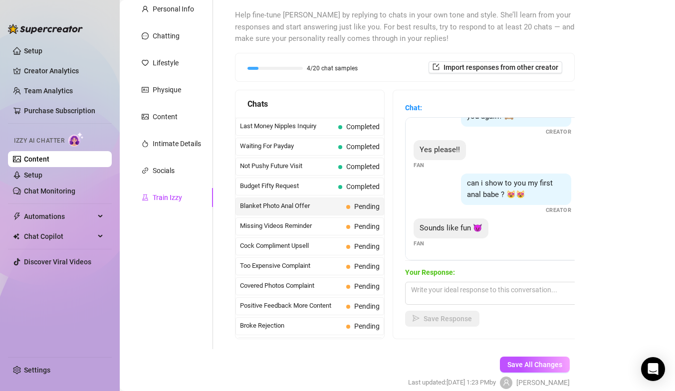
scroll to position [99, 0]
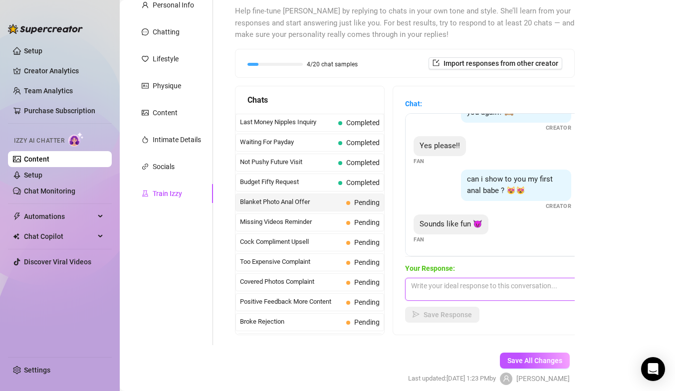
click at [443, 287] on textarea at bounding box center [492, 289] width 175 height 23
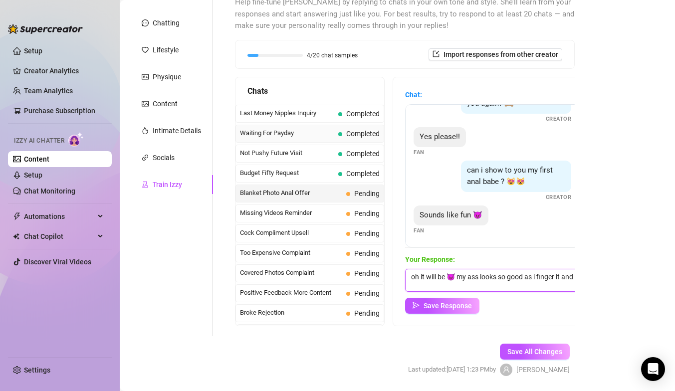
scroll to position [0, 0]
click at [435, 306] on span "Save Response" at bounding box center [447, 306] width 48 height 8
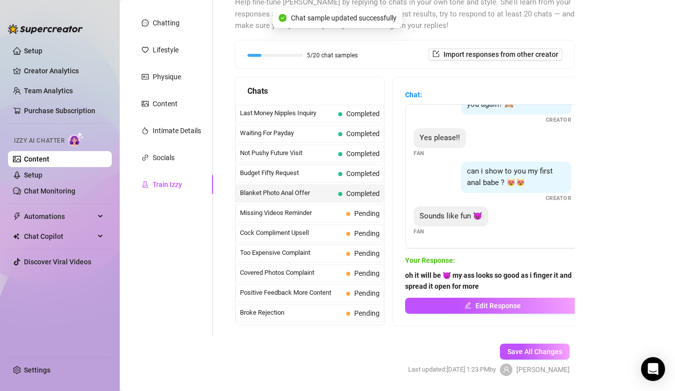
scroll to position [175, 0]
click at [326, 211] on span "Missing Videos Reminder" at bounding box center [291, 213] width 102 height 10
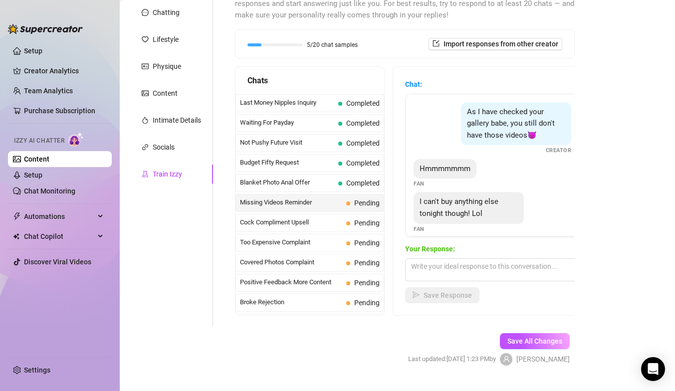
scroll to position [122, 0]
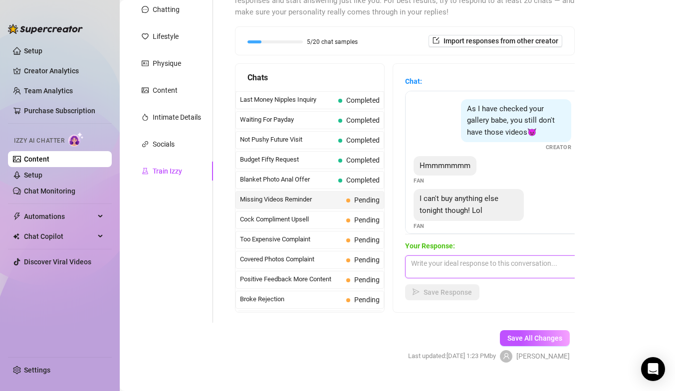
click at [455, 266] on textarea at bounding box center [492, 266] width 175 height 23
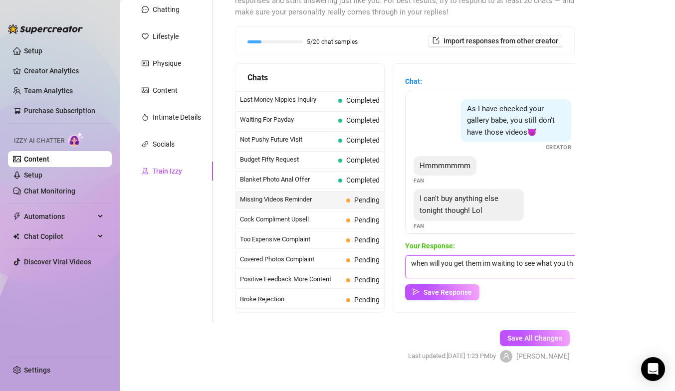
scroll to position [0, 0]
click at [482, 265] on textarea "when will you get them im waiting to see what you think 😈" at bounding box center [492, 266] width 175 height 23
click at [463, 288] on span "Save Response" at bounding box center [447, 292] width 48 height 8
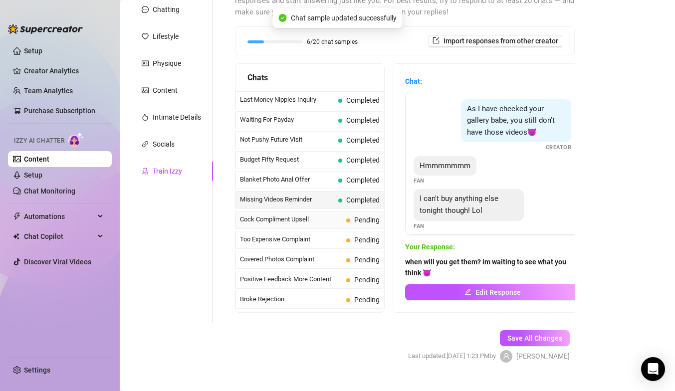
click at [329, 219] on span "Cock Compliment Upsell" at bounding box center [291, 219] width 102 height 10
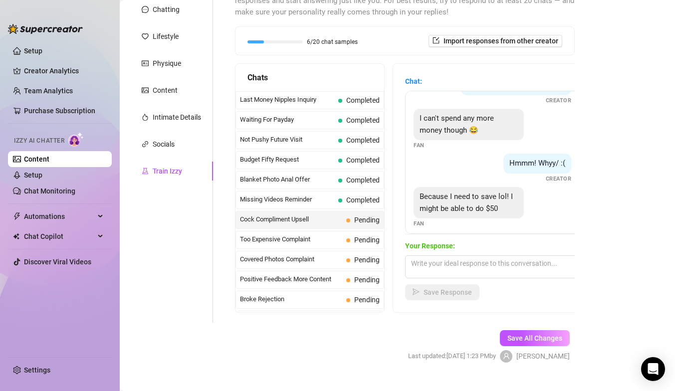
scroll to position [301, 0]
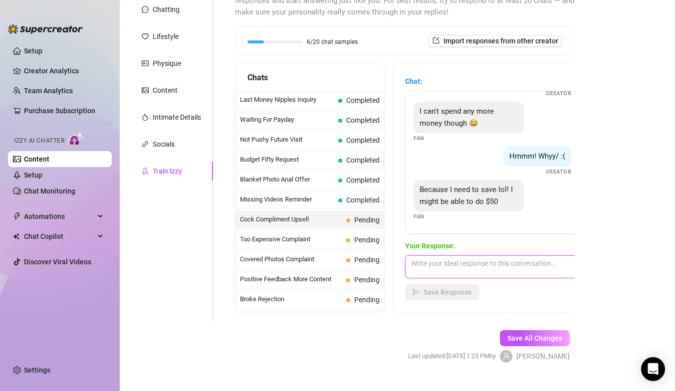
click at [453, 269] on textarea at bounding box center [492, 266] width 175 height 23
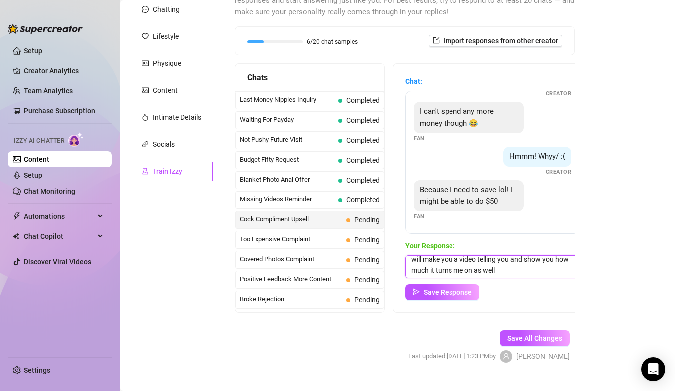
scroll to position [124, 0]
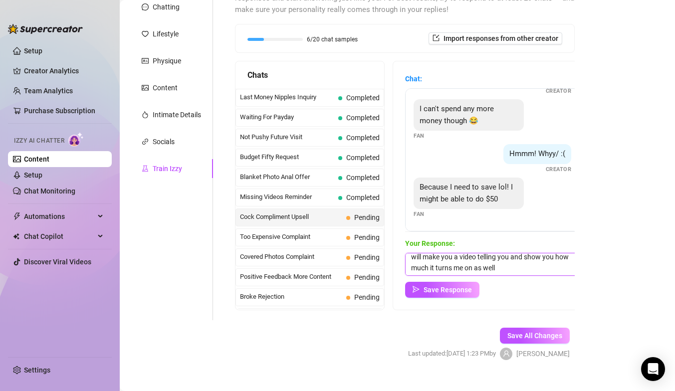
click at [512, 259] on textarea "okay let me do a cock rate for you and tell you why it's one of the best ones i…" at bounding box center [492, 264] width 175 height 23
click at [542, 260] on textarea "okay let me do a cock rate for you and tell you why it's one of the best ones i…" at bounding box center [492, 264] width 175 height 23
click at [514, 270] on textarea "okay let me do a cock rate for you and tell you why it's one of the best ones i…" at bounding box center [492, 264] width 175 height 23
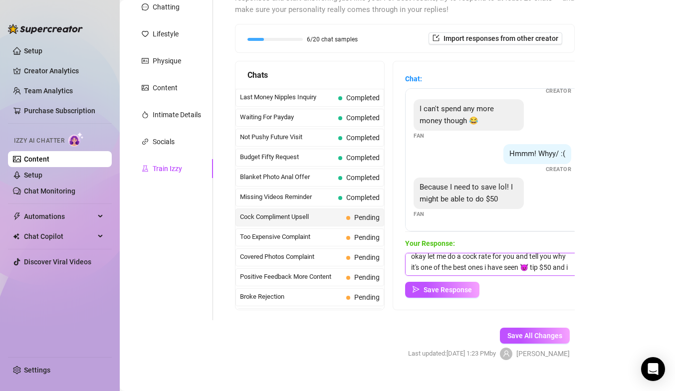
click at [531, 267] on textarea "okay let me do a cock rate for you and tell you why it's one of the best ones i…" at bounding box center [492, 264] width 175 height 23
click at [538, 264] on textarea "okay let me do a cock rate for you and tell you why it's one of the best ones i…" at bounding box center [492, 264] width 175 height 23
click at [432, 290] on span "Save Response" at bounding box center [447, 290] width 48 height 8
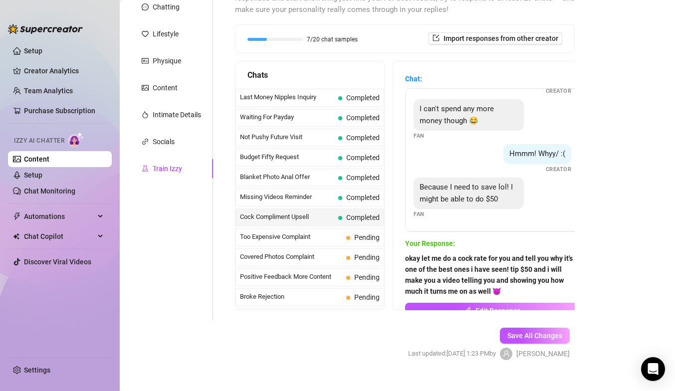
scroll to position [140, 0]
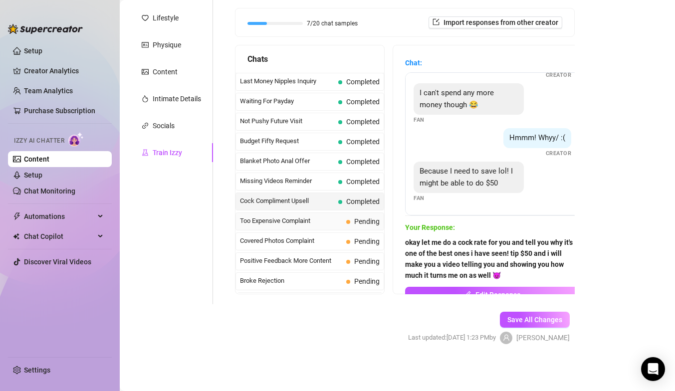
click at [332, 222] on span "Too Expensive Complaint" at bounding box center [291, 221] width 102 height 10
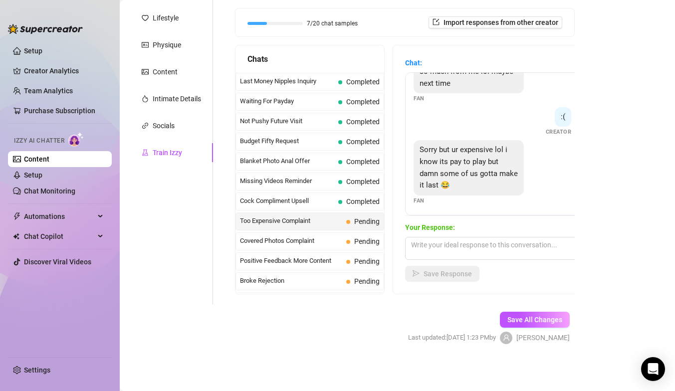
scroll to position [234, 0]
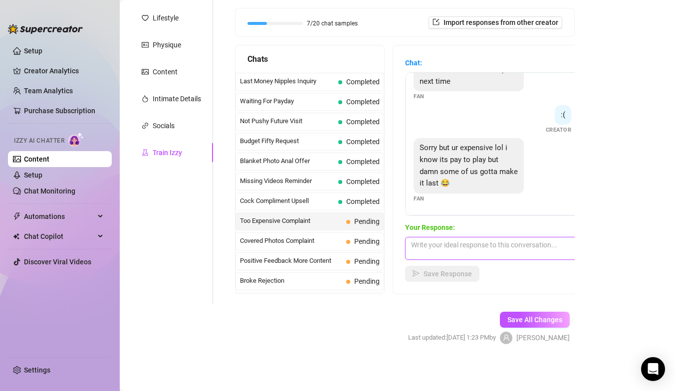
click at [457, 247] on textarea at bounding box center [492, 248] width 175 height 23
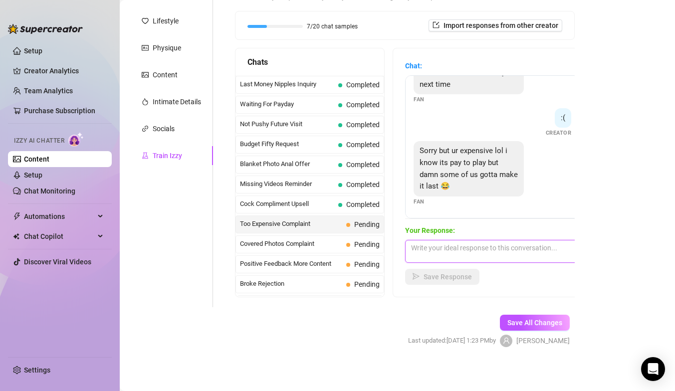
scroll to position [140, 0]
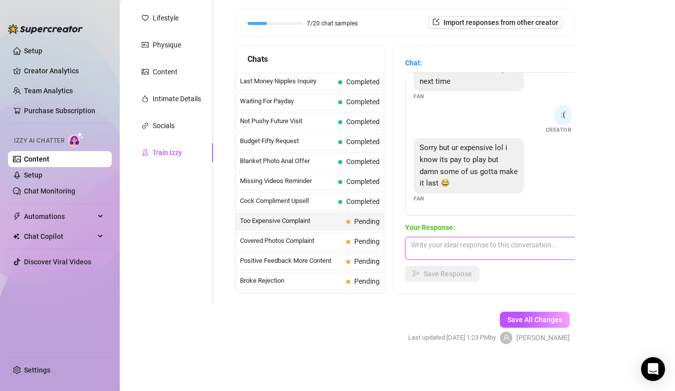
click at [474, 245] on textarea at bounding box center [492, 248] width 175 height 23
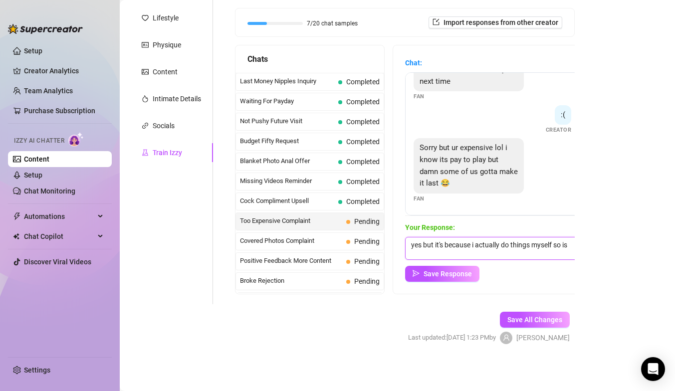
scroll to position [0, 0]
drag, startPoint x: 435, startPoint y: 242, endPoint x: 406, endPoint y: 245, distance: 29.1
click at [405, 245] on textarea "yes but it's because i actually do things myself so" at bounding box center [492, 248] width 175 height 23
drag, startPoint x: 544, startPoint y: 245, endPoint x: 414, endPoint y: 247, distance: 129.7
click at [414, 247] on textarea "it's because i actually do things myself so" at bounding box center [492, 248] width 175 height 23
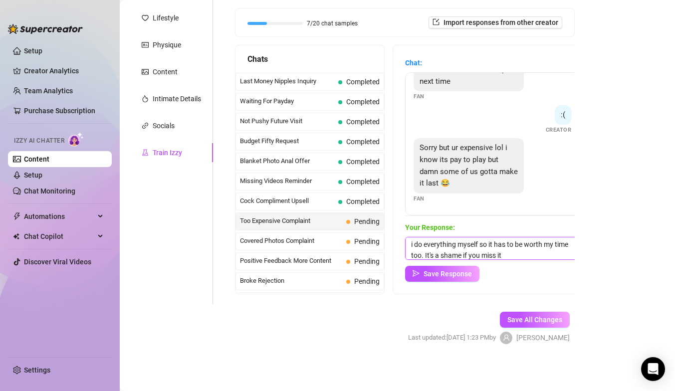
scroll to position [4, 0]
drag, startPoint x: 425, startPoint y: 253, endPoint x: 504, endPoint y: 252, distance: 78.3
click at [505, 255] on textarea "i do everything myself so it has to be worth my time too. It's a shame if you m…" at bounding box center [492, 248] width 175 height 23
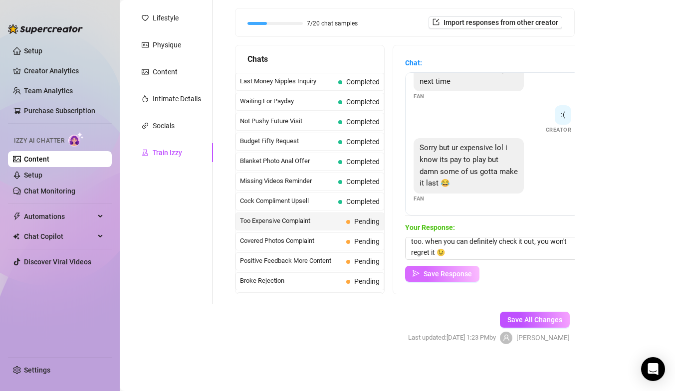
click at [445, 272] on span "Save Response" at bounding box center [447, 274] width 48 height 8
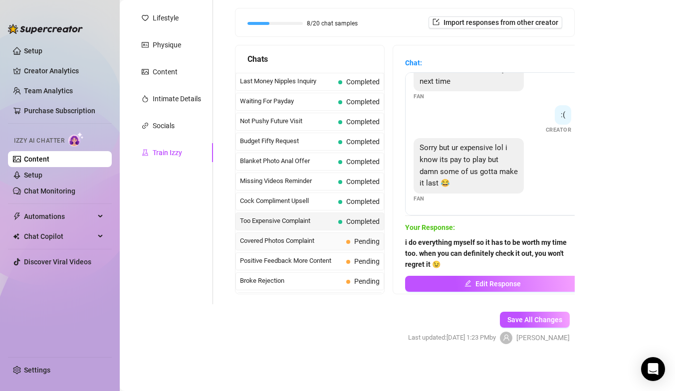
click at [321, 242] on span "Covered Photos Complaint" at bounding box center [291, 241] width 102 height 10
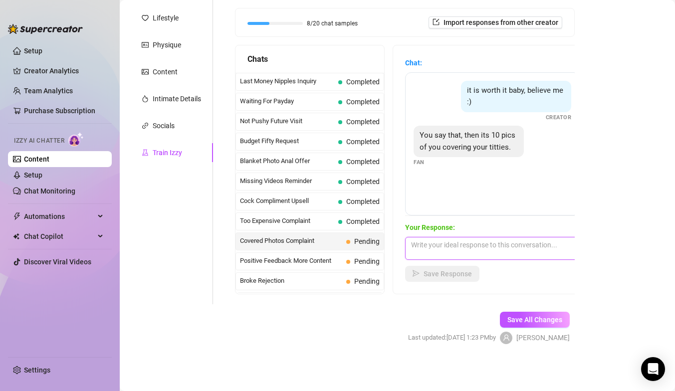
click at [444, 255] on textarea at bounding box center [492, 248] width 175 height 23
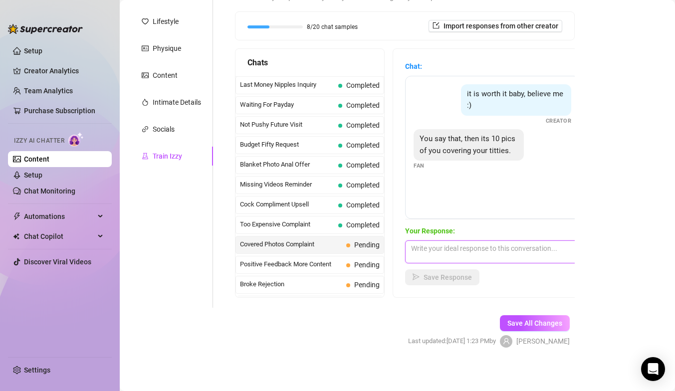
scroll to position [137, 0]
click at [474, 249] on textarea at bounding box center [492, 251] width 175 height 23
click at [414, 248] on textarea "i can show whatever you like just ask" at bounding box center [492, 251] width 175 height 23
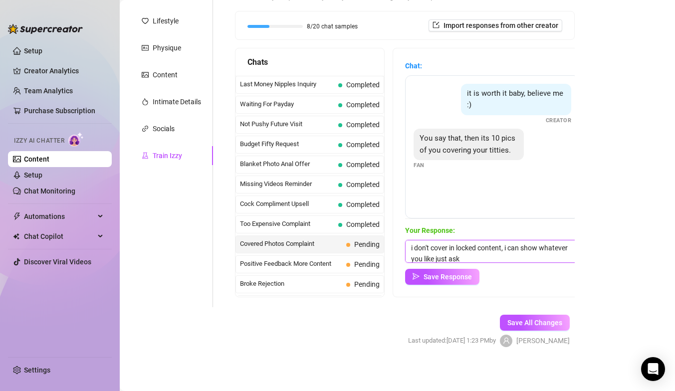
click at [466, 260] on textarea "i don't cover in locked content, i can show whatever you like just ask" at bounding box center [492, 251] width 175 height 23
click at [543, 257] on textarea "i don't cover in locked content, i can show whatever you like just ask what you…" at bounding box center [492, 251] width 175 height 23
click at [462, 258] on textarea "i don't cover in locked content, i can show whatever you like just ask what you…" at bounding box center [492, 251] width 175 height 23
click at [539, 257] on textarea "i don't cover in locked content, i can show whatever you like just ask for what…" at bounding box center [492, 251] width 175 height 23
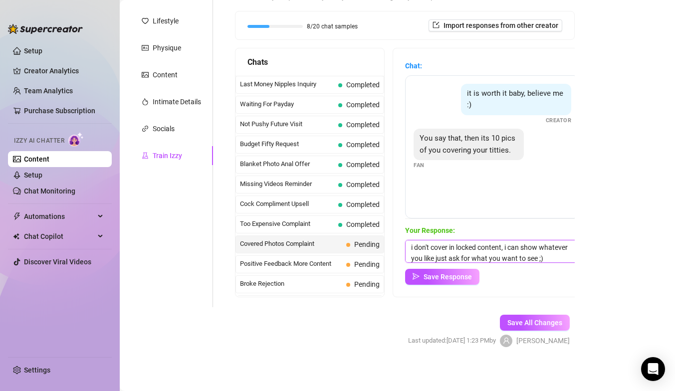
click at [552, 258] on textarea "i don't cover in locked content, i can show whatever you like just ask for what…" at bounding box center [492, 251] width 175 height 23
click at [540, 258] on textarea "i don't cover in locked content, i can show whatever you like just ask for what…" at bounding box center [492, 251] width 175 height 23
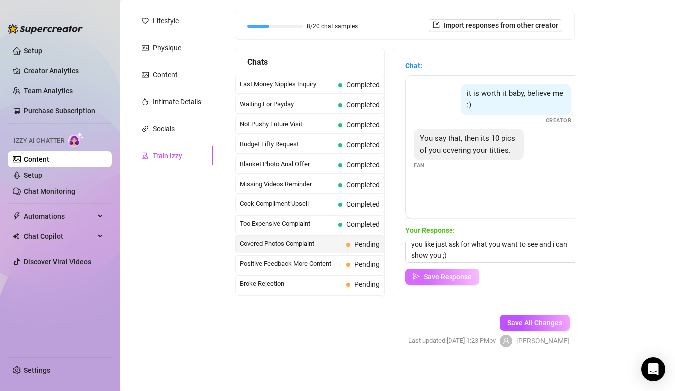
click at [458, 278] on span "Save Response" at bounding box center [447, 277] width 48 height 8
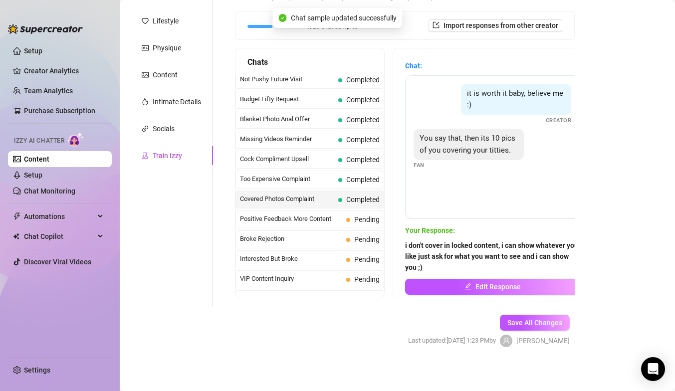
scroll to position [51, 0]
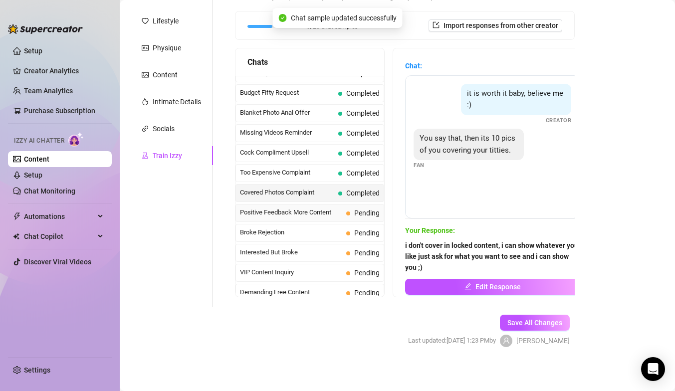
click at [321, 209] on span "Positive Feedback More Content" at bounding box center [291, 212] width 102 height 10
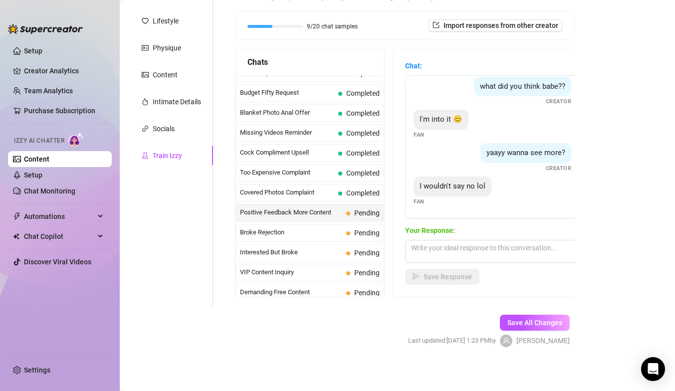
scroll to position [140, 0]
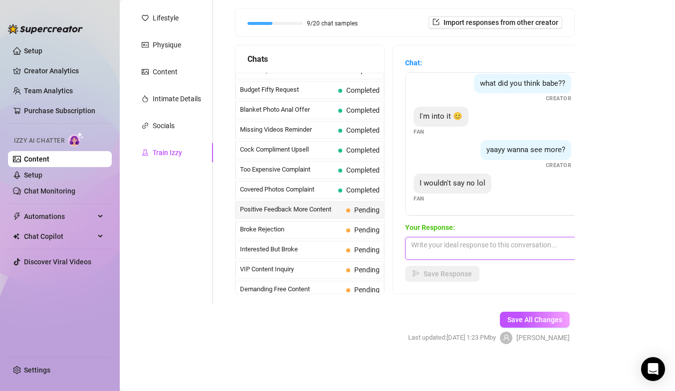
click at [460, 254] on textarea at bounding box center [492, 248] width 175 height 23
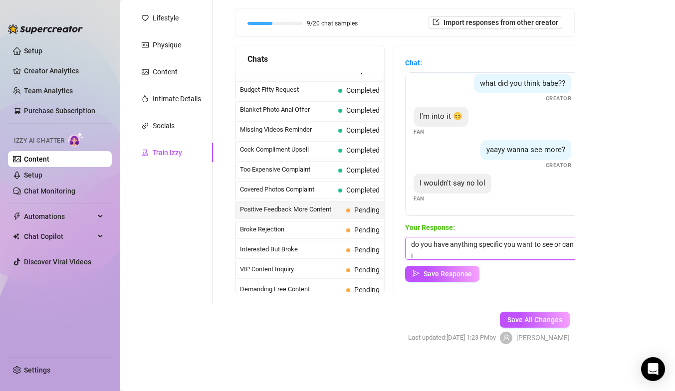
scroll to position [0, 0]
drag, startPoint x: 441, startPoint y: 254, endPoint x: 402, endPoint y: 238, distance: 42.0
click at [402, 238] on div "Chat: I like it ❤️ Fan what did you think babe?? Creator I'm into it 😊 Fan yaay…" at bounding box center [492, 169] width 198 height 248
click at [463, 245] on textarea "okay you choose $20, $30 or $40, the higher the naughtier and longer it will be…" at bounding box center [492, 248] width 175 height 23
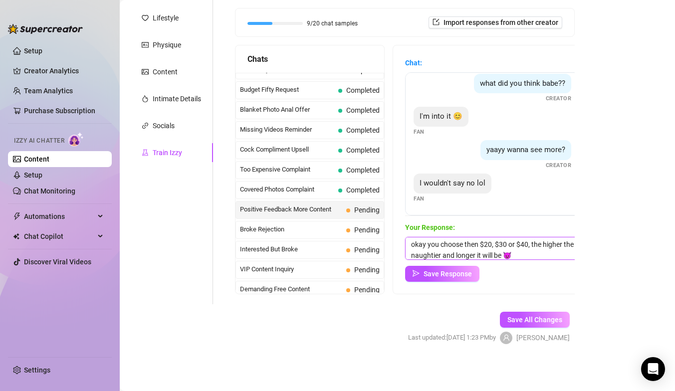
click at [534, 254] on textarea "okay you choose then $20, $30 or $40, the higher the naughtier and longer it wi…" at bounding box center [492, 248] width 175 height 23
click at [428, 244] on textarea "okay you choose then $20, $30 or $40, the higher the naughtier and longer it wi…" at bounding box center [492, 248] width 175 height 23
click at [450, 256] on textarea "okay let me surprise you with some more, you choose then $20, $30 or $40, the h…" at bounding box center [492, 248] width 175 height 23
click at [509, 250] on textarea "okay let me surprise you with some more, you choose $20, $30 or $40, the higher…" at bounding box center [492, 248] width 175 height 23
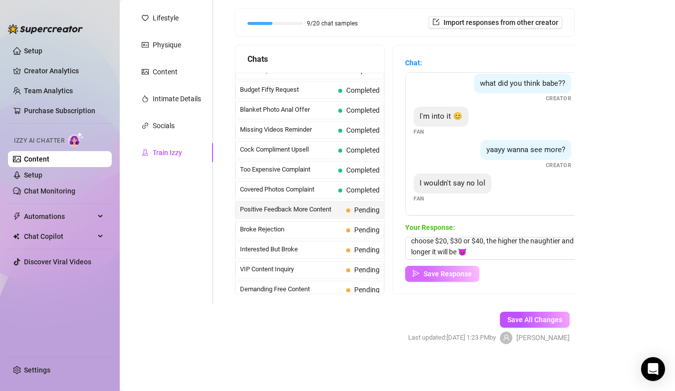
click at [447, 273] on span "Save Response" at bounding box center [447, 274] width 48 height 8
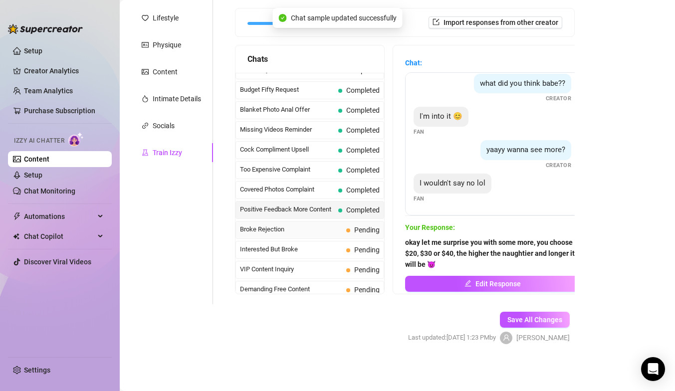
click at [305, 235] on div "Broke Rejection Pending" at bounding box center [309, 230] width 149 height 18
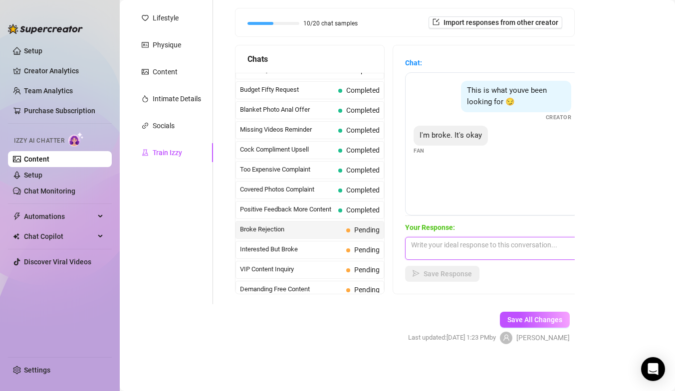
click at [446, 242] on textarea at bounding box center [492, 248] width 175 height 23
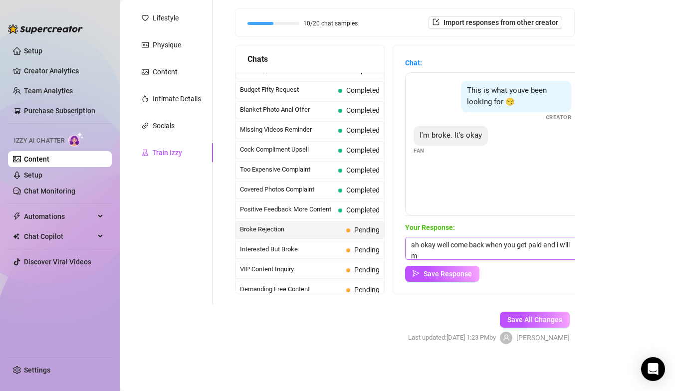
scroll to position [0, 0]
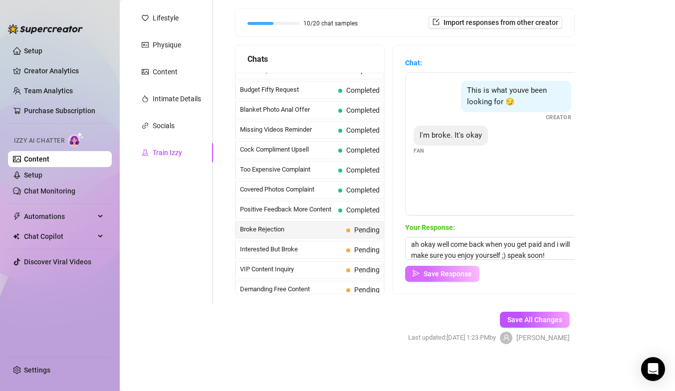
click at [435, 273] on span "Save Response" at bounding box center [447, 274] width 48 height 8
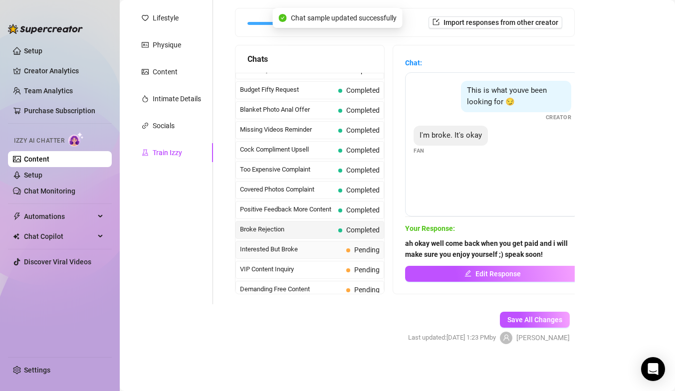
click at [328, 250] on span "Interested But Broke" at bounding box center [291, 249] width 102 height 10
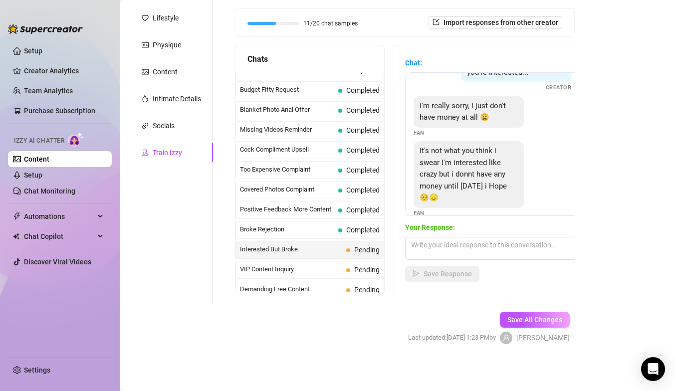
scroll to position [44, 0]
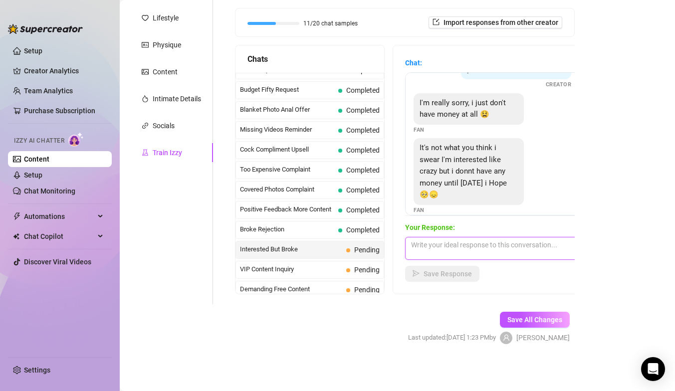
click at [449, 246] on textarea at bounding box center [492, 248] width 175 height 23
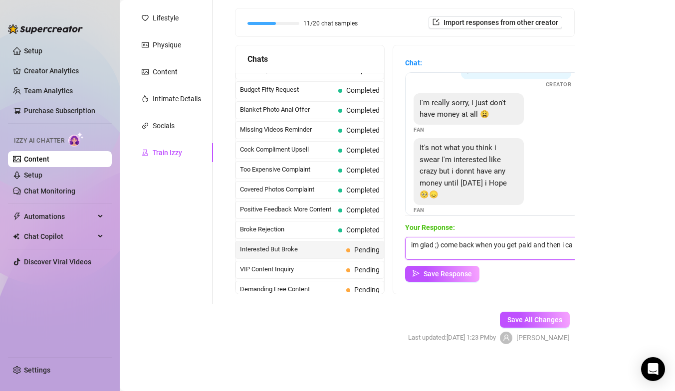
scroll to position [0, 0]
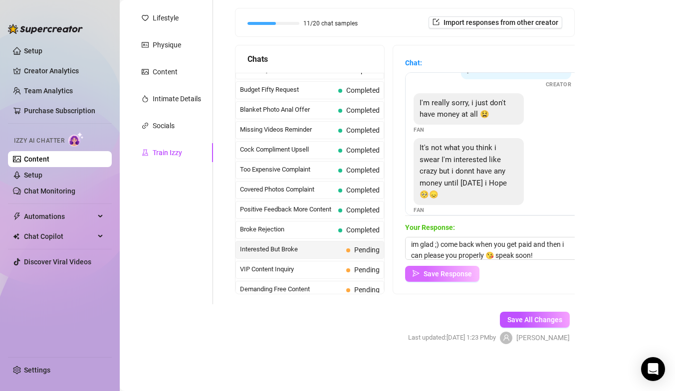
click at [417, 275] on icon "send" at bounding box center [415, 273] width 7 height 7
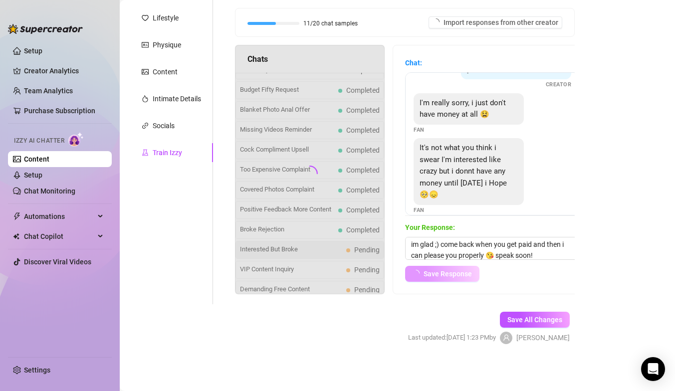
scroll to position [43, 0]
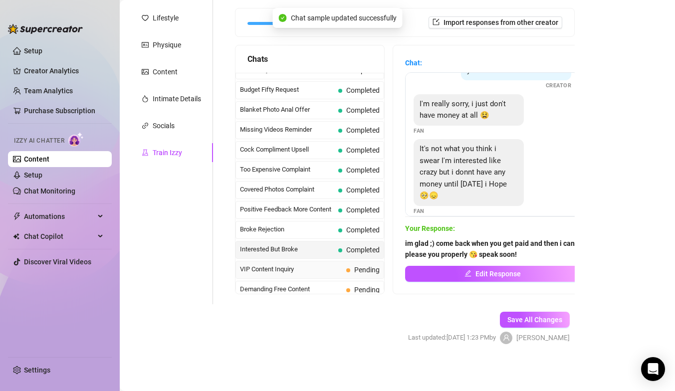
click at [317, 273] on span "VIP Content Inquiry" at bounding box center [291, 269] width 102 height 10
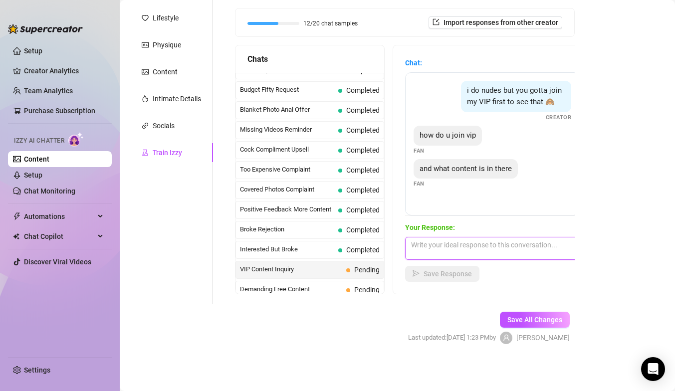
click at [430, 248] on textarea at bounding box center [492, 248] width 175 height 23
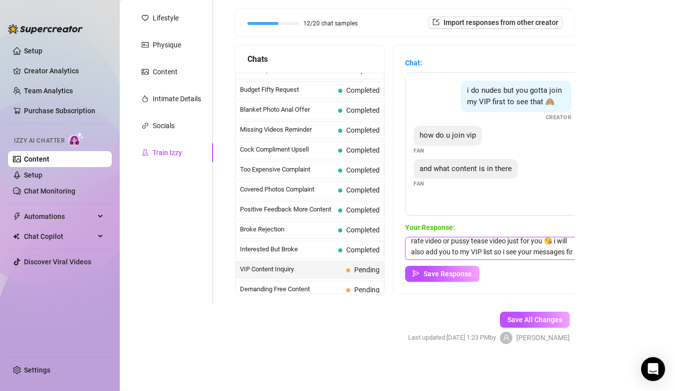
scroll to position [22, 0]
click at [460, 255] on textarea "for $50 tip i send you a bundle of pics and a cock rate video or pussy tease vi…" at bounding box center [492, 248] width 175 height 23
click at [540, 255] on textarea "for $50 tip i send you a bundle of pics and a cock rate video or pussy tease vi…" at bounding box center [492, 248] width 175 height 23
click at [527, 244] on textarea "for $50 tip i send you a bundle of pics and a cock rate video or pussy tease vi…" at bounding box center [492, 248] width 175 height 23
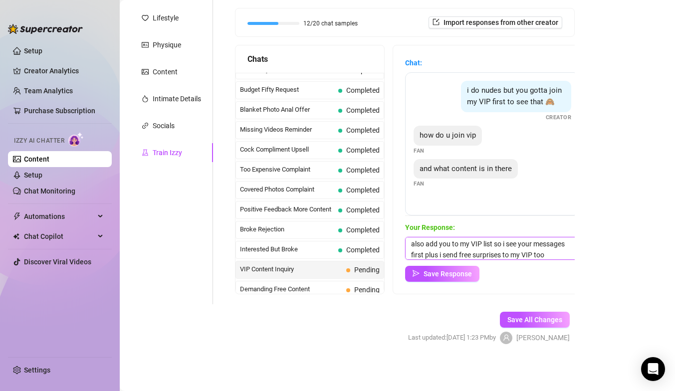
scroll to position [26, 0]
click at [547, 254] on textarea "for $50 tip i send you a bundle of pics and a cock rate video or pussy tease vi…" at bounding box center [492, 248] width 175 height 23
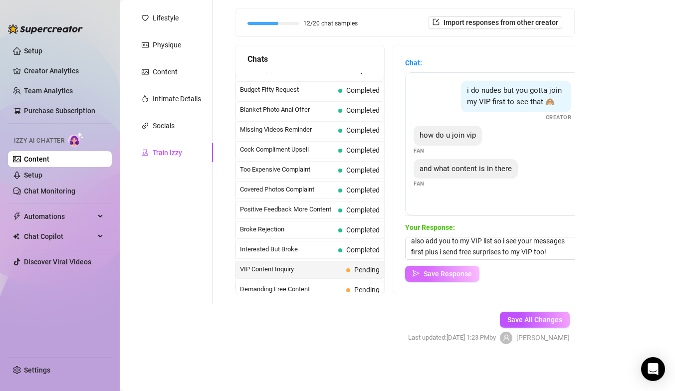
click at [458, 275] on span "Save Response" at bounding box center [447, 274] width 48 height 8
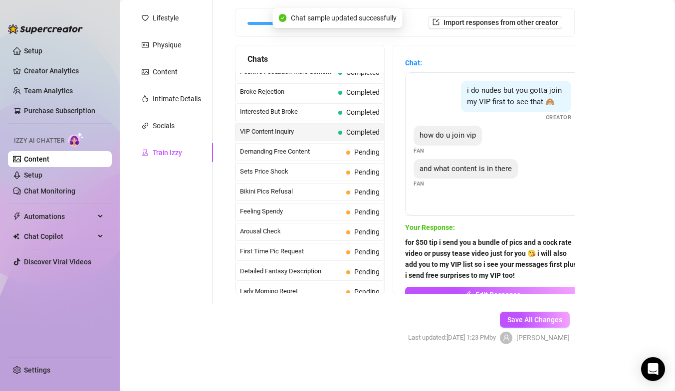
scroll to position [201, 0]
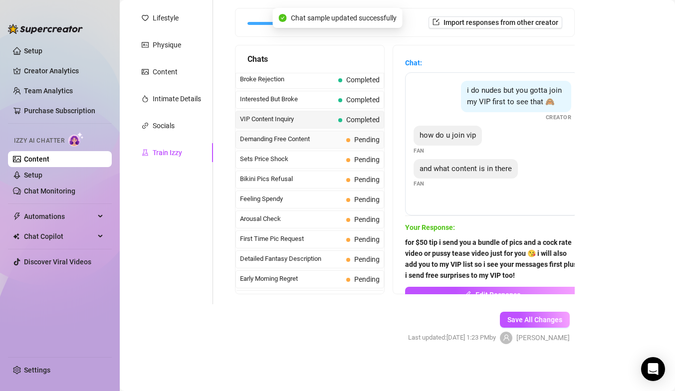
click at [308, 139] on span "Demanding Free Content" at bounding box center [291, 139] width 102 height 10
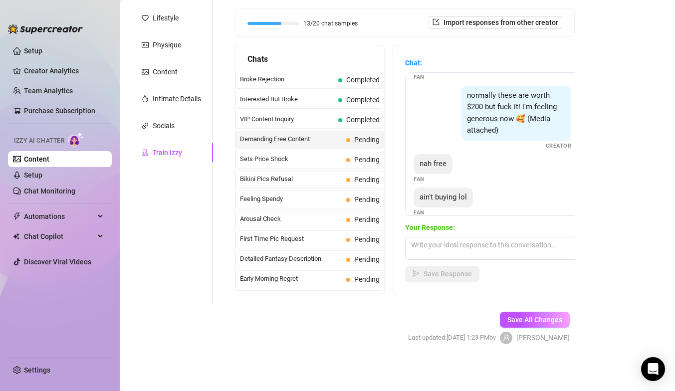
scroll to position [109, 0]
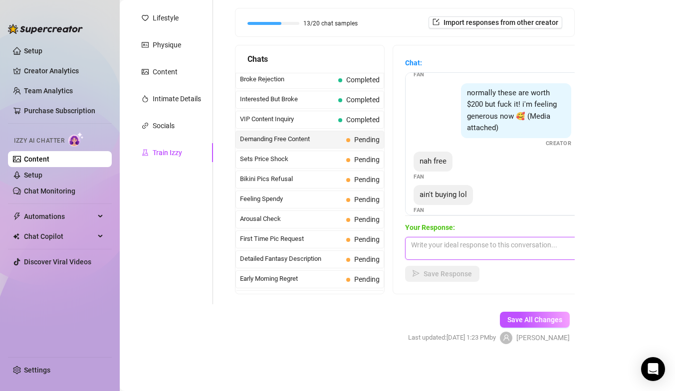
click at [433, 246] on textarea at bounding box center [492, 248] width 175 height 23
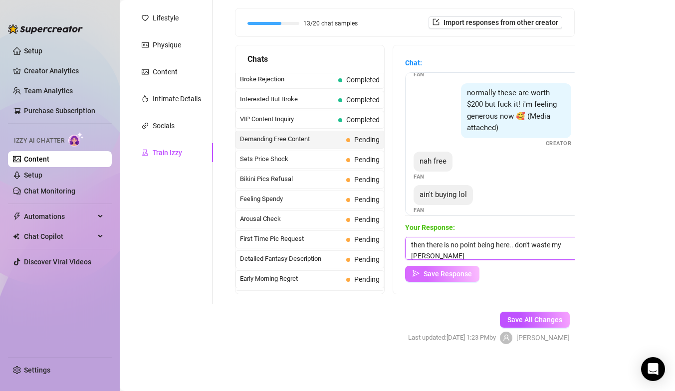
scroll to position [0, 0]
click at [434, 274] on span "Save Response" at bounding box center [447, 274] width 48 height 8
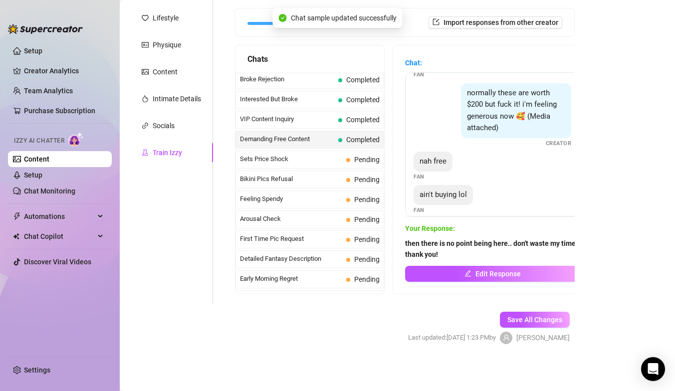
scroll to position [108, 0]
click at [278, 162] on span "Sets Price Shock" at bounding box center [291, 159] width 102 height 10
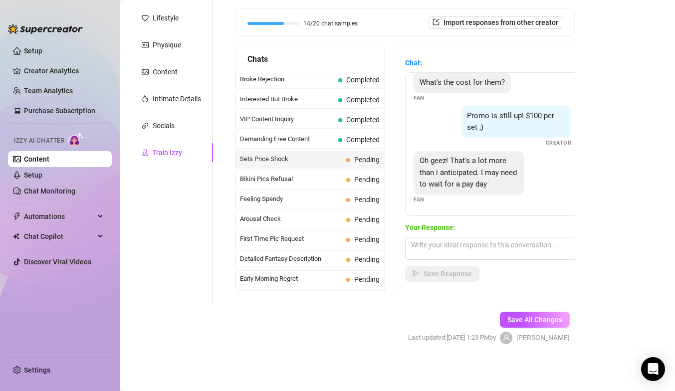
scroll to position [54, 0]
click at [475, 244] on textarea at bounding box center [492, 248] width 175 height 23
click at [444, 253] on textarea at bounding box center [492, 248] width 175 height 23
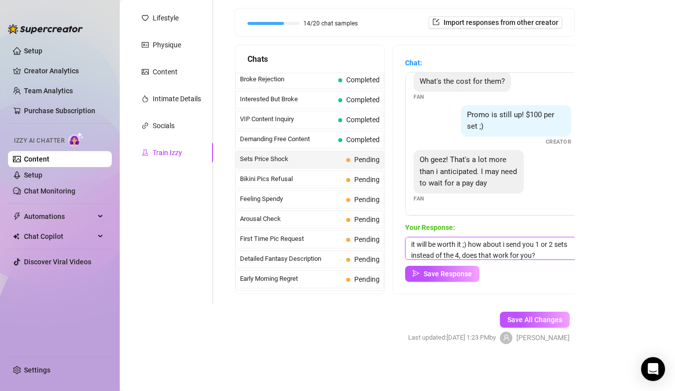
scroll to position [4, 0]
drag, startPoint x: 469, startPoint y: 244, endPoint x: 545, endPoint y: 257, distance: 77.0
click at [545, 257] on textarea "it will be worth it ;) how about i send you 1 or 2 sets instead of the 4, does …" at bounding box center [492, 248] width 175 height 23
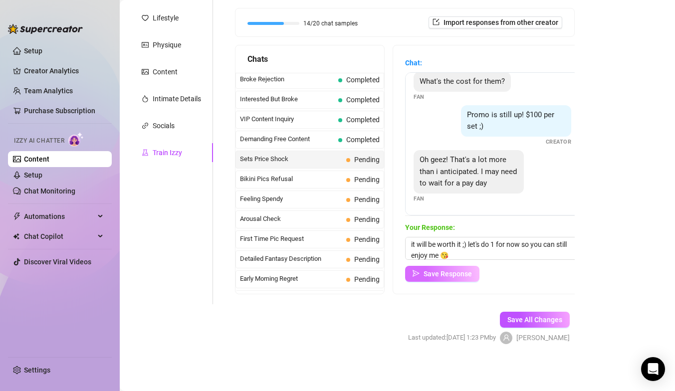
click at [449, 272] on span "Save Response" at bounding box center [447, 274] width 48 height 8
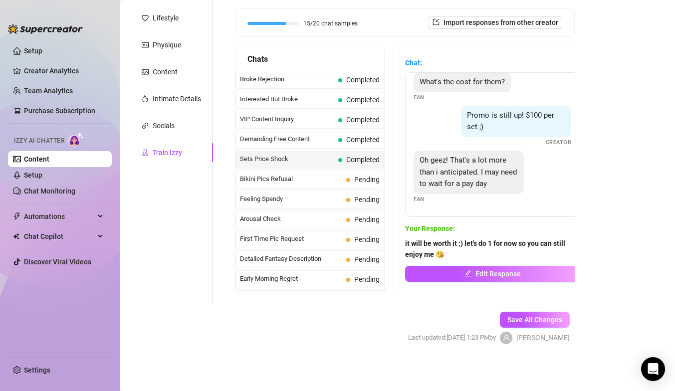
scroll to position [53, 0]
click at [298, 180] on span "Bikini Pics Refusal" at bounding box center [291, 179] width 102 height 10
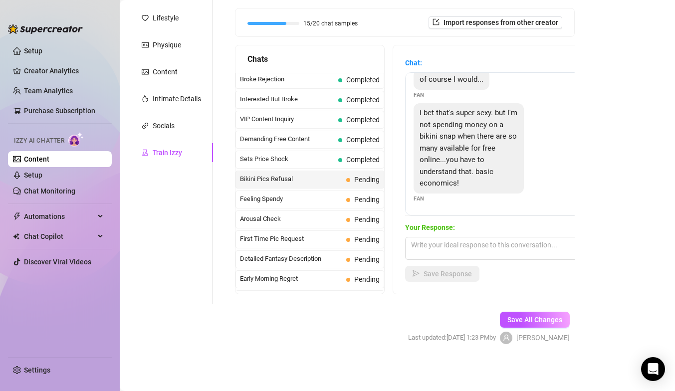
scroll to position [79, 0]
click at [442, 248] on textarea at bounding box center [492, 248] width 175 height 23
click at [459, 249] on textarea at bounding box center [492, 248] width 175 height 23
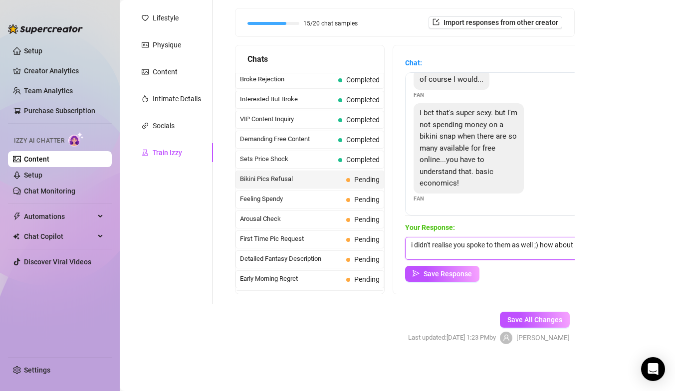
scroll to position [0, 0]
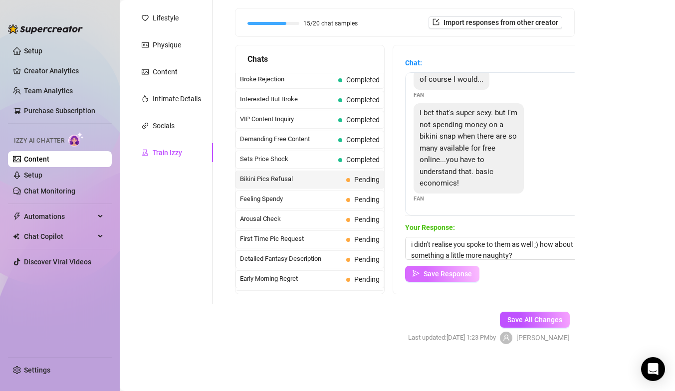
click at [431, 279] on button "Save Response" at bounding box center [442, 274] width 74 height 16
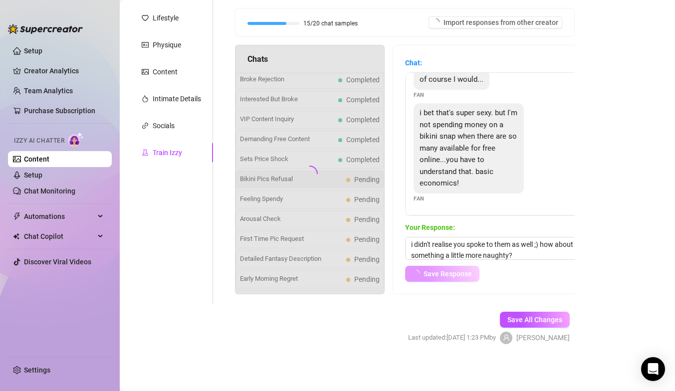
scroll to position [78, 0]
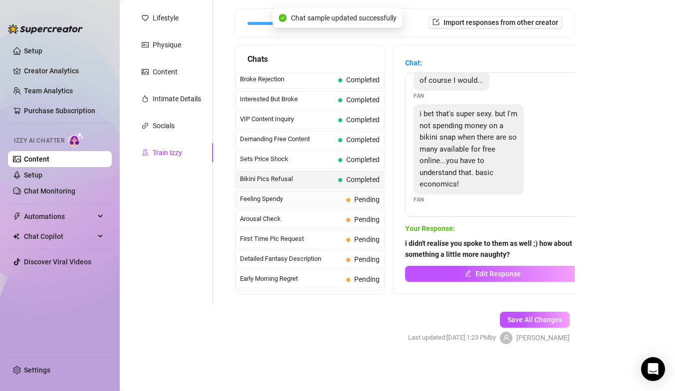
click at [311, 198] on span "Feeling Spendy" at bounding box center [291, 199] width 102 height 10
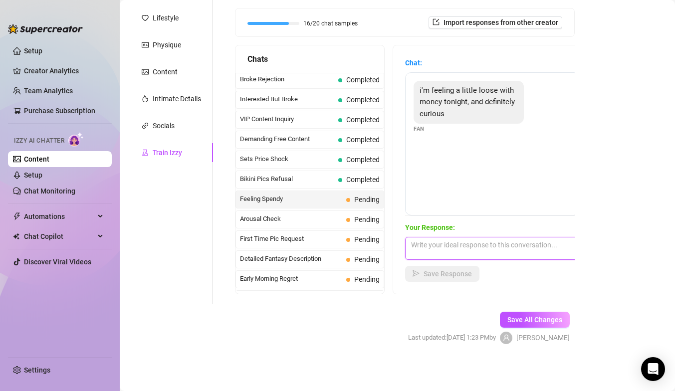
click at [482, 246] on textarea at bounding box center [492, 248] width 175 height 23
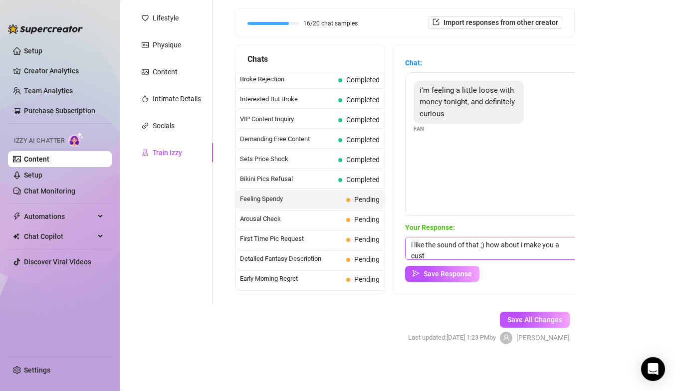
scroll to position [0, 0]
click at [487, 244] on textarea "i like the sound of that ;) how about i make you a custom" at bounding box center [492, 248] width 175 height 23
click at [447, 255] on textarea "i like the sound of that ;) how about i make you a custom" at bounding box center [492, 248] width 175 height 23
click at [523, 254] on textarea "i like the sound of that ;) how about i make you a custom so i can please you t…" at bounding box center [492, 248] width 175 height 23
click at [541, 253] on textarea "i like the sound of that ;) how about i make you a custom so i can please you b…" at bounding box center [492, 248] width 175 height 23
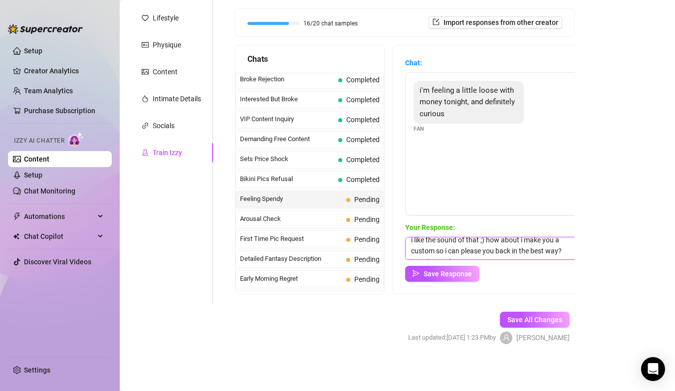
scroll to position [4, 0]
drag, startPoint x: 434, startPoint y: 251, endPoint x: 410, endPoint y: 252, distance: 23.9
click at [410, 252] on textarea "i like the sound of that ;) how about i make you a custom so i can please you b…" at bounding box center [492, 248] width 175 height 23
click at [502, 254] on textarea "i like the sound of that ;) how about i make you a video just for you so i can …" at bounding box center [492, 248] width 175 height 23
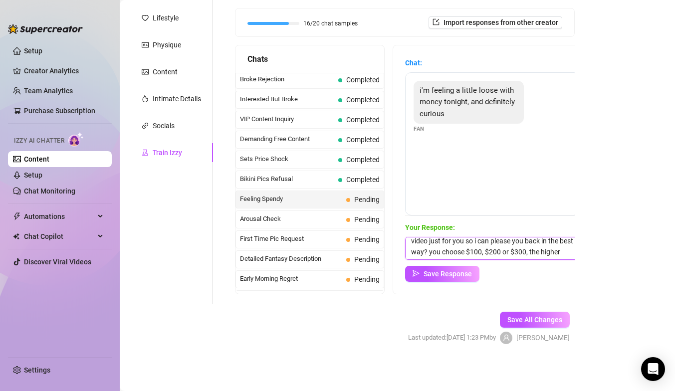
scroll to position [22, 0]
click at [442, 256] on textarea "i like the sound of that ;) how about i make you a video just for you so i can …" at bounding box center [492, 248] width 175 height 23
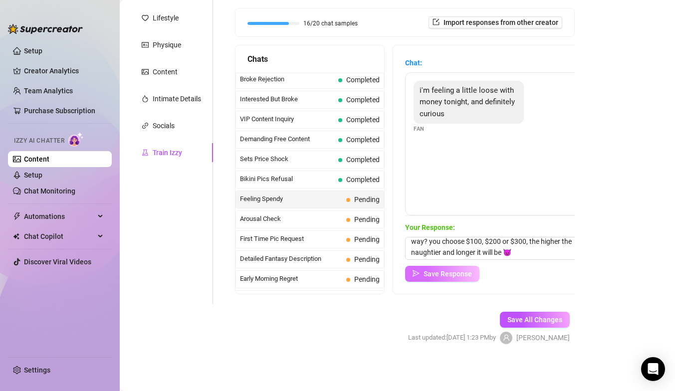
click at [434, 275] on span "Save Response" at bounding box center [447, 274] width 48 height 8
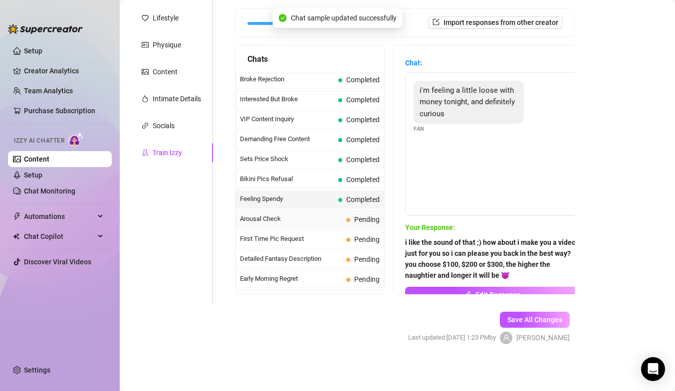
click at [314, 218] on span "Arousal Check" at bounding box center [291, 219] width 102 height 10
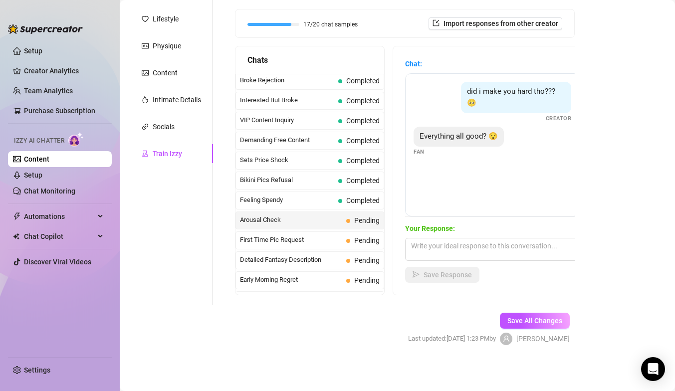
scroll to position [140, 0]
click at [453, 247] on textarea at bounding box center [492, 248] width 175 height 23
click at [456, 243] on textarea at bounding box center [492, 248] width 175 height 23
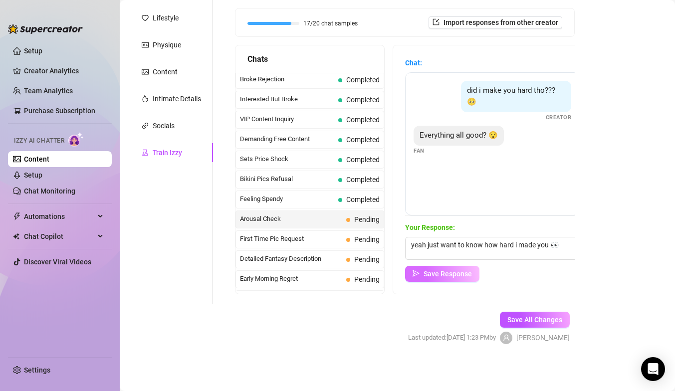
click at [427, 274] on span "Save Response" at bounding box center [447, 274] width 48 height 8
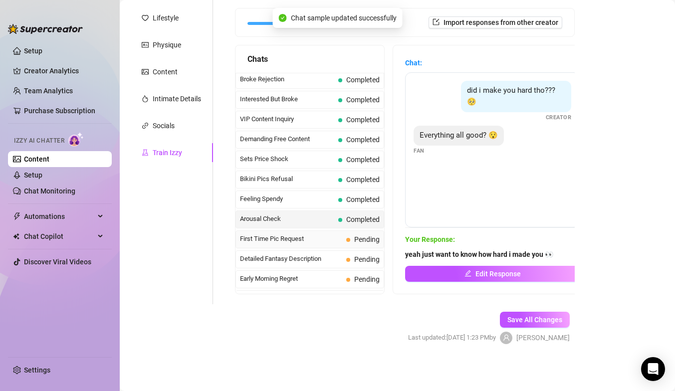
click at [296, 236] on span "First Time Pic Request" at bounding box center [291, 239] width 102 height 10
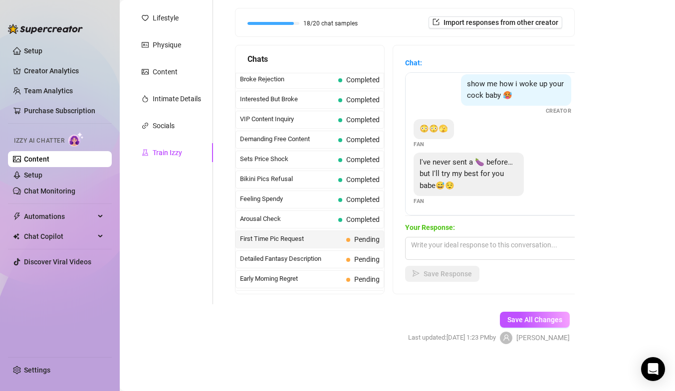
scroll to position [9, 0]
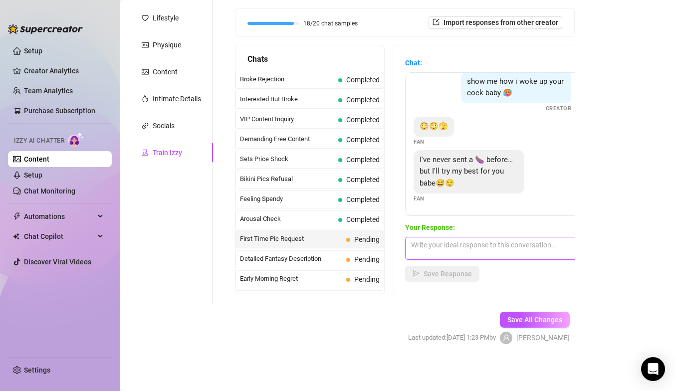
click at [440, 242] on textarea at bounding box center [492, 248] width 175 height 23
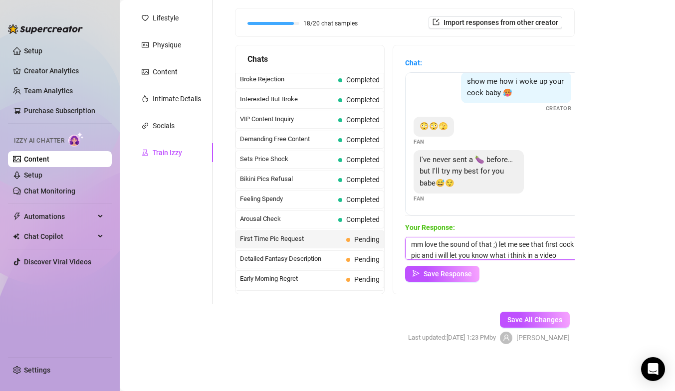
scroll to position [11, 0]
click at [450, 244] on textarea "mm love the sound of that ;) let me see that first cock pic and i will let you …" at bounding box center [492, 248] width 175 height 23
click at [480, 253] on textarea "mm love the sound of that ;) let me see that first cock pic and if you tip $50 …" at bounding box center [492, 248] width 175 height 23
drag, startPoint x: 532, startPoint y: 253, endPoint x: 490, endPoint y: 253, distance: 41.9
click at [545, 254] on textarea "mm love the sound of that ;) let me see that first cock pic and if you tip $50 …" at bounding box center [492, 248] width 175 height 23
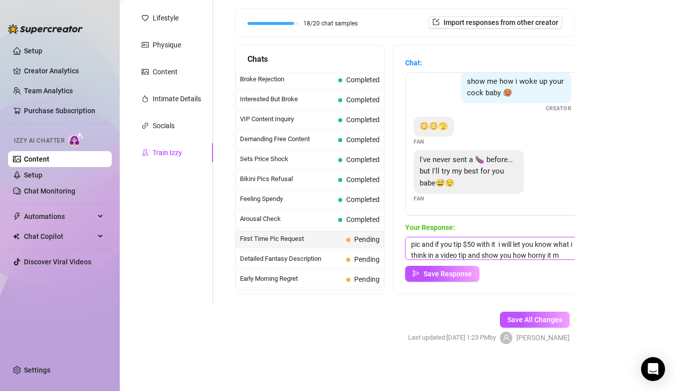
scroll to position [22, 0]
click at [565, 244] on textarea "mm love the sound of that ;) let me see that first cock pic and if you tip $50 …" at bounding box center [492, 248] width 175 height 23
click at [502, 256] on textarea "mm love the sound of that ;) let me see that first cock pic and if you tip $50 …" at bounding box center [492, 248] width 175 height 23
click at [515, 245] on textarea "mm love the sound of that ;) let me see that first cock pic and if you tip $50 …" at bounding box center [492, 248] width 175 height 23
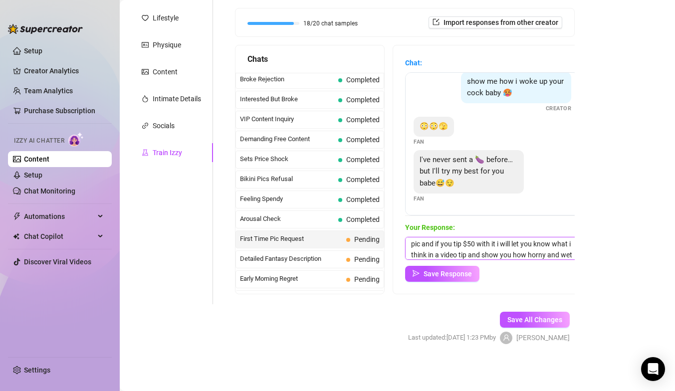
click at [469, 244] on textarea "mm love the sound of that ;) let me see that first cock pic and if you tip $50 …" at bounding box center [492, 248] width 175 height 23
click at [495, 244] on textarea "mm love the sound of that ;) let me see that first cock pic and tip $50 with it…" at bounding box center [492, 248] width 175 height 23
click at [468, 256] on textarea "mm love the sound of that ;) let me see that first cock pic and tip $50 with it…" at bounding box center [492, 248] width 175 height 23
click at [462, 245] on textarea "mm love the sound of that ;) let me see that first cock pic and tip $50 with it…" at bounding box center [492, 248] width 175 height 23
click at [449, 242] on textarea "mm love the sound of that ;) let me see that first cock pic and tip $50 with it…" at bounding box center [492, 248] width 175 height 23
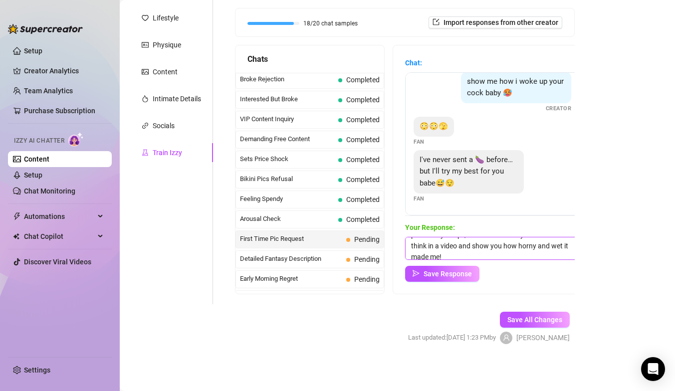
scroll to position [23, 0]
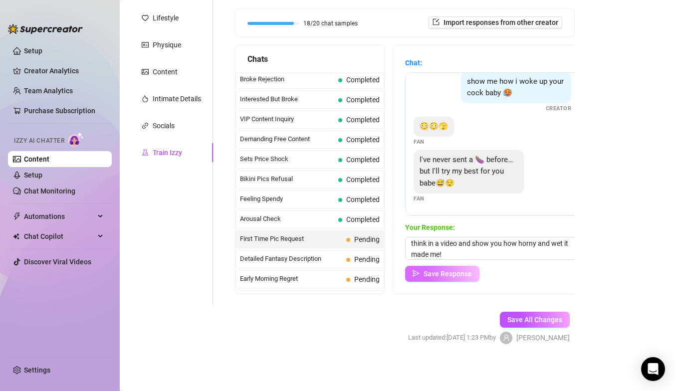
click at [448, 272] on span "Save Response" at bounding box center [447, 274] width 48 height 8
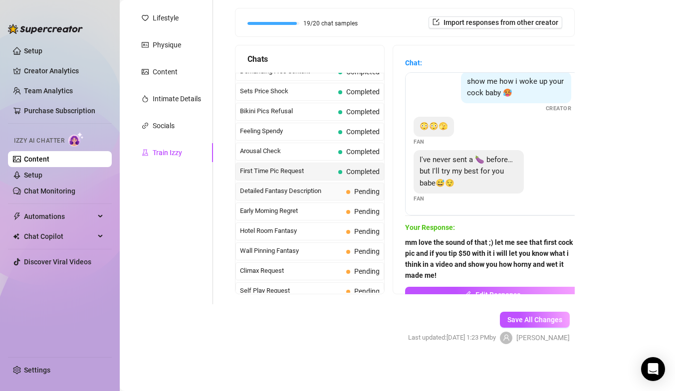
scroll to position [330, 0]
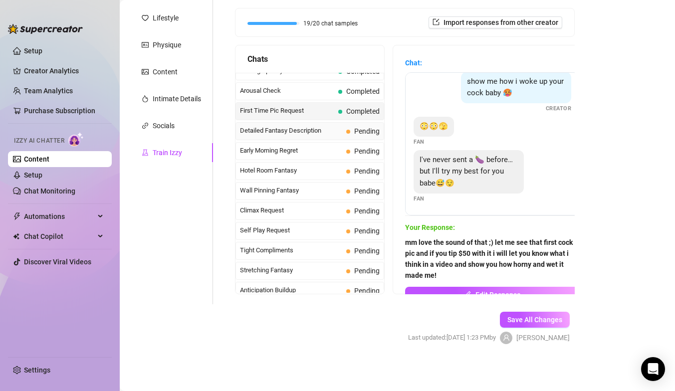
click at [304, 133] on span "Detailed Fantasy Description" at bounding box center [291, 131] width 102 height 10
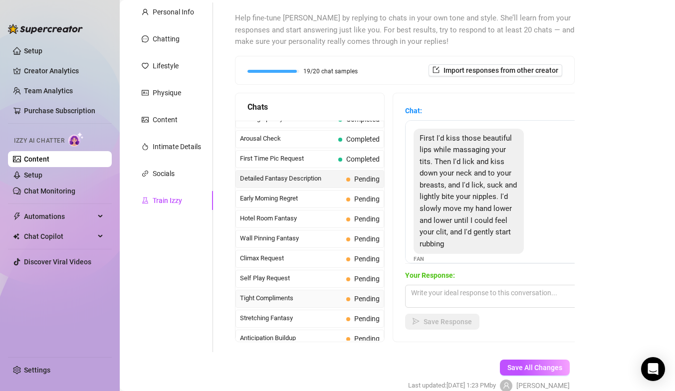
scroll to position [320, 0]
